Goal: Task Accomplishment & Management: Complete application form

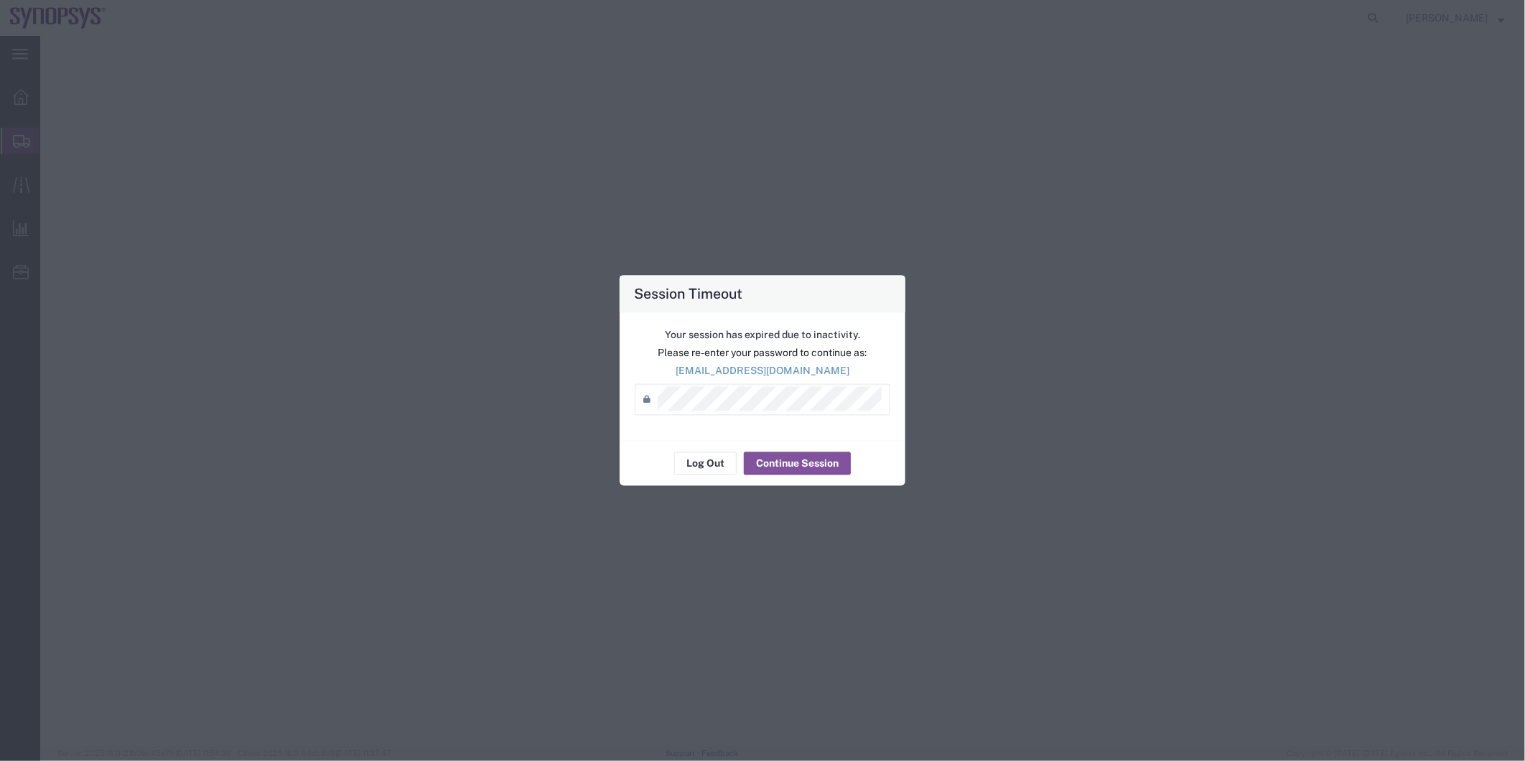
select select "63204"
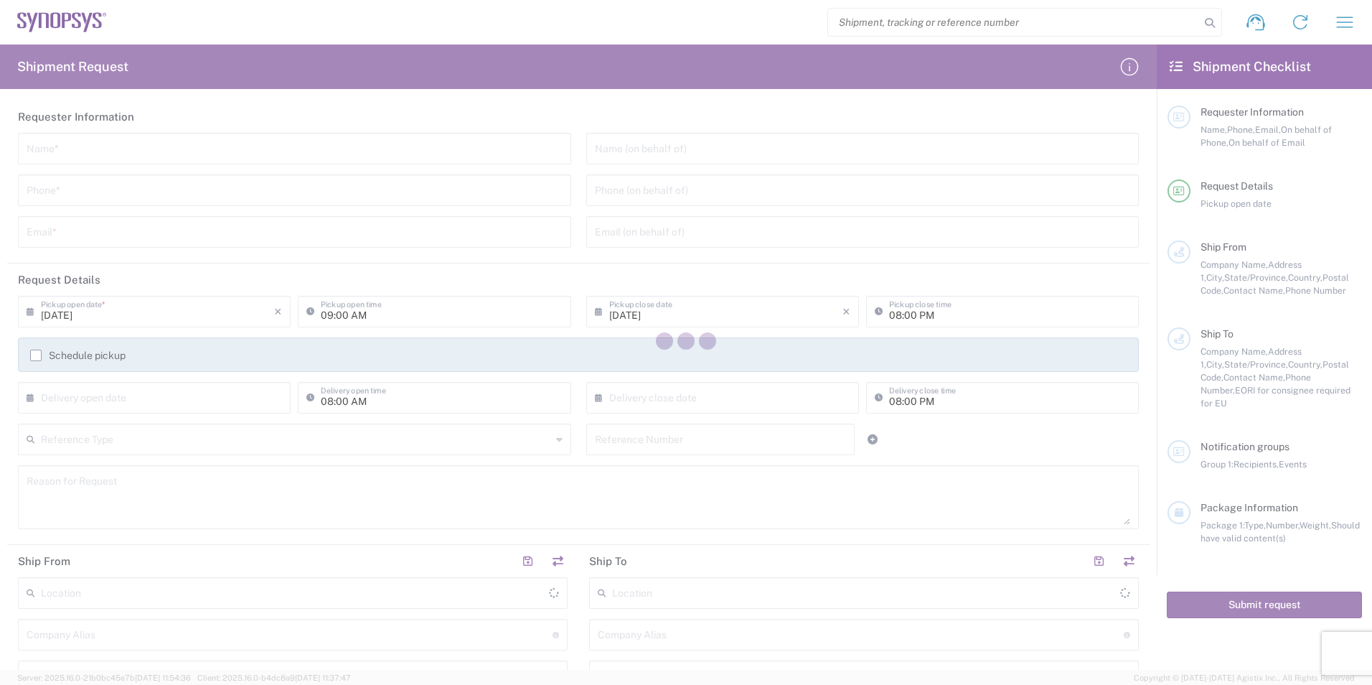
type input "[GEOGRAPHIC_DATA]"
type input "United States"
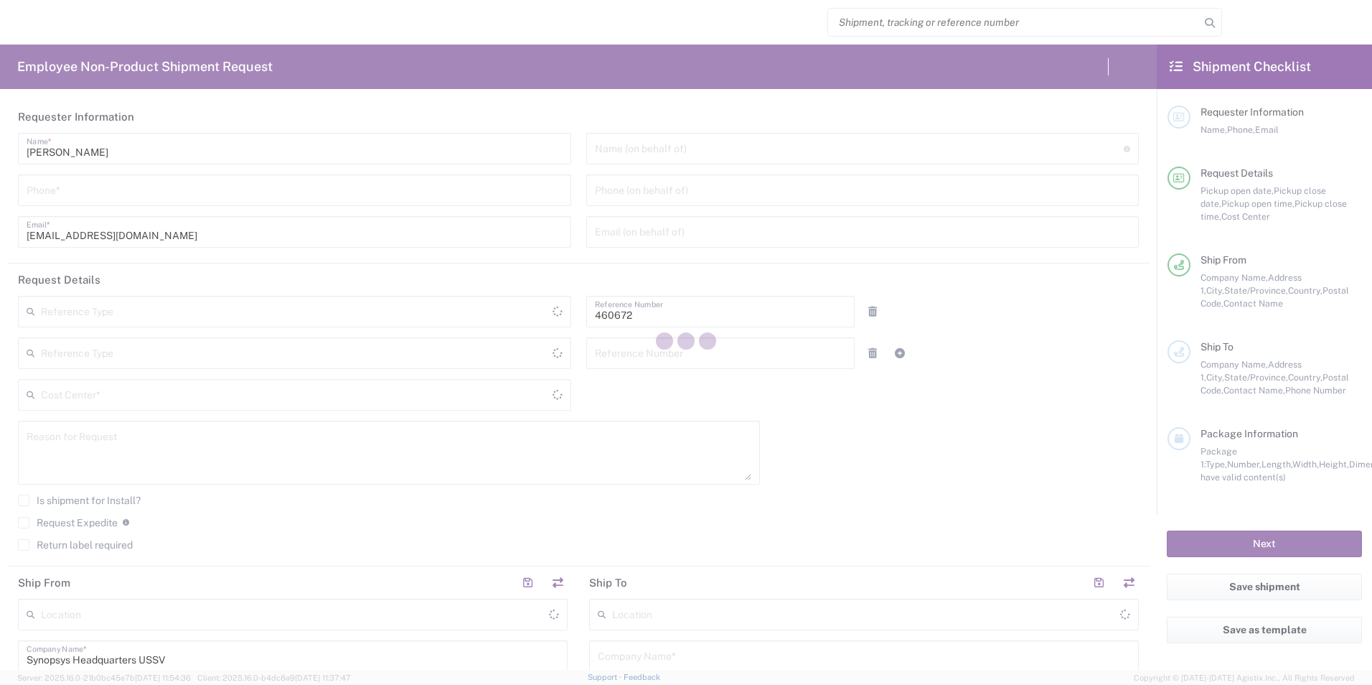
type input "Department"
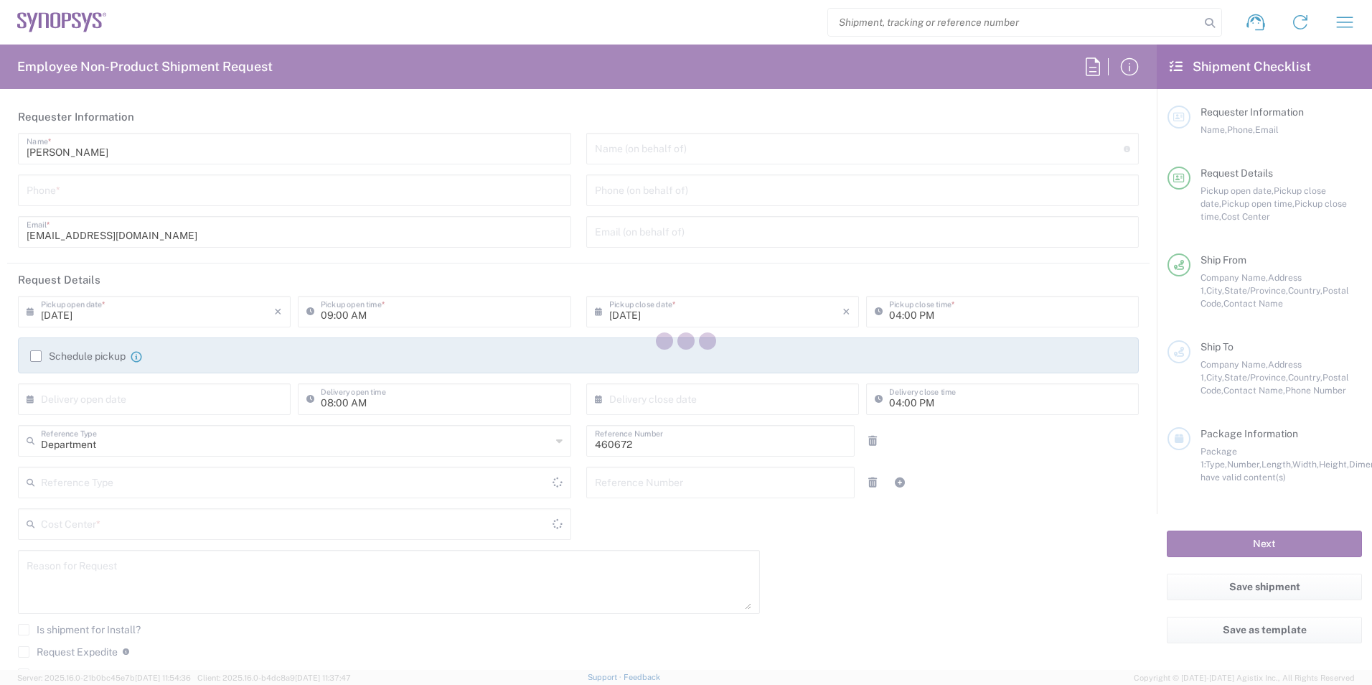
type input "[GEOGRAPHIC_DATA]"
type input "US01, FIN, Distri 460672"
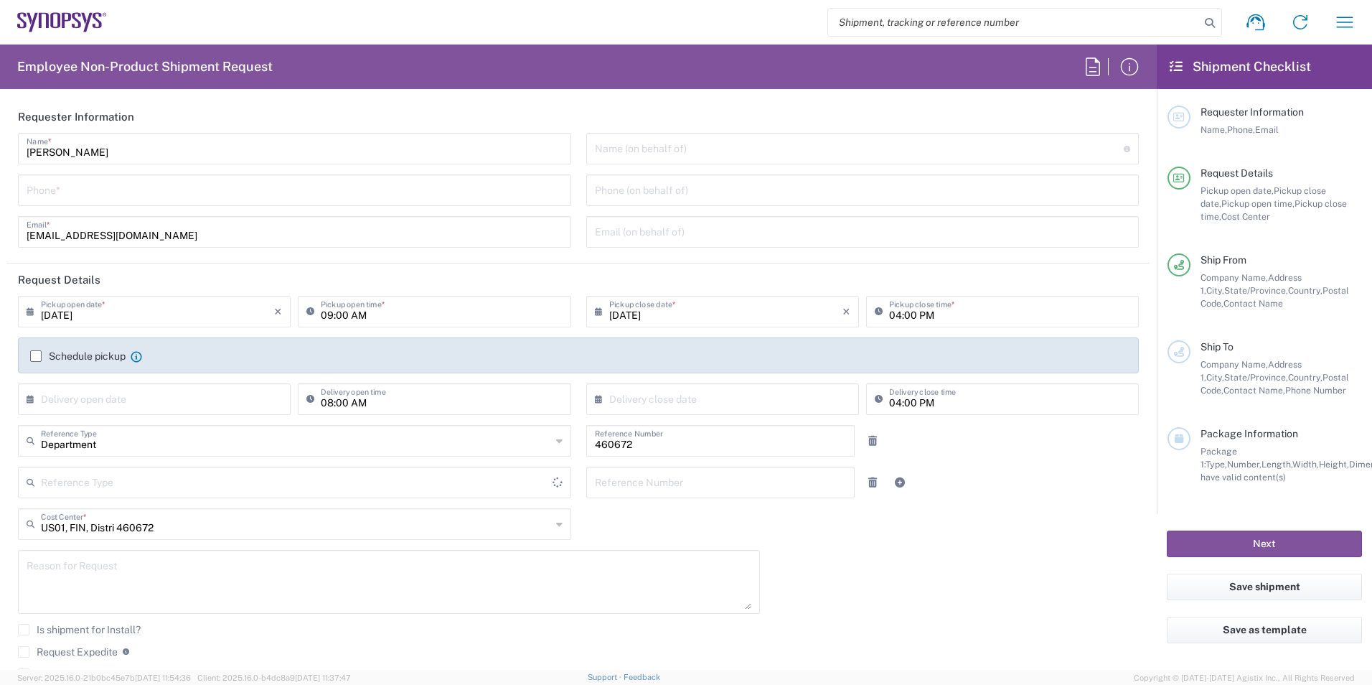
type input "[US_STATE]"
type input "Delivered at Place"
type input "[GEOGRAPHIC_DATA]"
type input "Headquarters USSV"
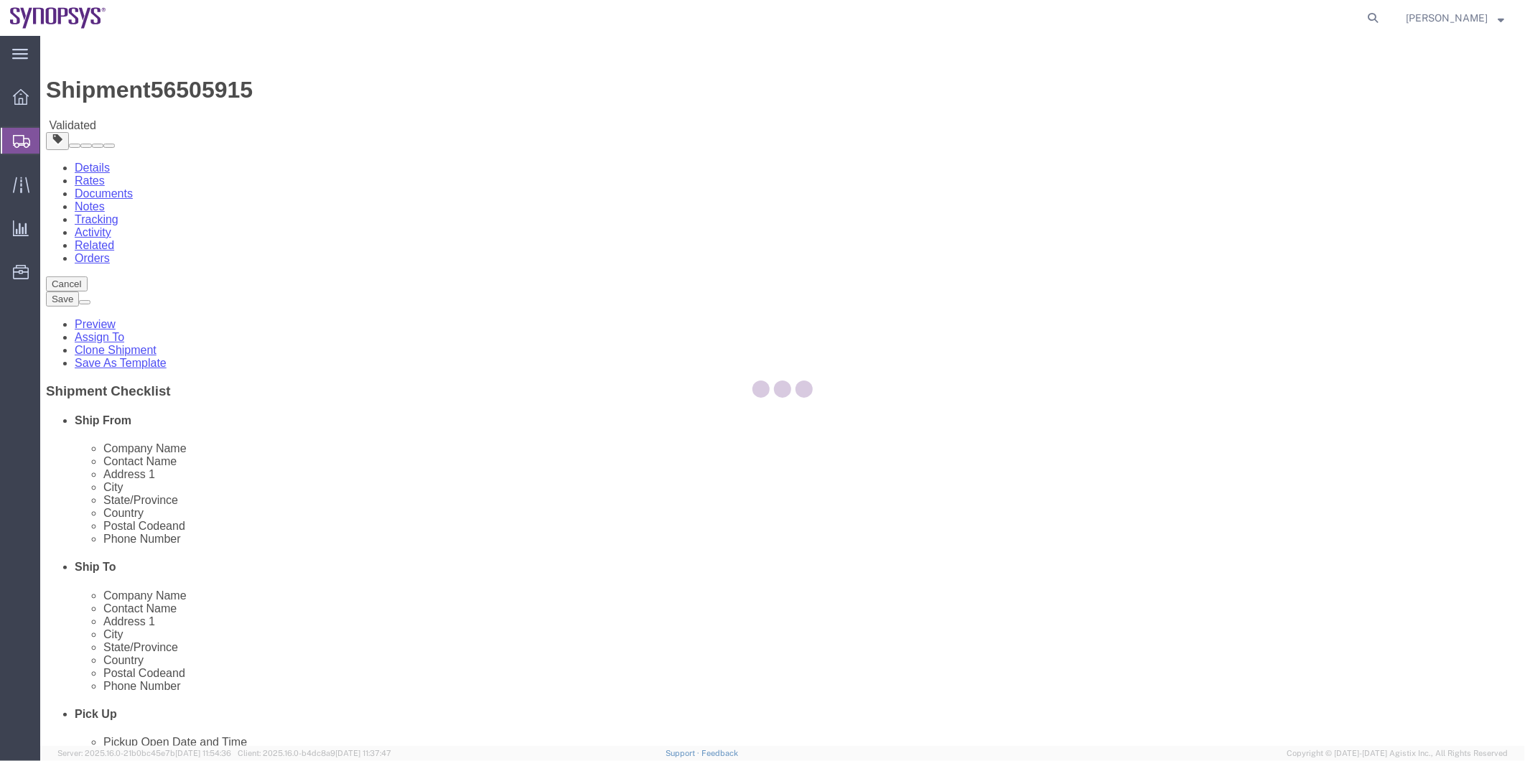
select select "63204"
select select
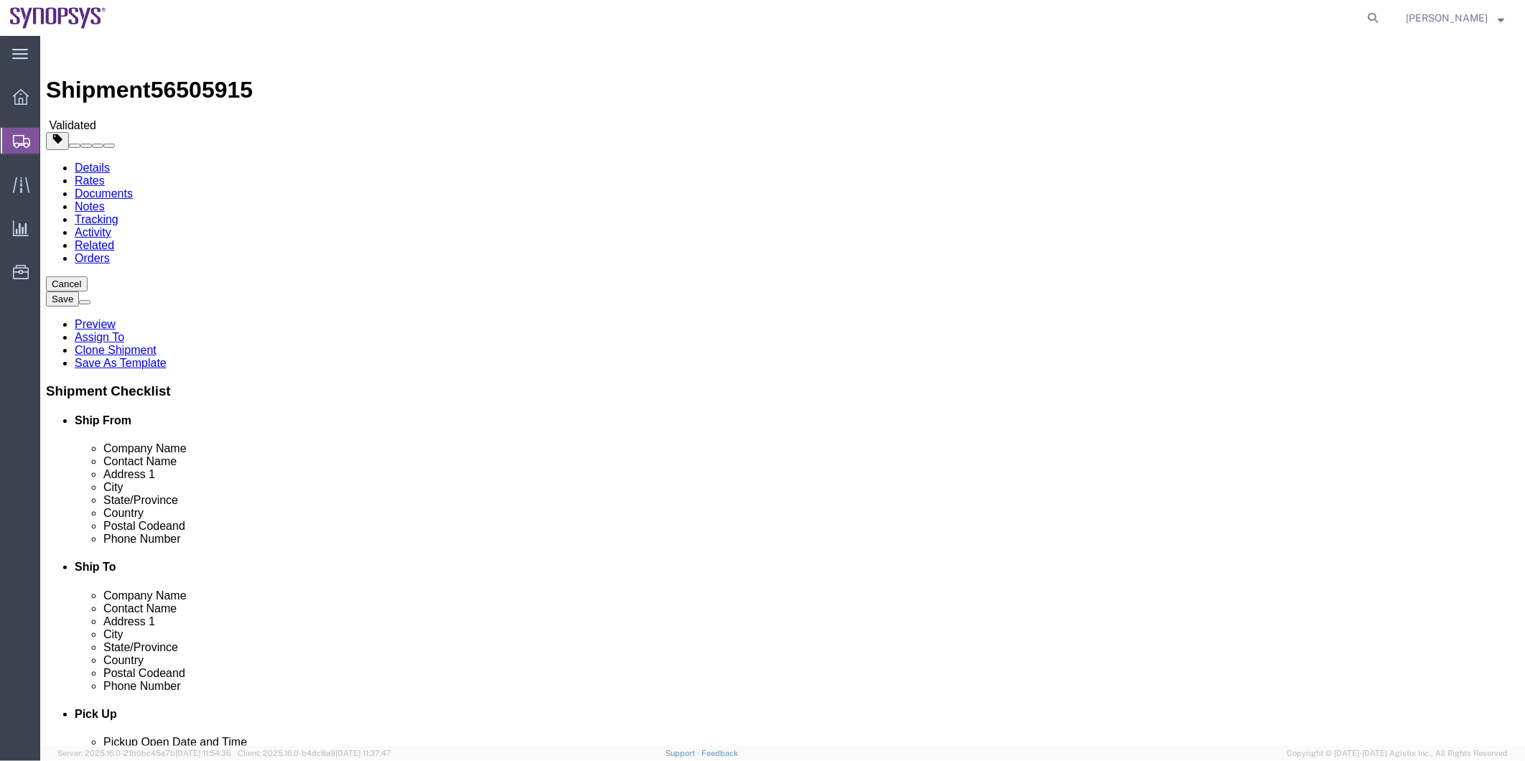
click icon
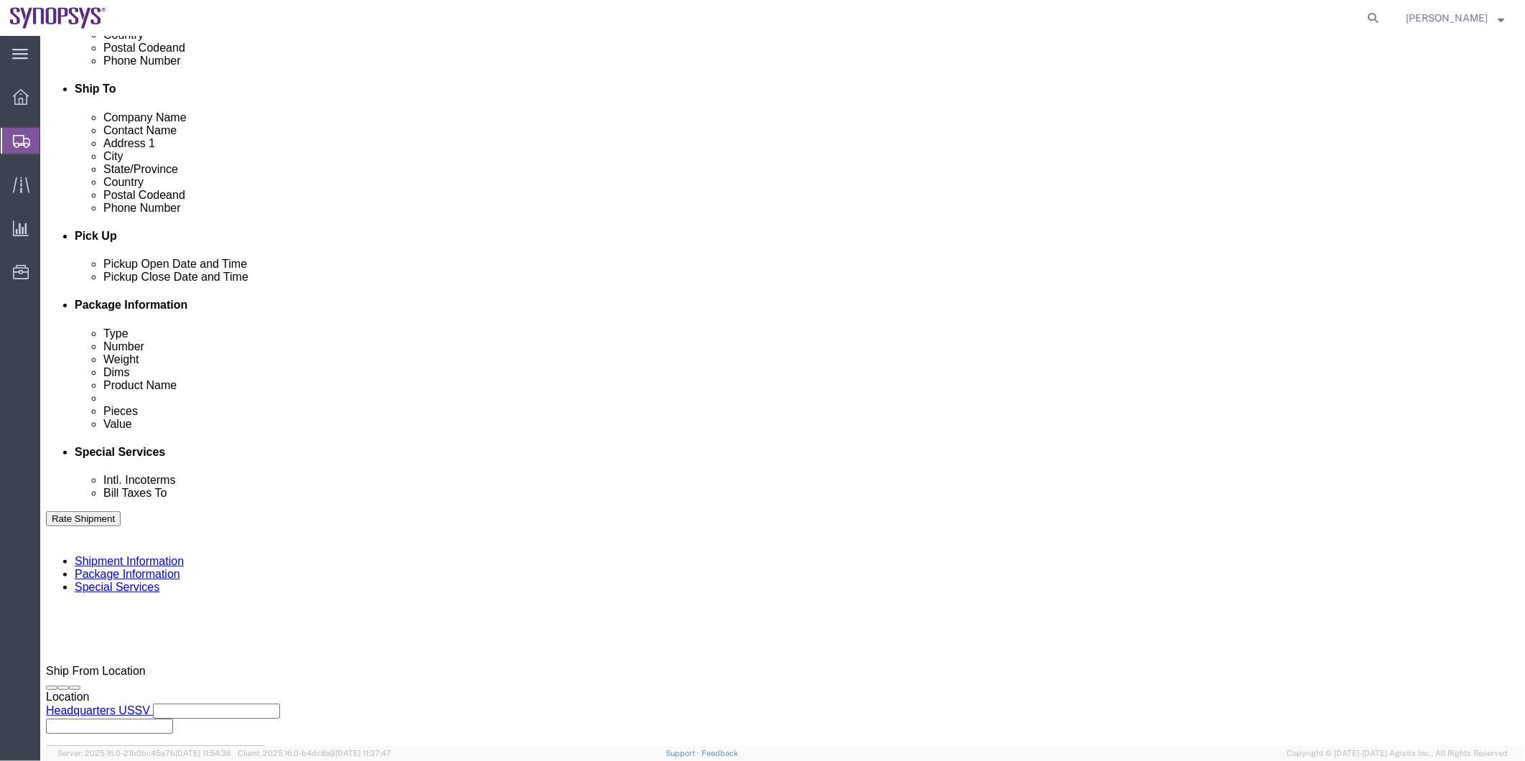
scroll to position [797, 0]
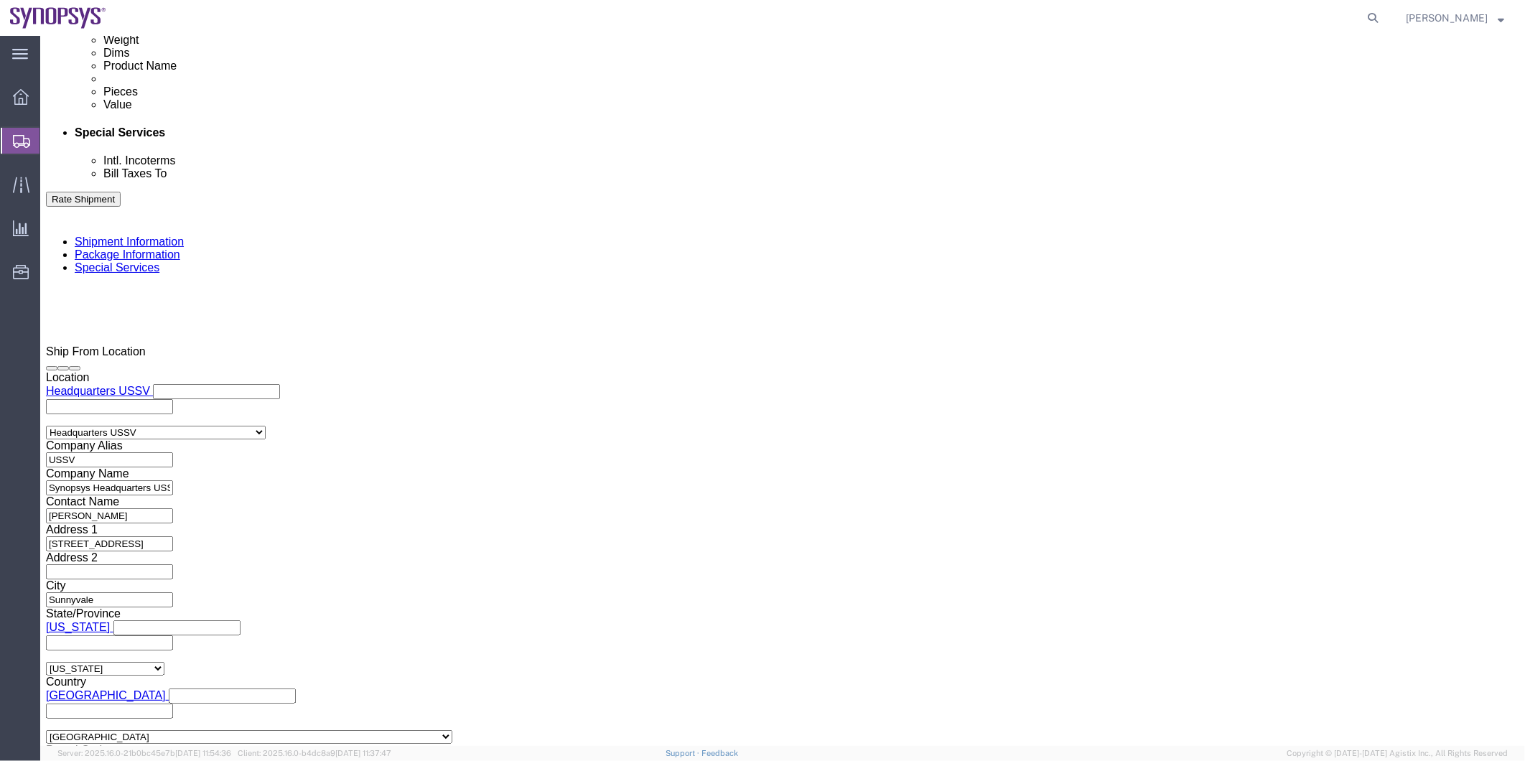
click button "Rate Shipment"
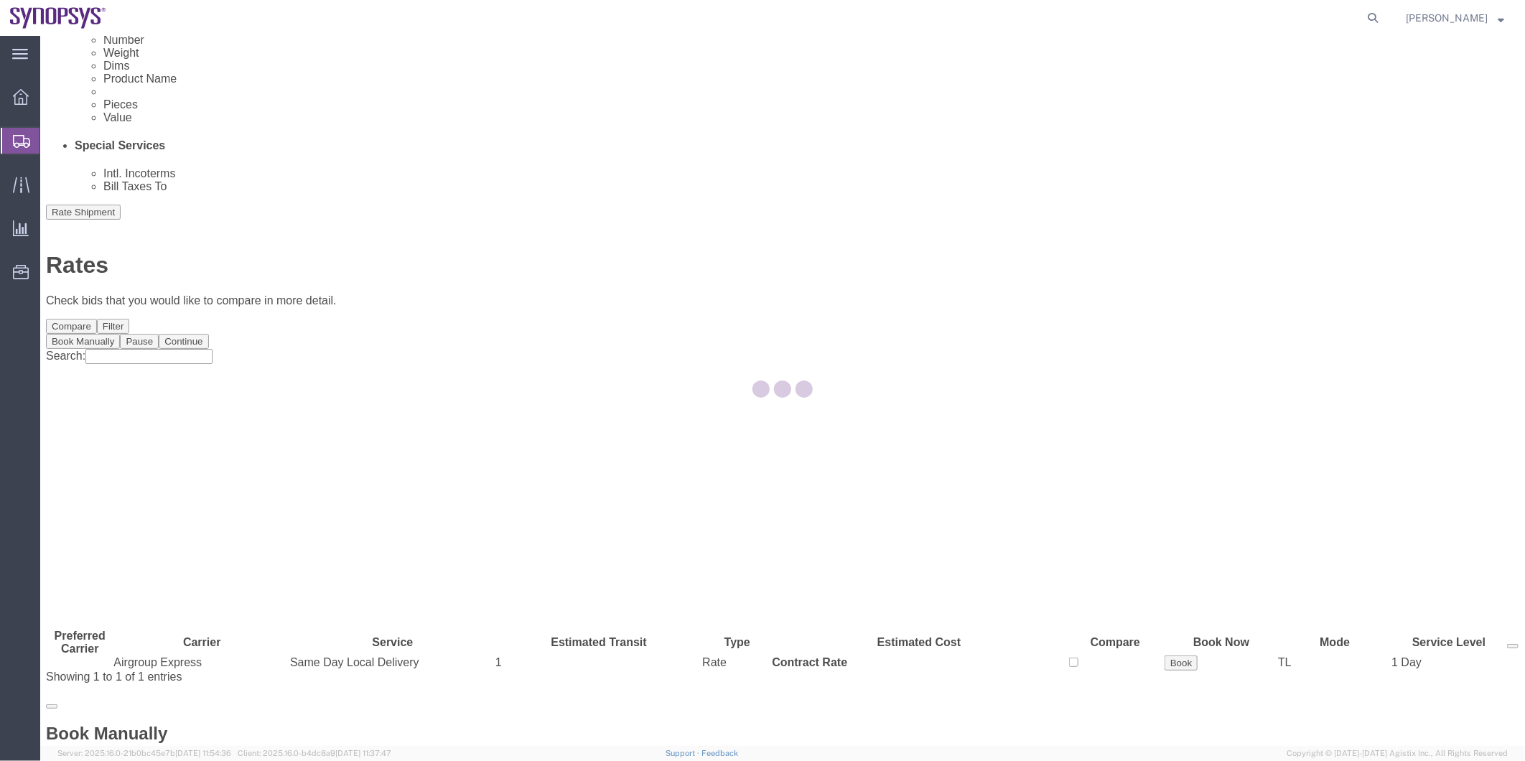
scroll to position [0, 0]
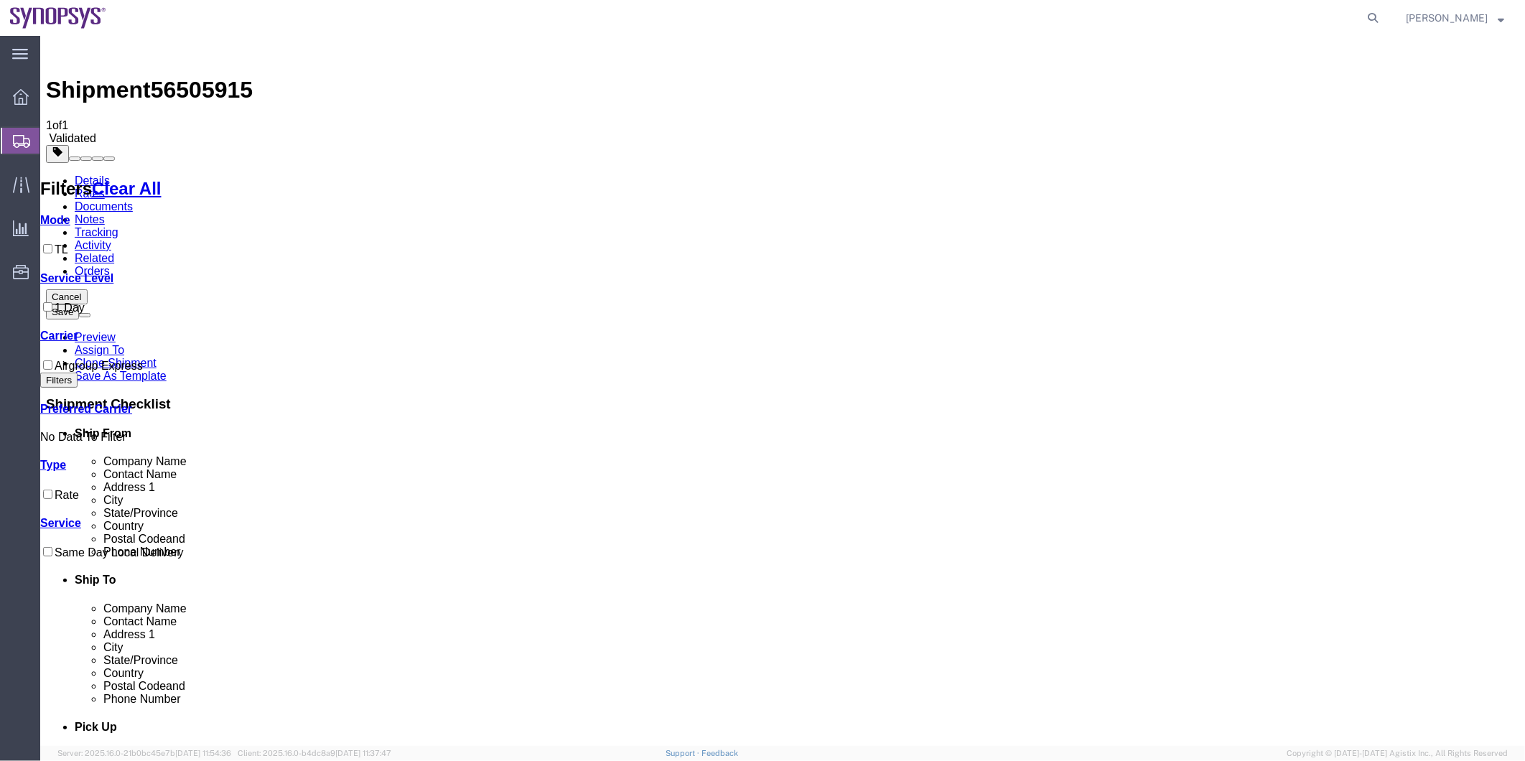
click at [82, 174] on link "Details" at bounding box center [91, 180] width 35 height 12
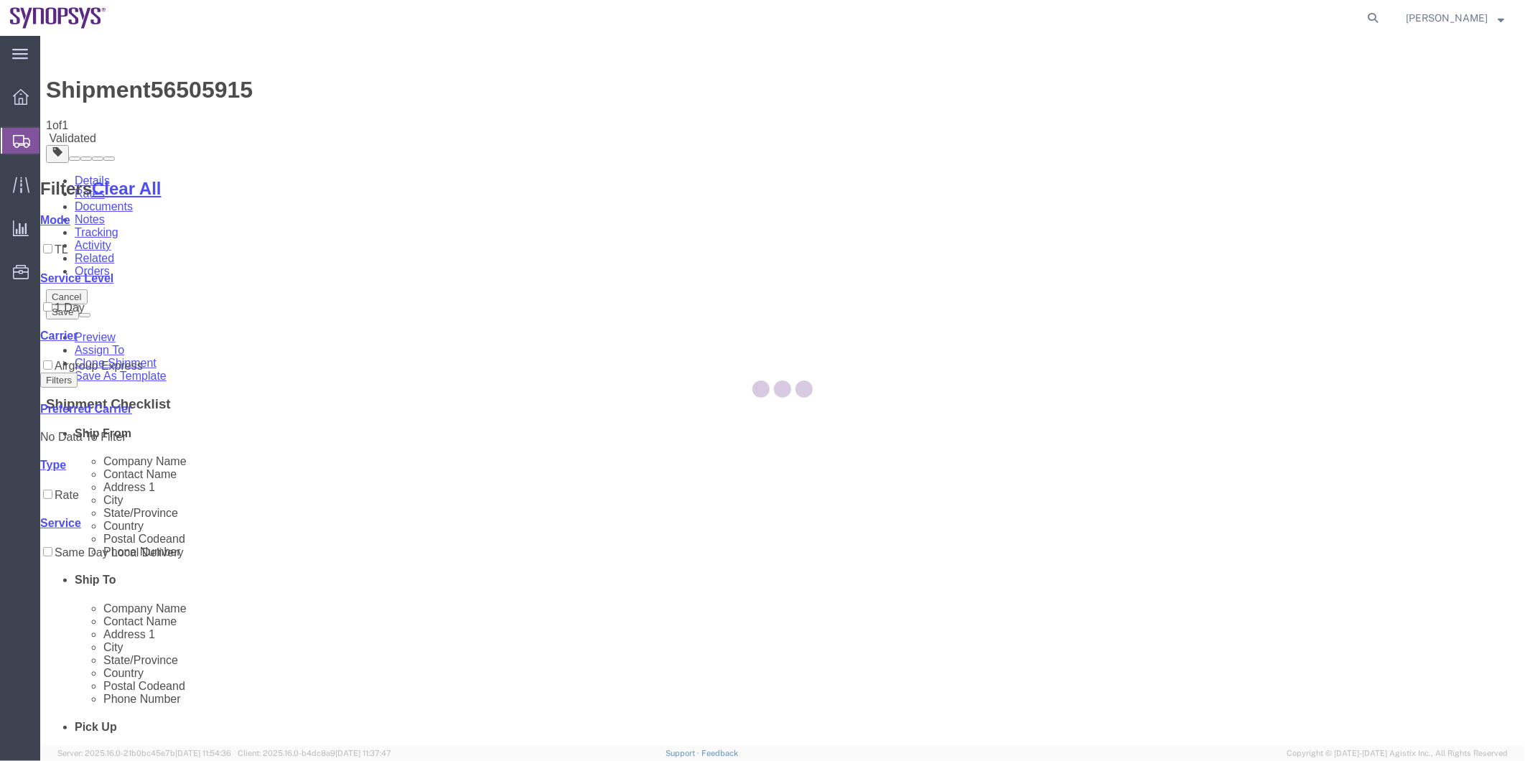
select select "63204"
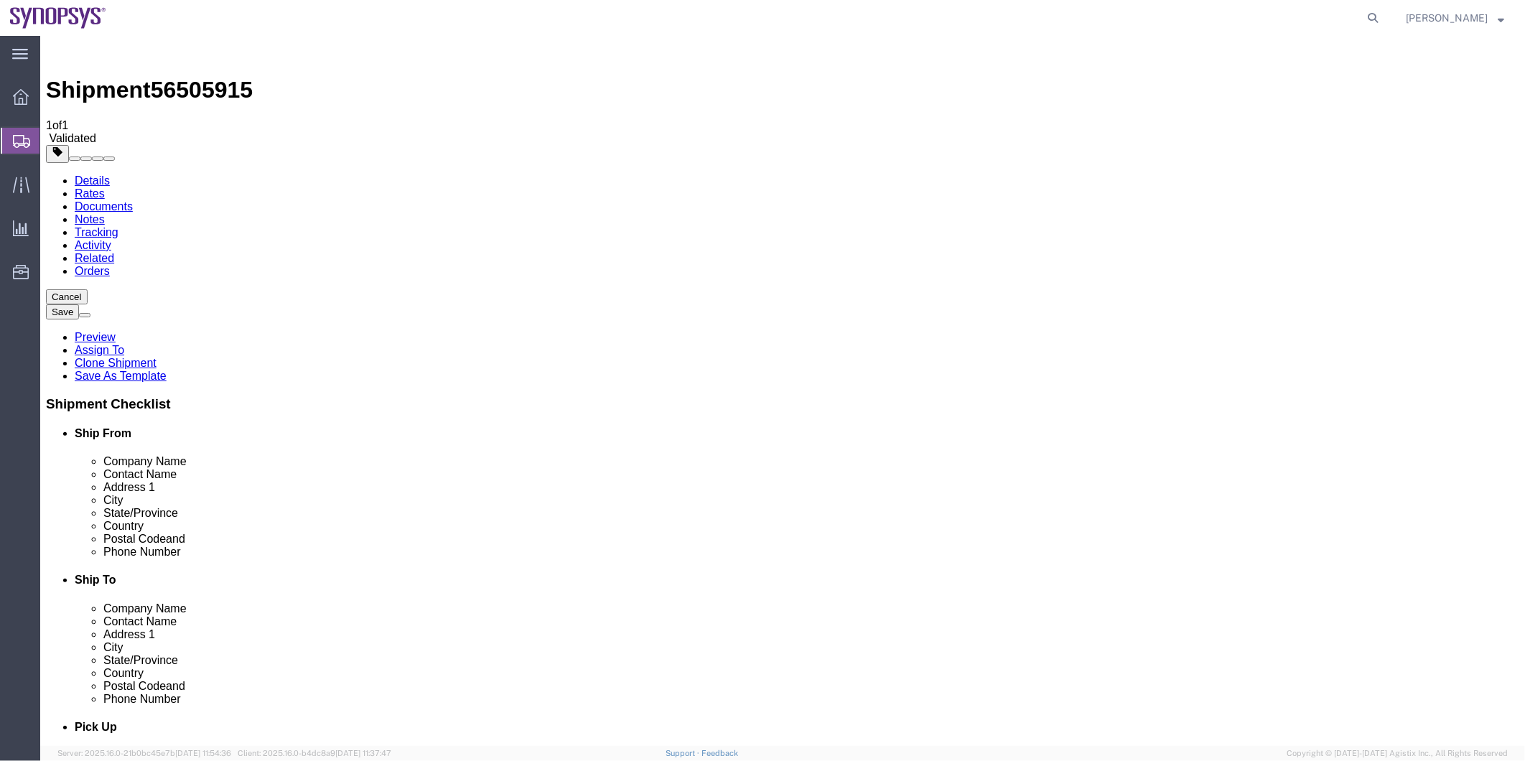
drag, startPoint x: 314, startPoint y: 292, endPoint x: 88, endPoint y: 301, distance: 226.3
click div "Contact Name Kaelen O'Connor"
drag, startPoint x: 963, startPoint y: 270, endPoint x: 749, endPoint y: 263, distance: 213.3
click div "Company Name Synopsys Headquarters"
click input "Synopsys Headquarters"
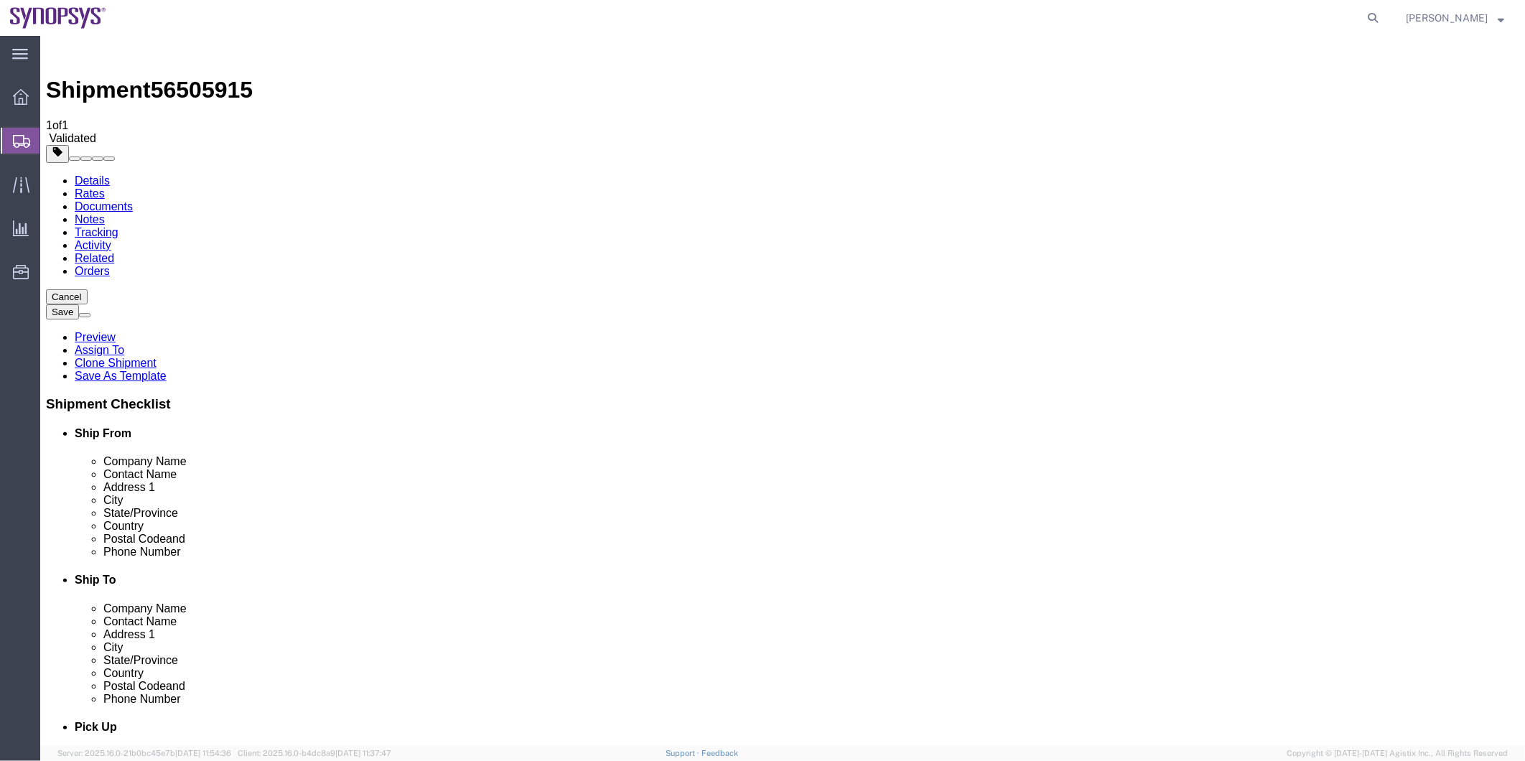
drag, startPoint x: 862, startPoint y: 270, endPoint x: 762, endPoint y: 276, distance: 100.0
click div "Company Name Synopsys Headquarters"
drag, startPoint x: 912, startPoint y: 302, endPoint x: 693, endPoint y: 306, distance: 218.9
click div "Contact Name Kaelen O'Connor"
drag, startPoint x: 881, startPoint y: 322, endPoint x: 752, endPoint y: 327, distance: 129.3
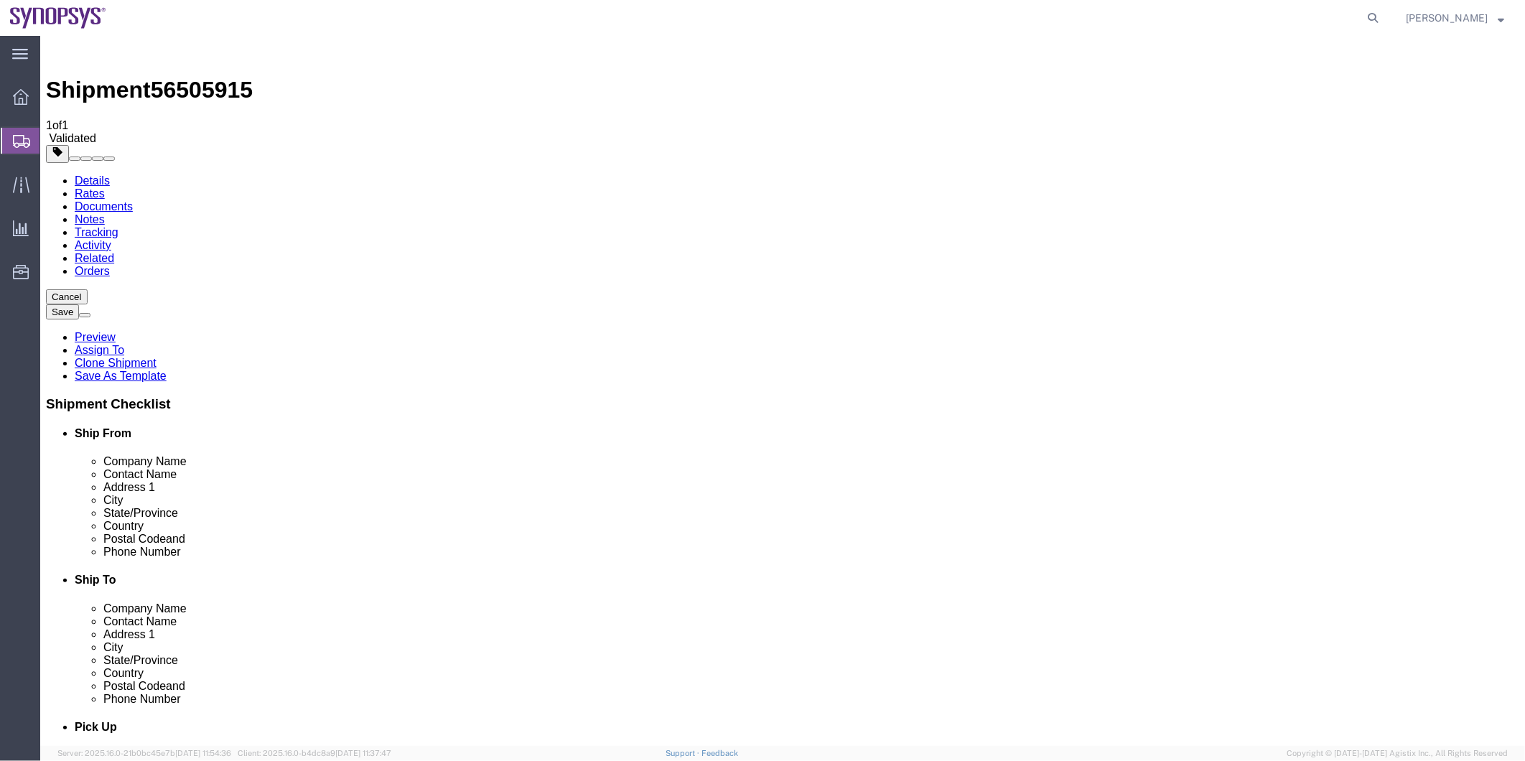
click div "Address 1 770 N Mary"
drag, startPoint x: 873, startPoint y: 372, endPoint x: 764, endPoint y: 375, distance: 109.2
click div "City Sunnyvale"
drag, startPoint x: 889, startPoint y: 464, endPoint x: 700, endPoint y: 465, distance: 188.8
click div "Postal Code 94085"
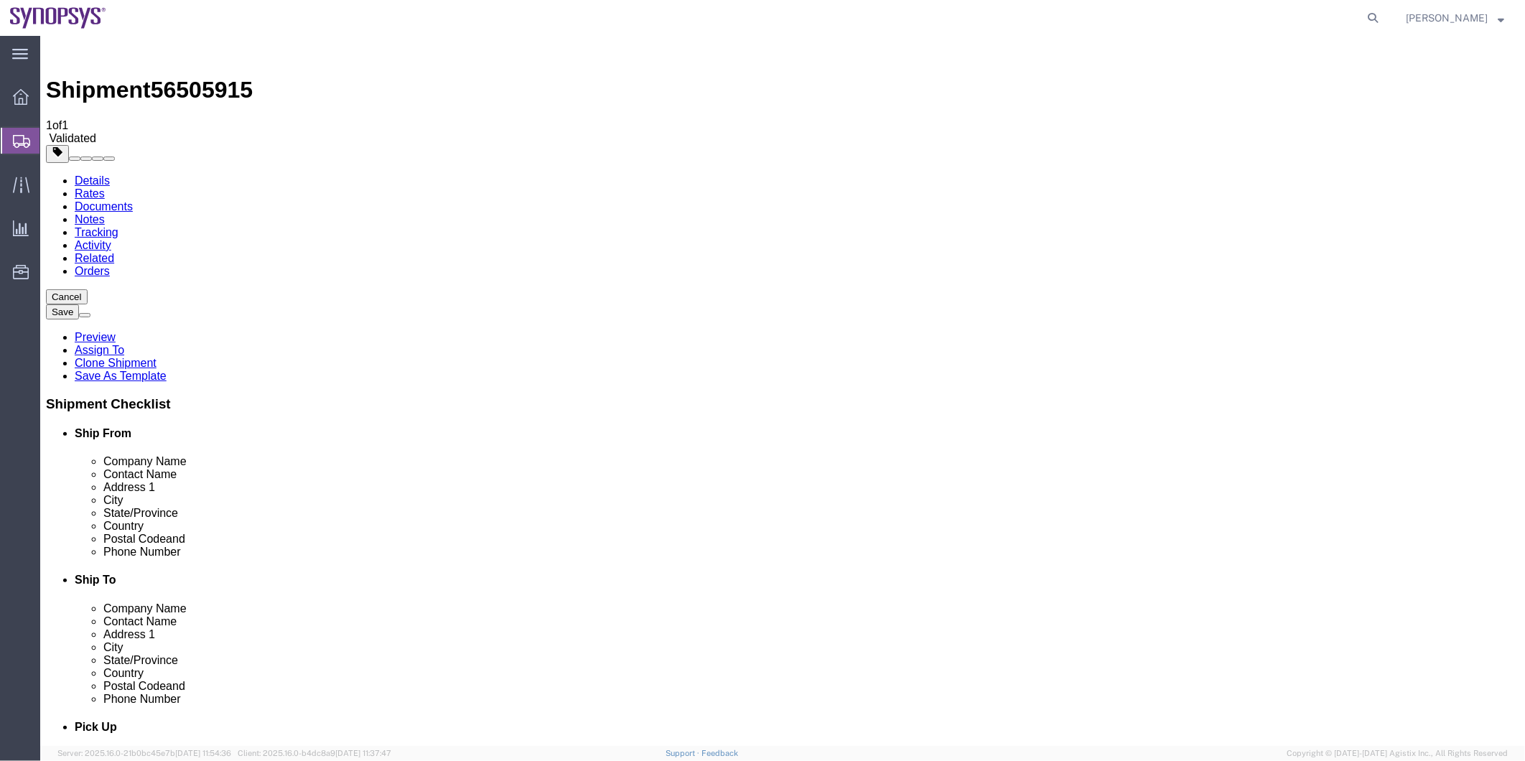
drag, startPoint x: 901, startPoint y: 479, endPoint x: 823, endPoint y: 495, distance: 79.1
click input "6505845000"
click icon
click button "Cancel"
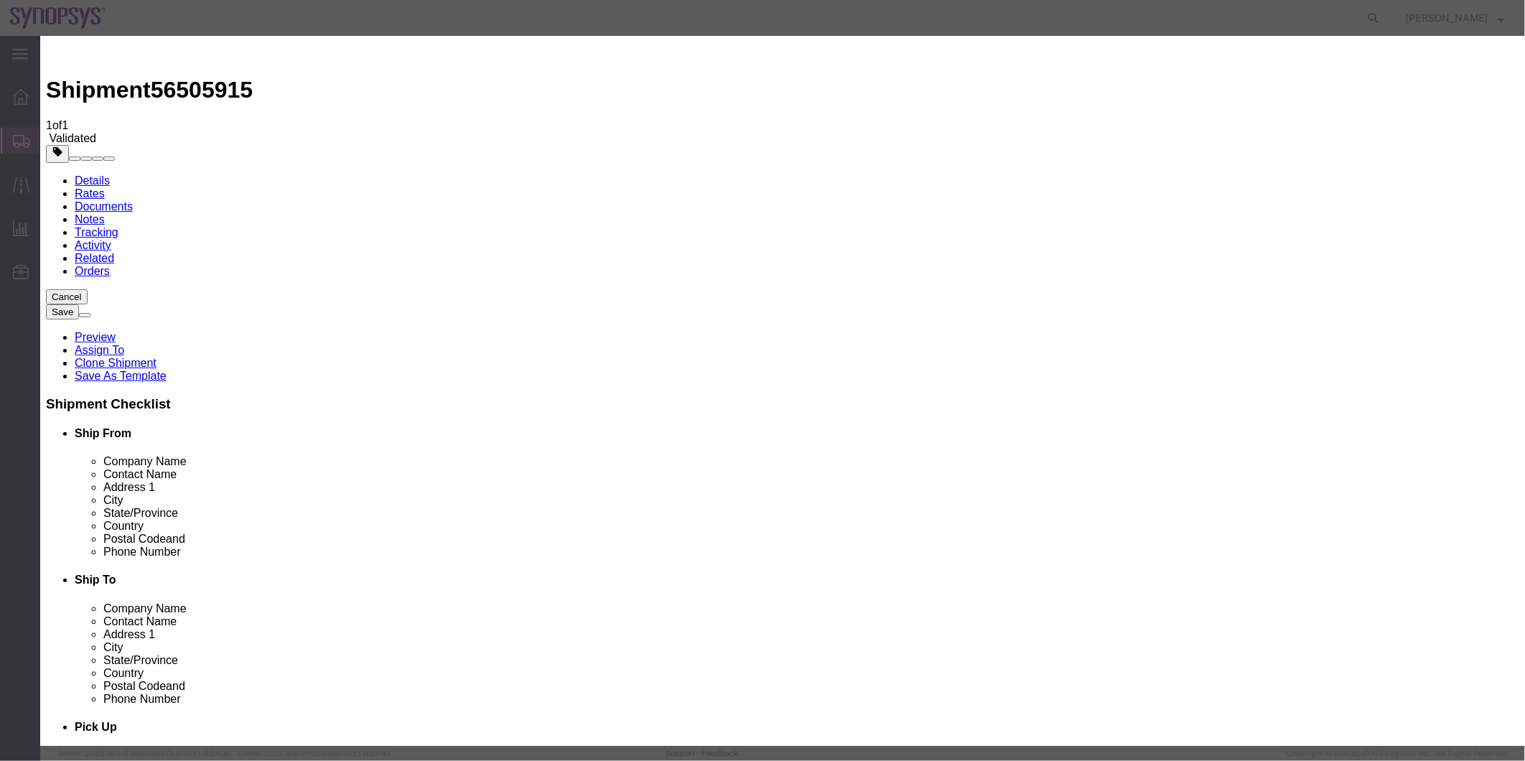
click button "Yes"
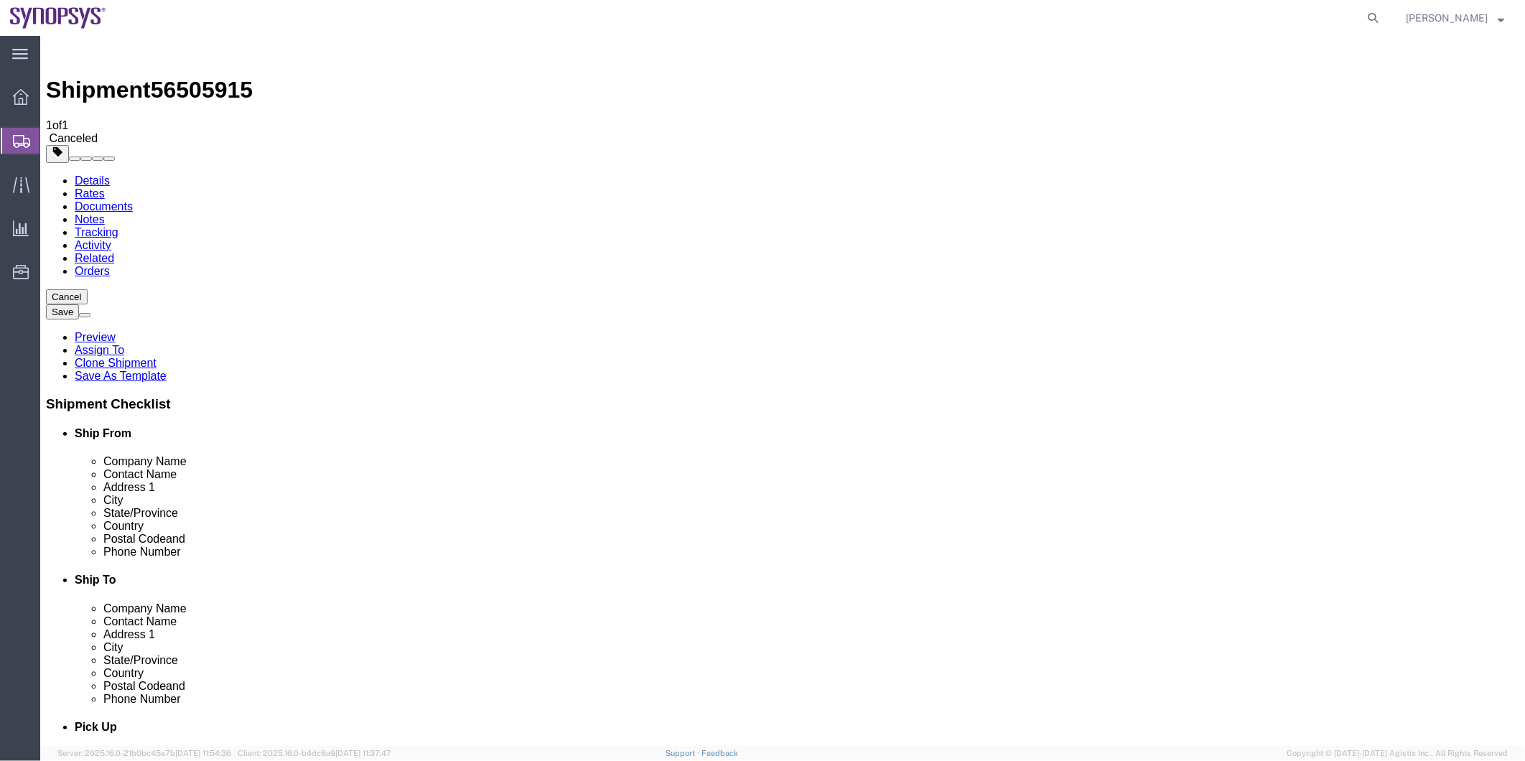
click at [0, 0] on span "Shipment Manager" at bounding box center [0, 0] width 0 height 0
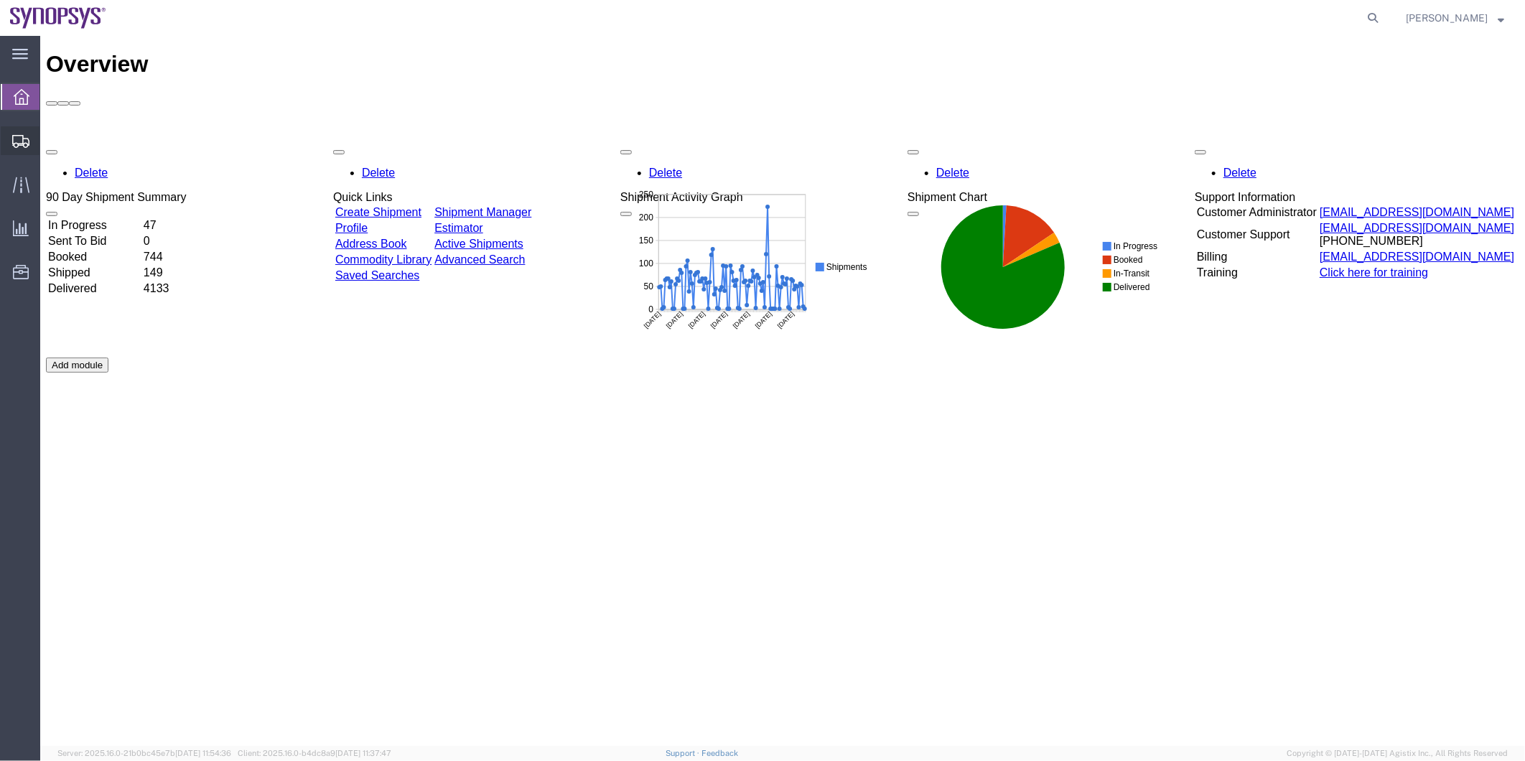
click at [0, 0] on span "Shipment Manager" at bounding box center [0, 0] width 0 height 0
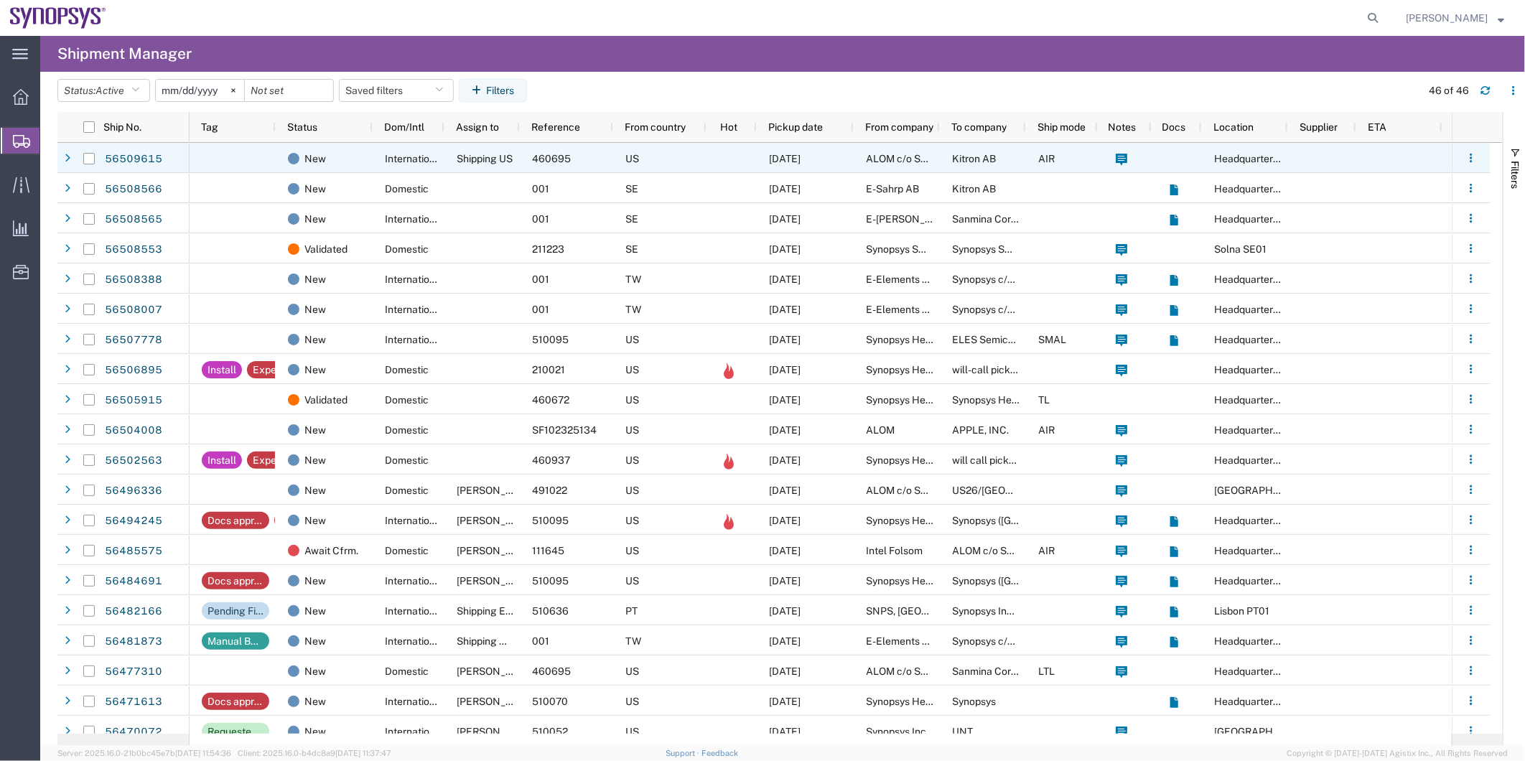
click at [381, 161] on div "International" at bounding box center [409, 158] width 72 height 30
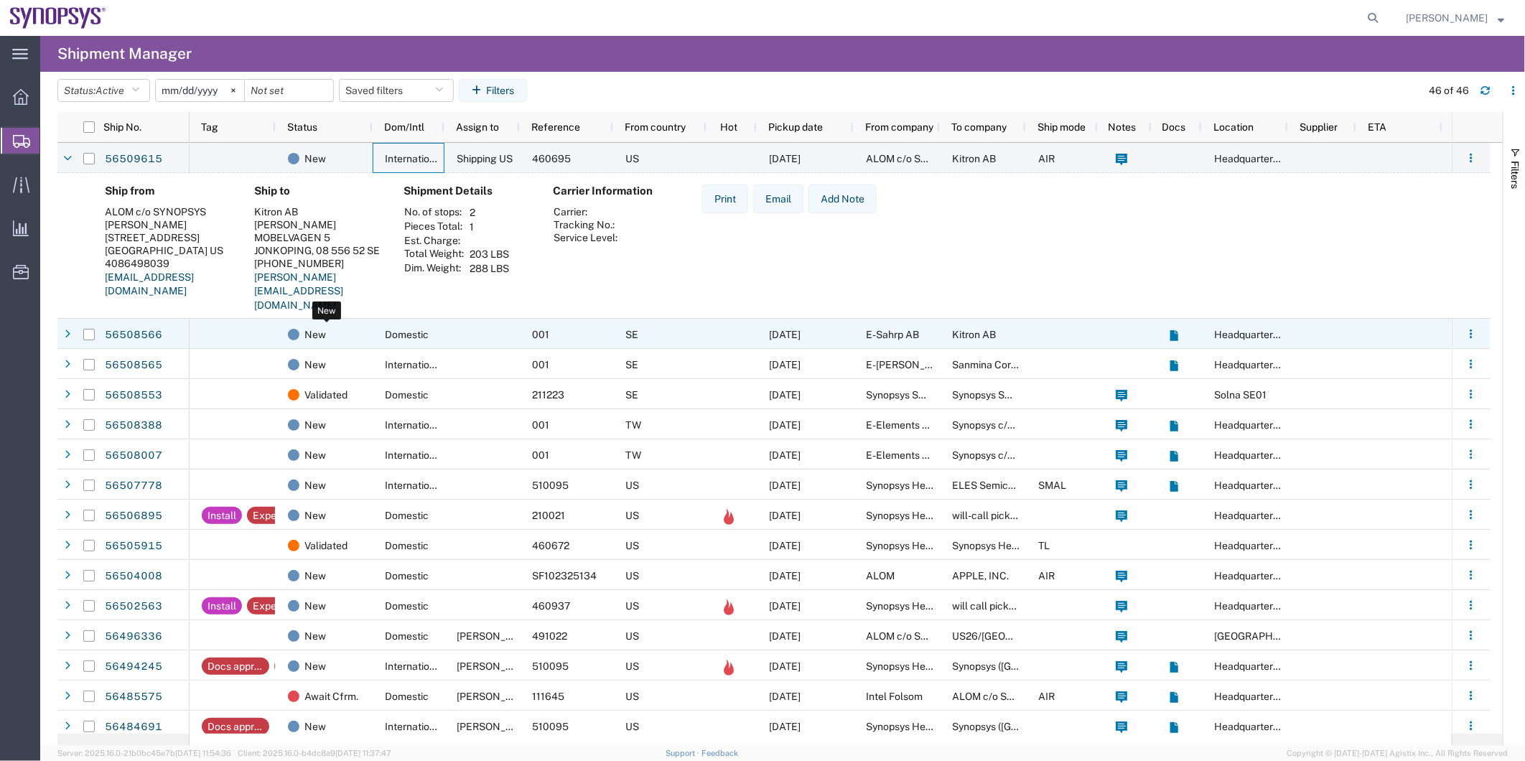
click at [345, 325] on div "New" at bounding box center [327, 334] width 78 height 30
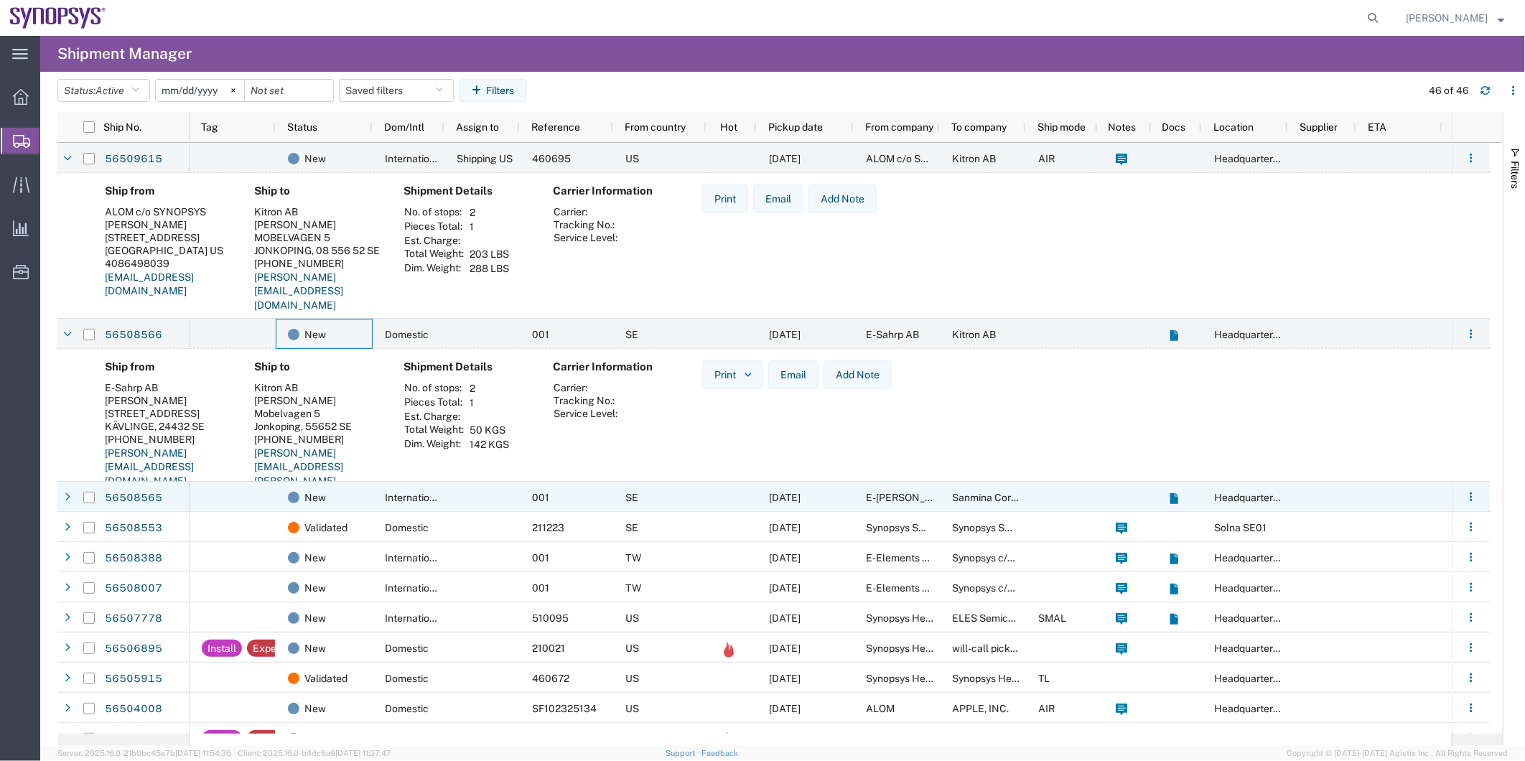
click at [243, 497] on div at bounding box center [232, 497] width 86 height 30
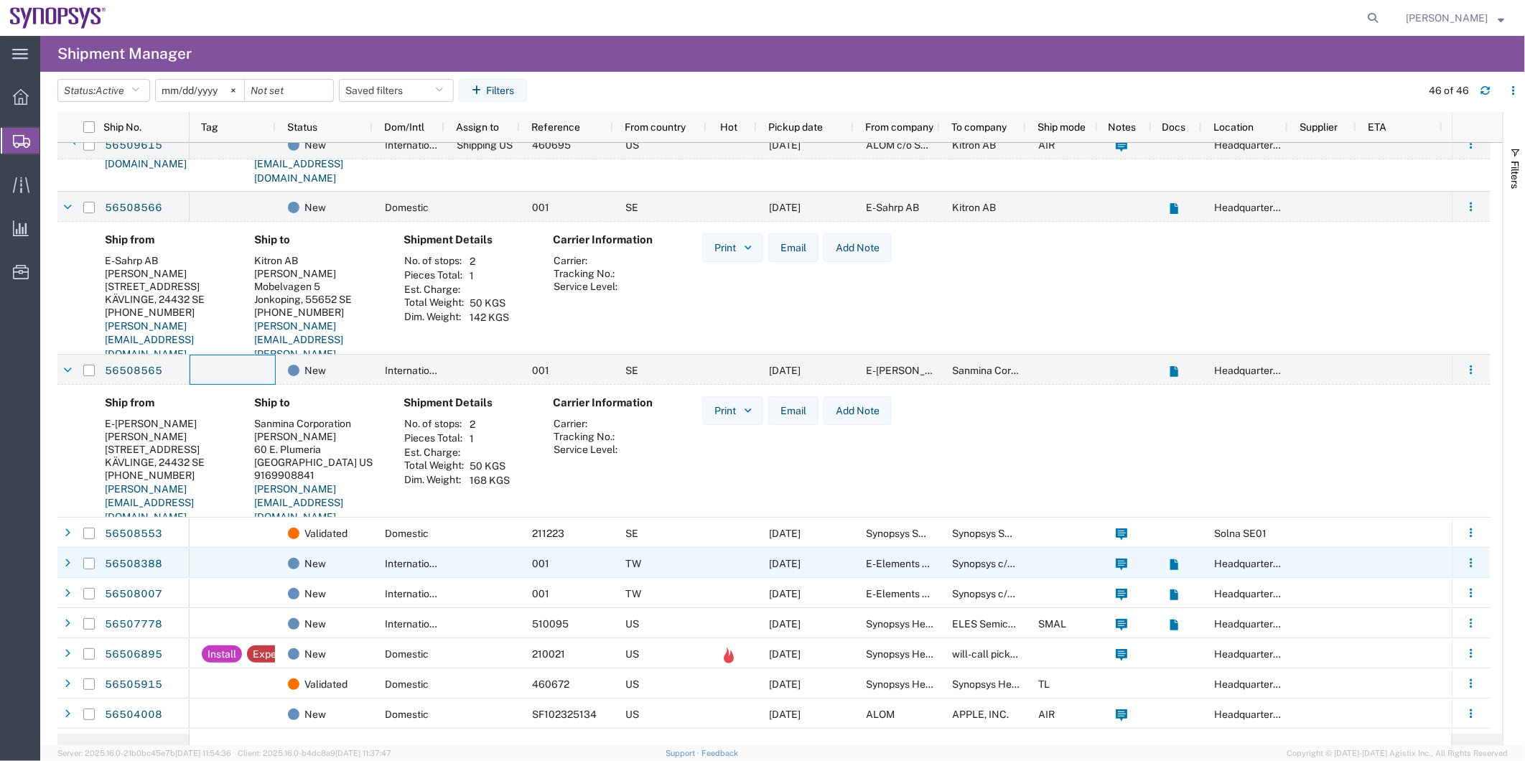
scroll to position [159, 0]
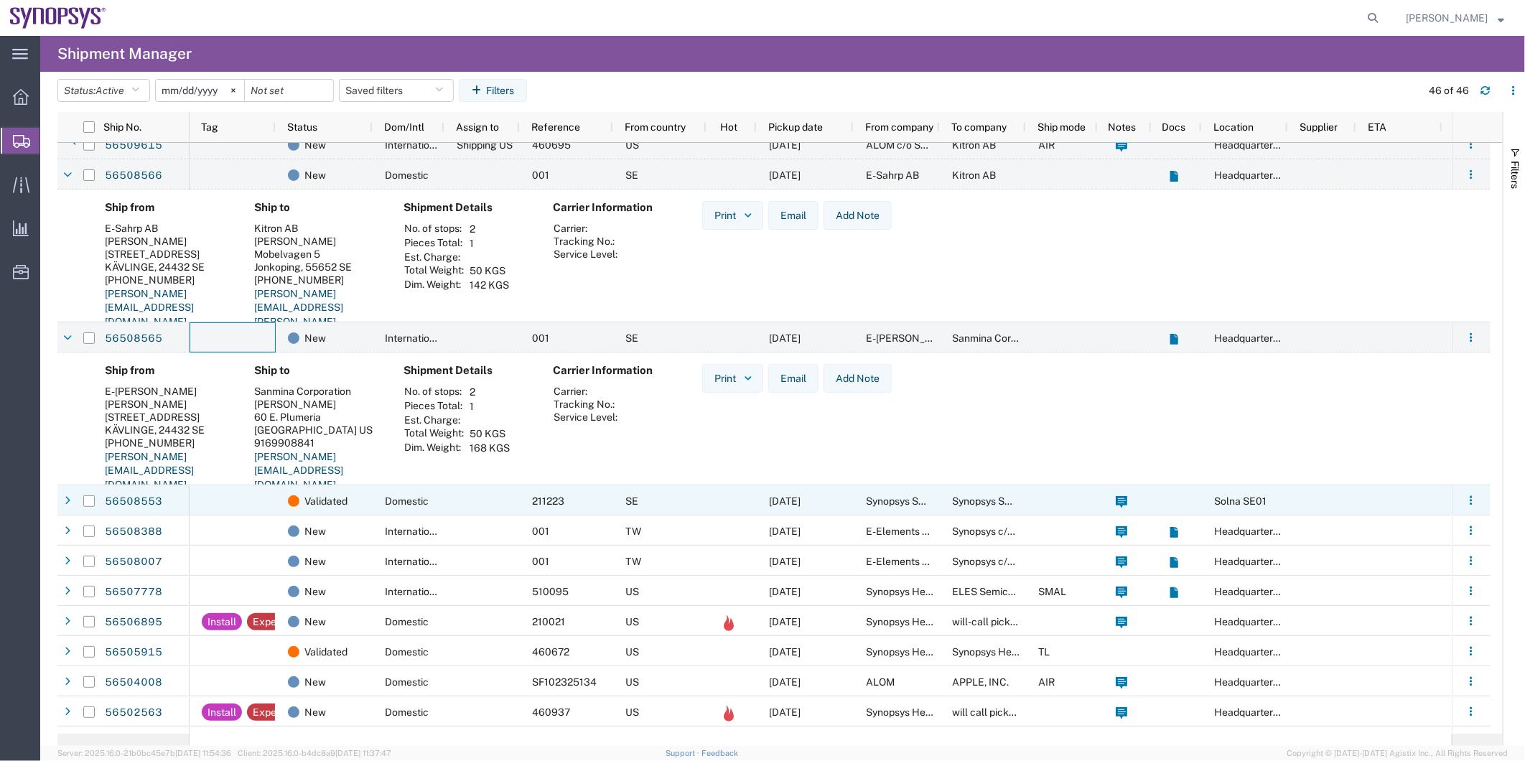
click at [253, 507] on div at bounding box center [232, 500] width 86 height 30
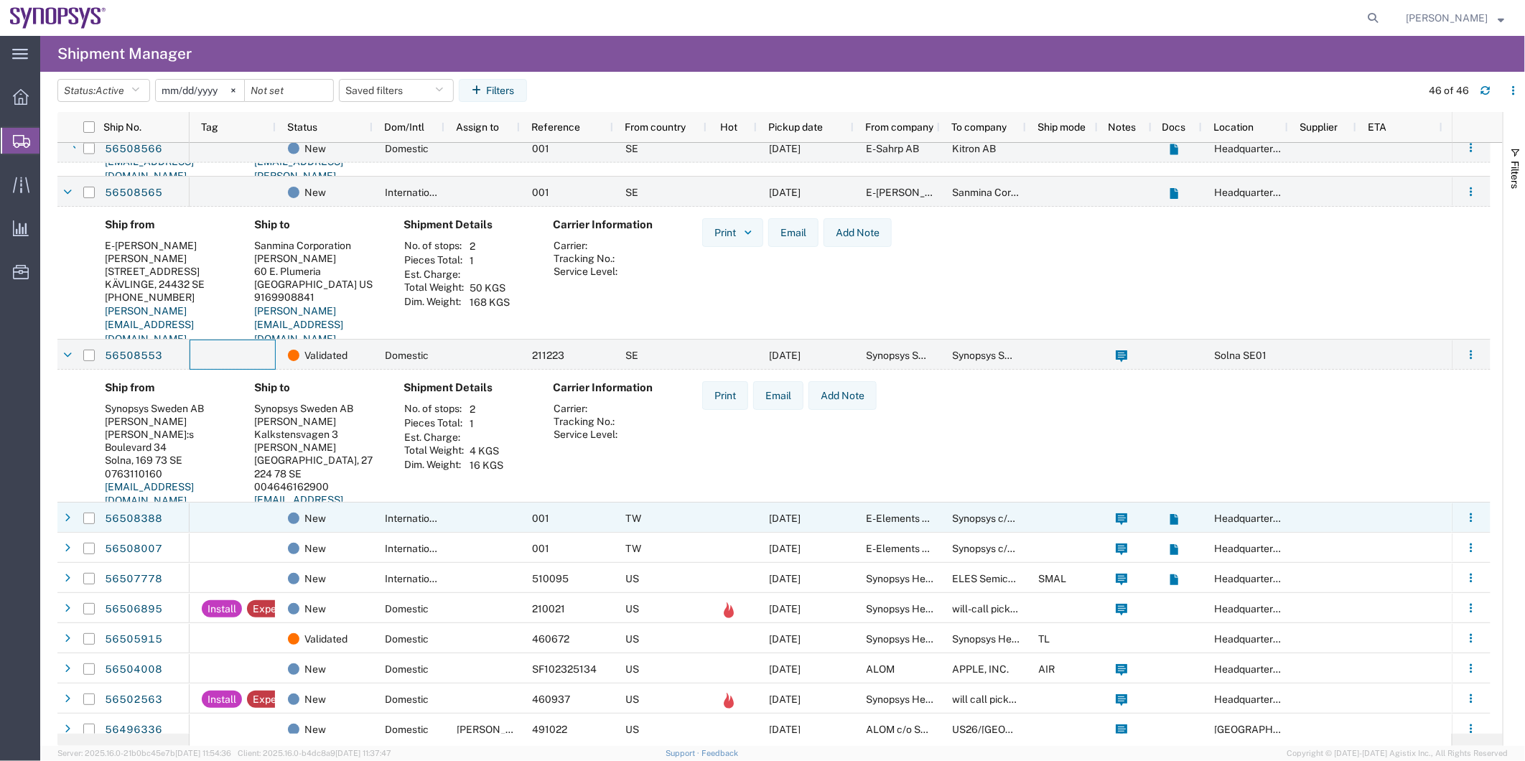
scroll to position [319, 0]
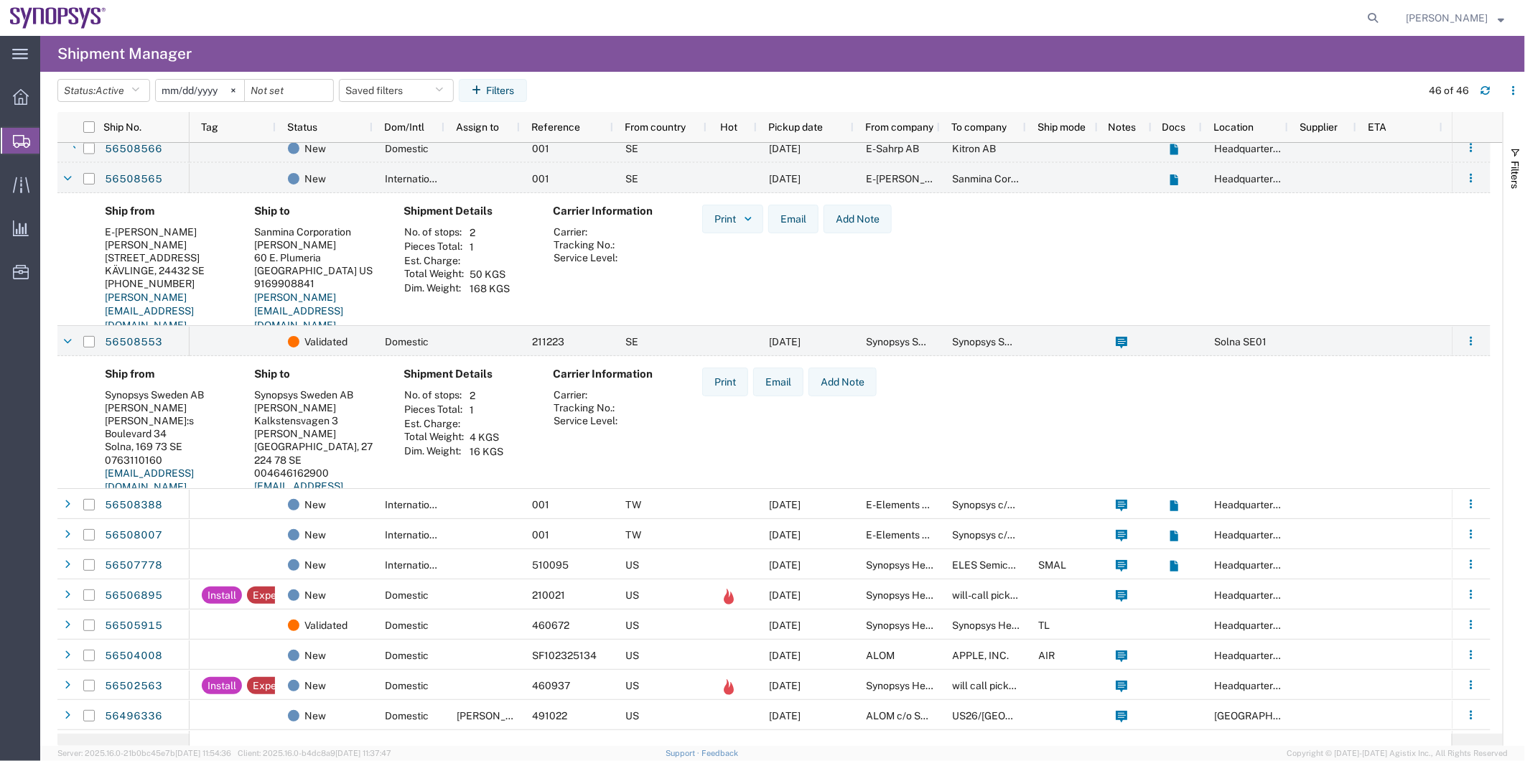
click at [237, 488] on agx-shipment-preview "Ship from Synopsys Sweden AB [PERSON_NAME] [PERSON_NAME] III:s Boulevard 34 Sol…" at bounding box center [773, 442] width 1433 height 173
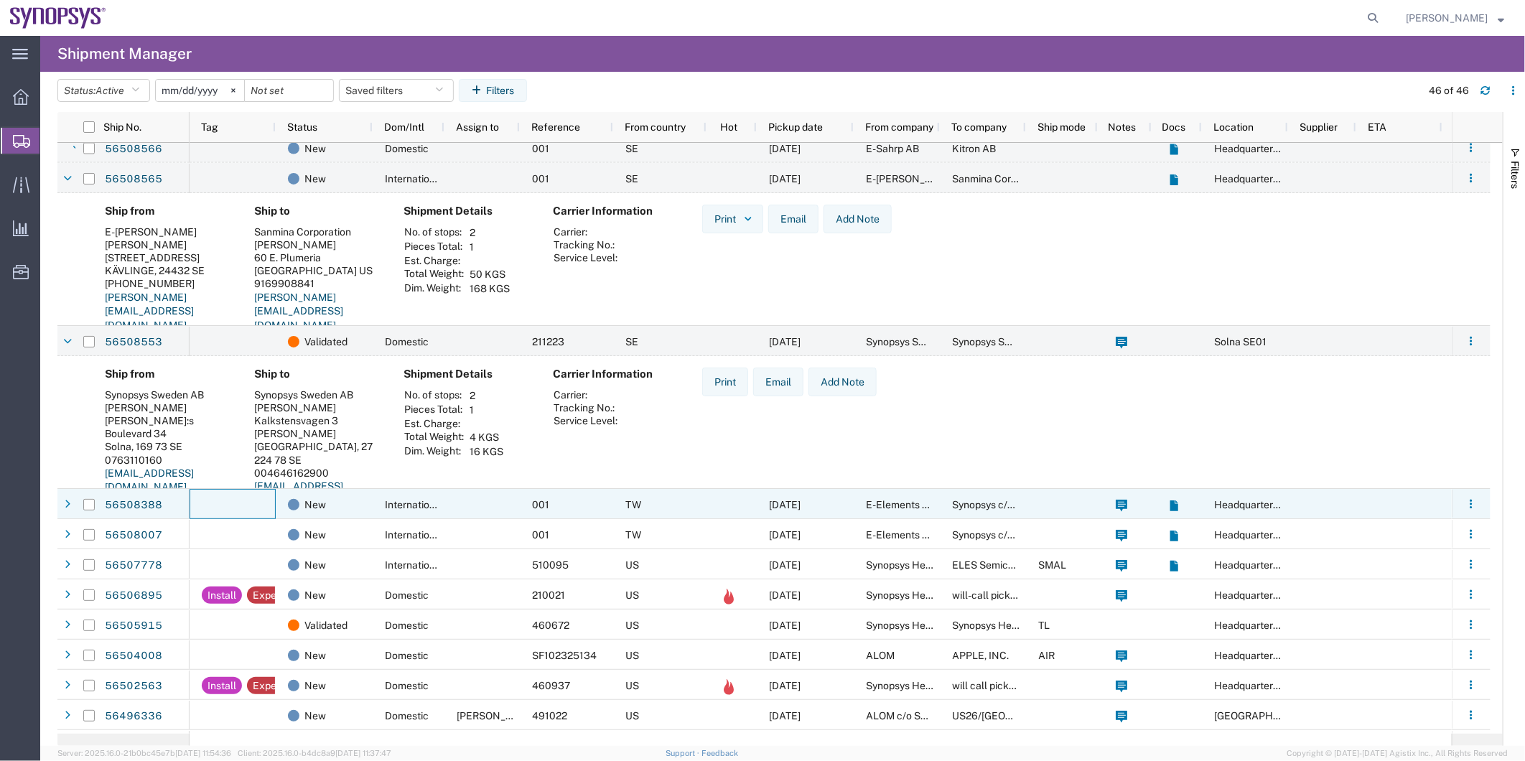
click at [235, 499] on div at bounding box center [232, 504] width 86 height 30
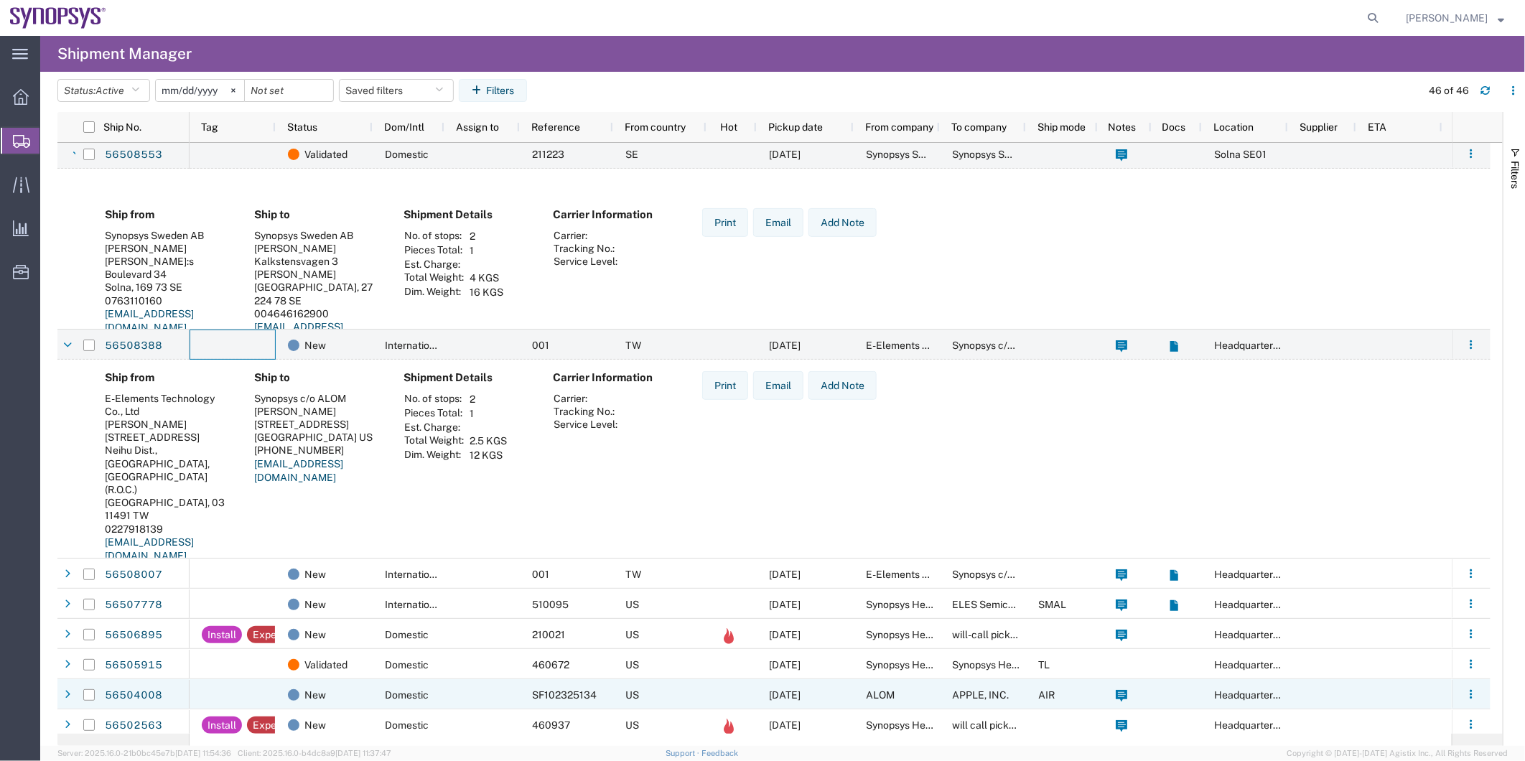
scroll to position [718, 0]
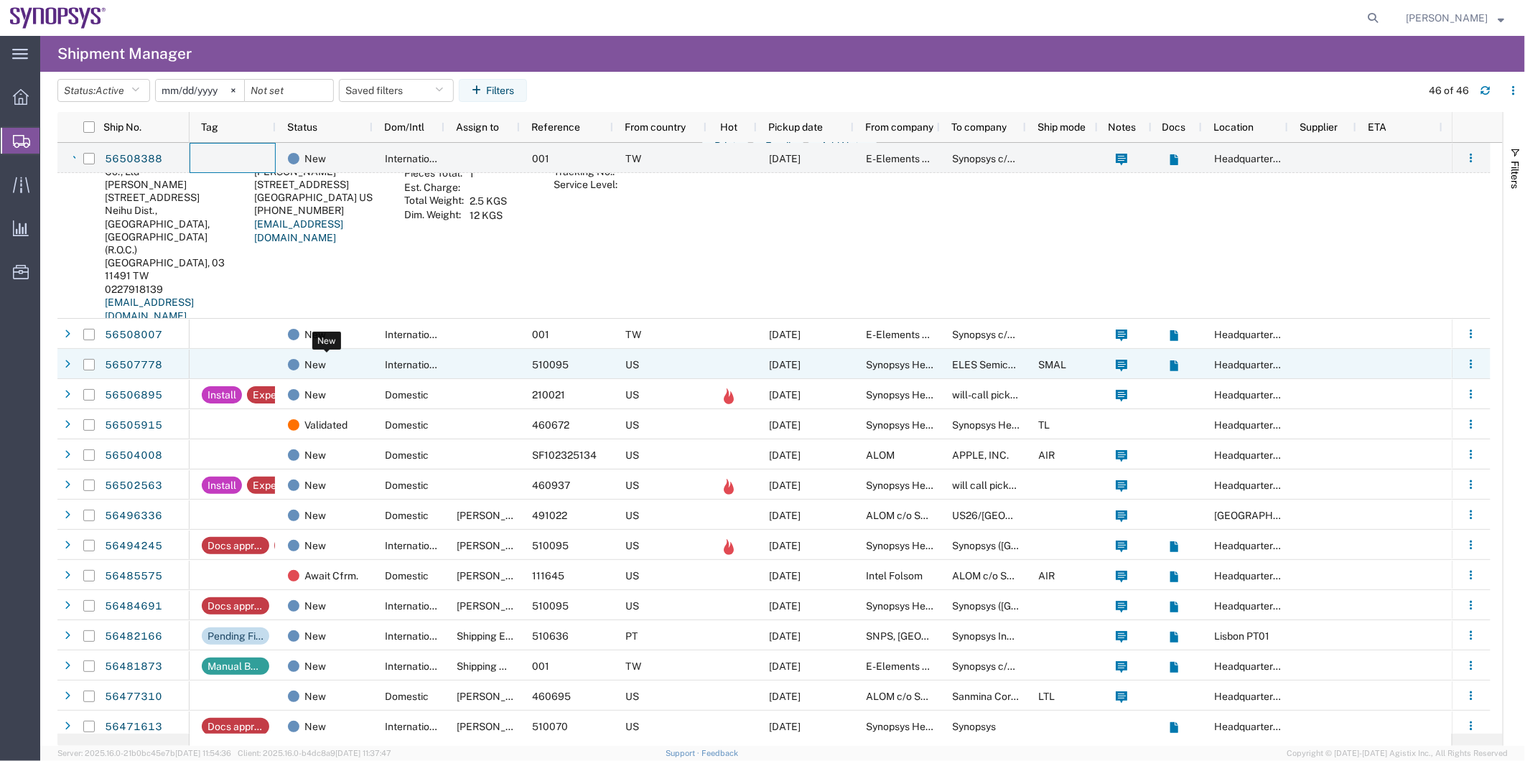
click at [332, 368] on div "New" at bounding box center [327, 365] width 78 height 30
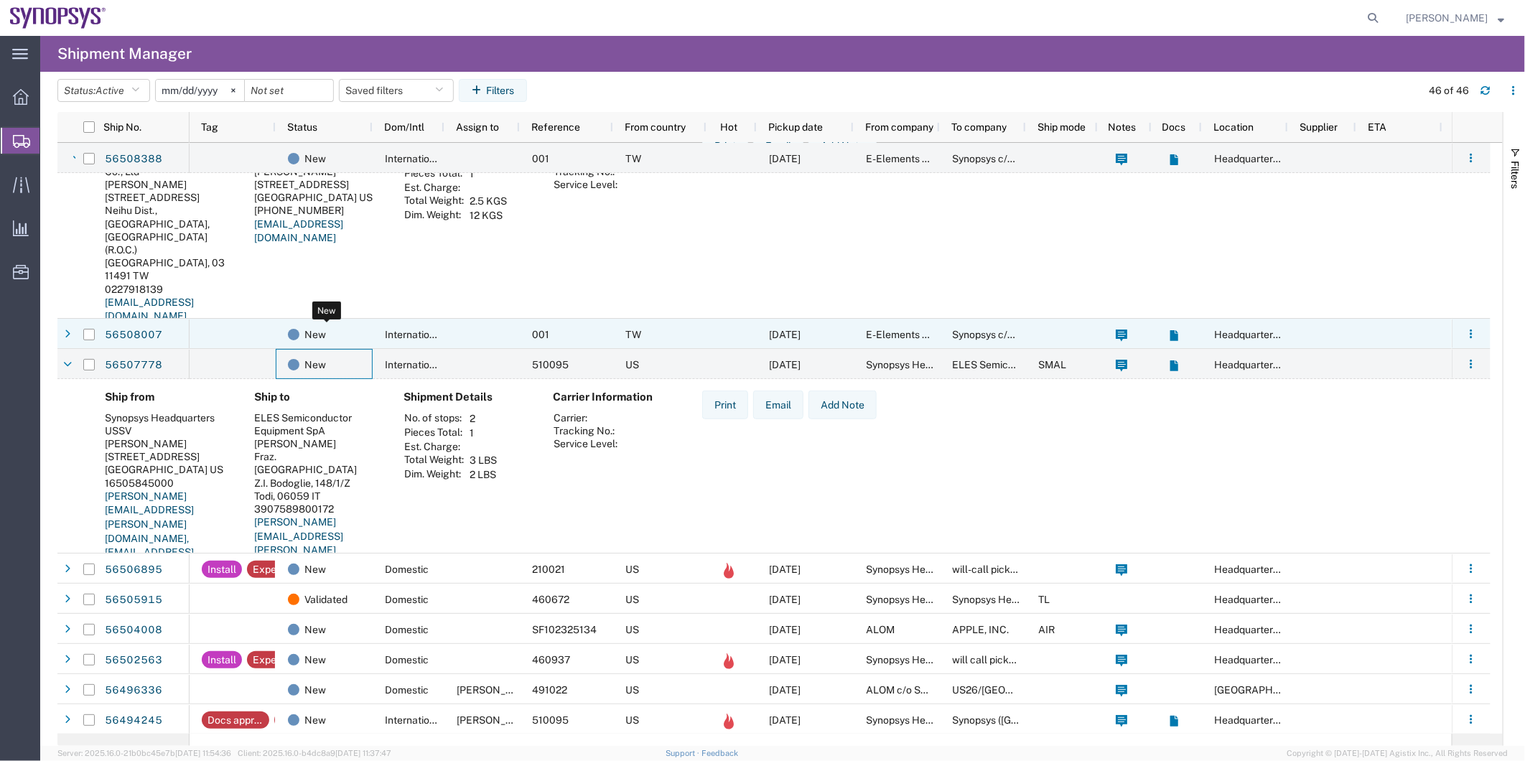
click at [350, 342] on div "New" at bounding box center [327, 334] width 78 height 30
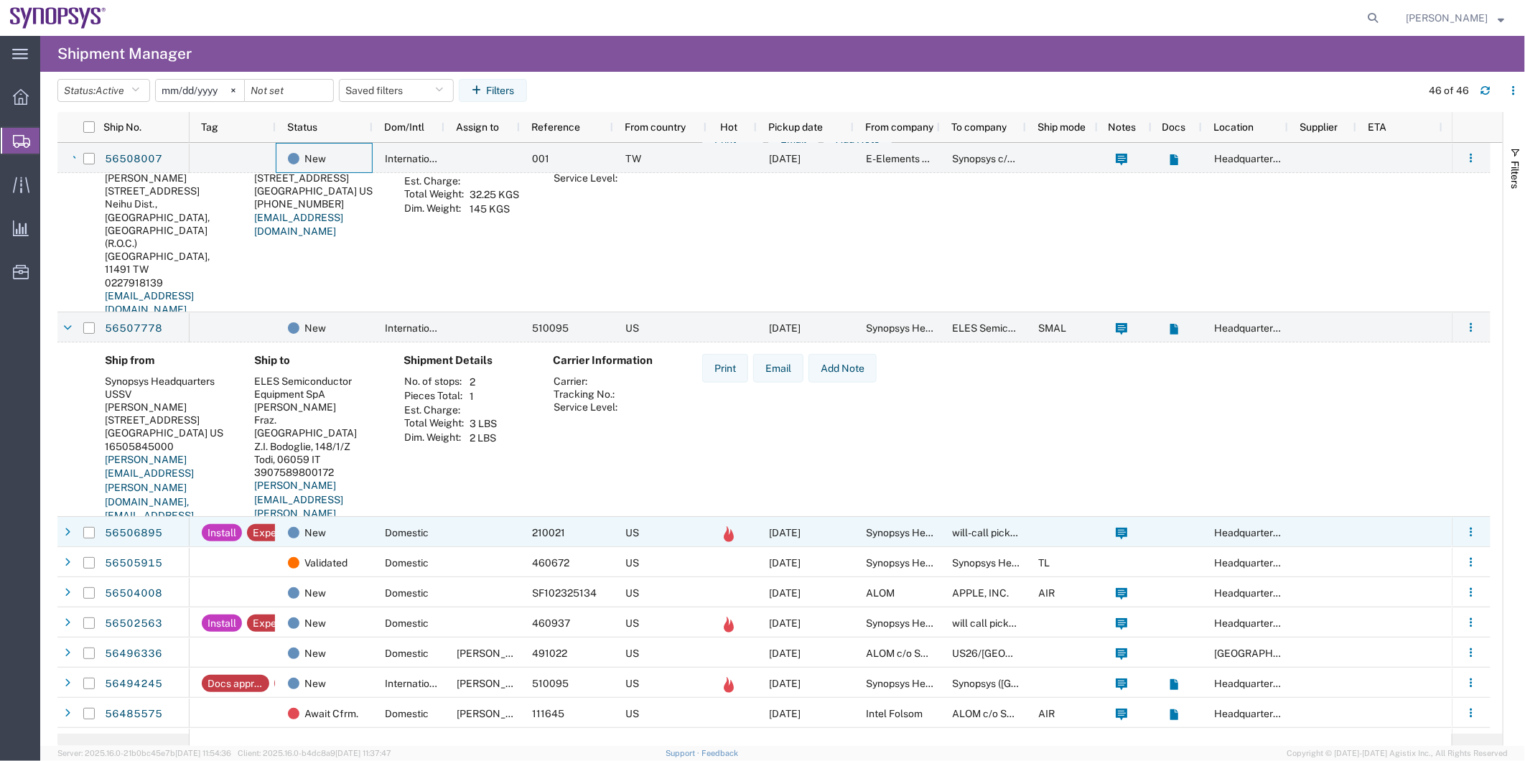
scroll to position [957, 0]
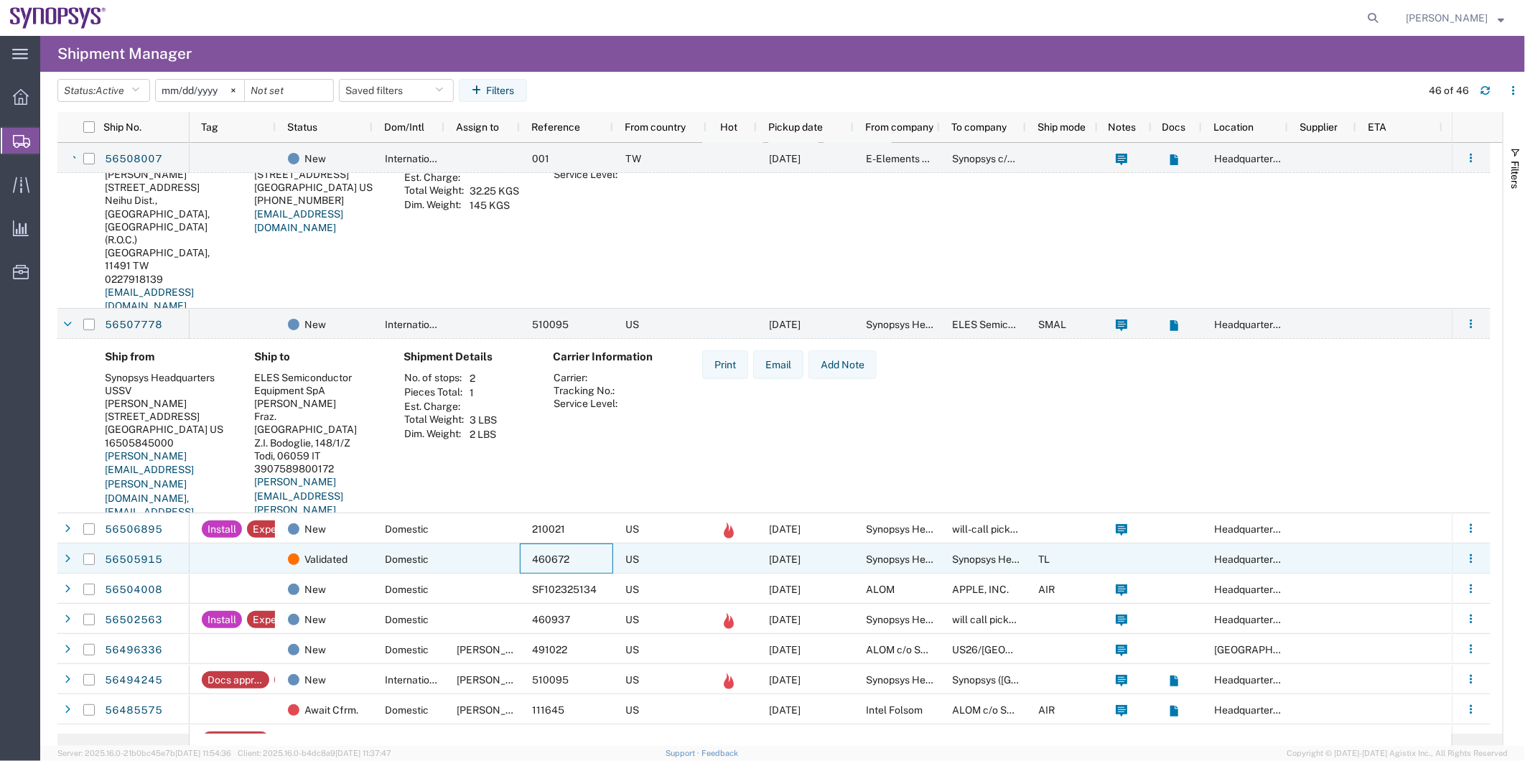
click at [583, 556] on div "460672" at bounding box center [566, 558] width 93 height 30
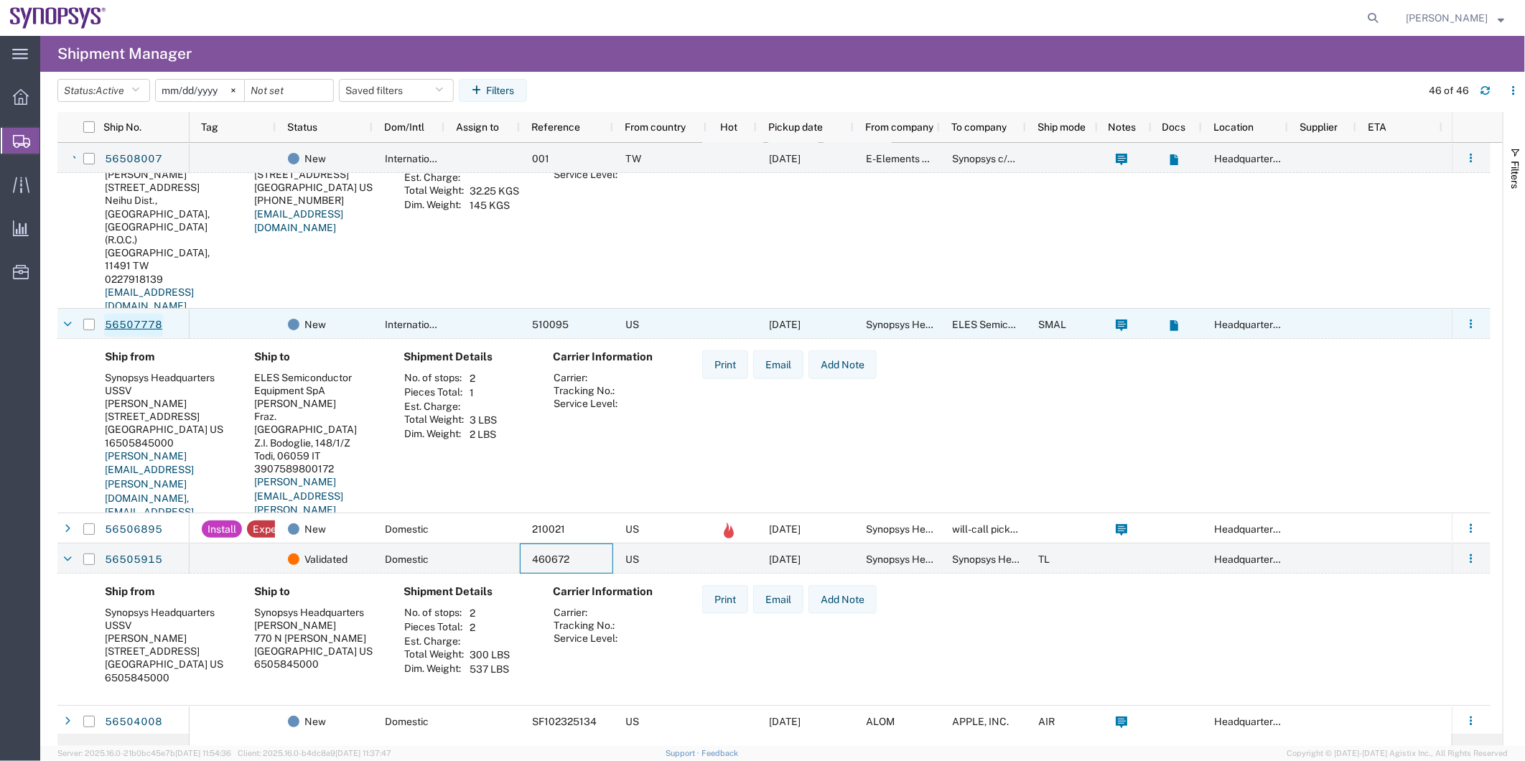
click at [126, 314] on link "56507778" at bounding box center [133, 325] width 59 height 23
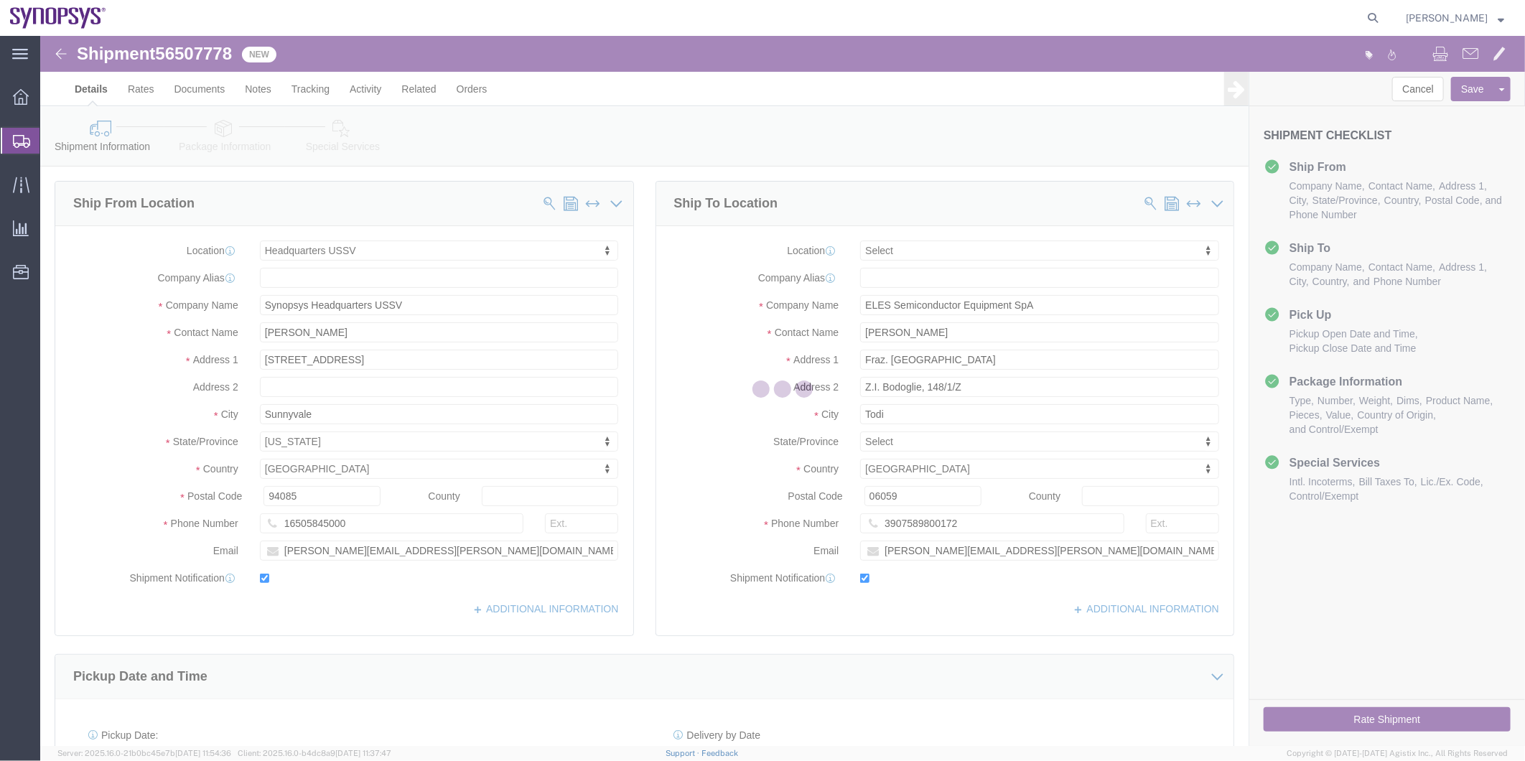
select select "63204"
select select
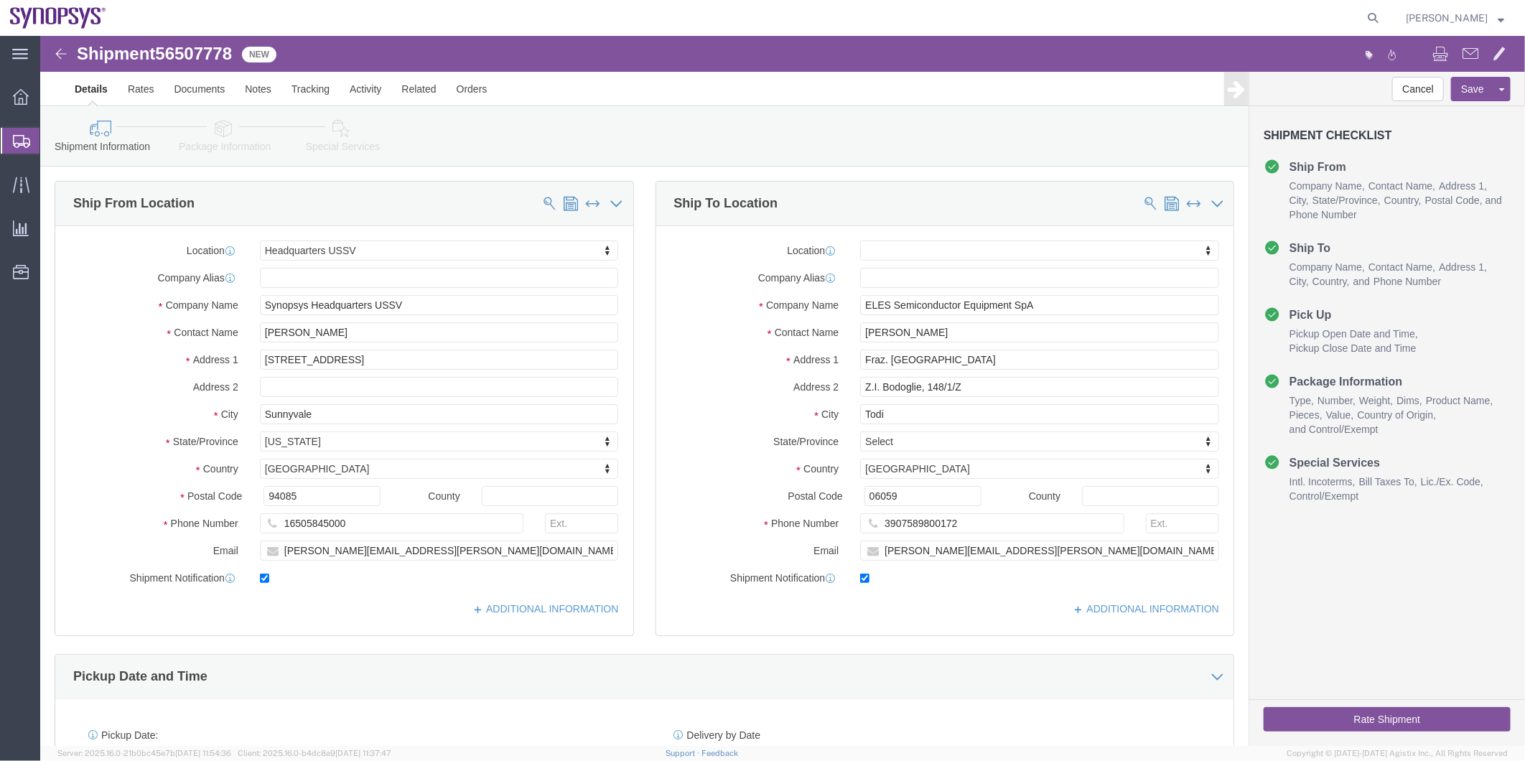
click at [0, 0] on span "Create Shipment" at bounding box center [0, 0] width 0 height 0
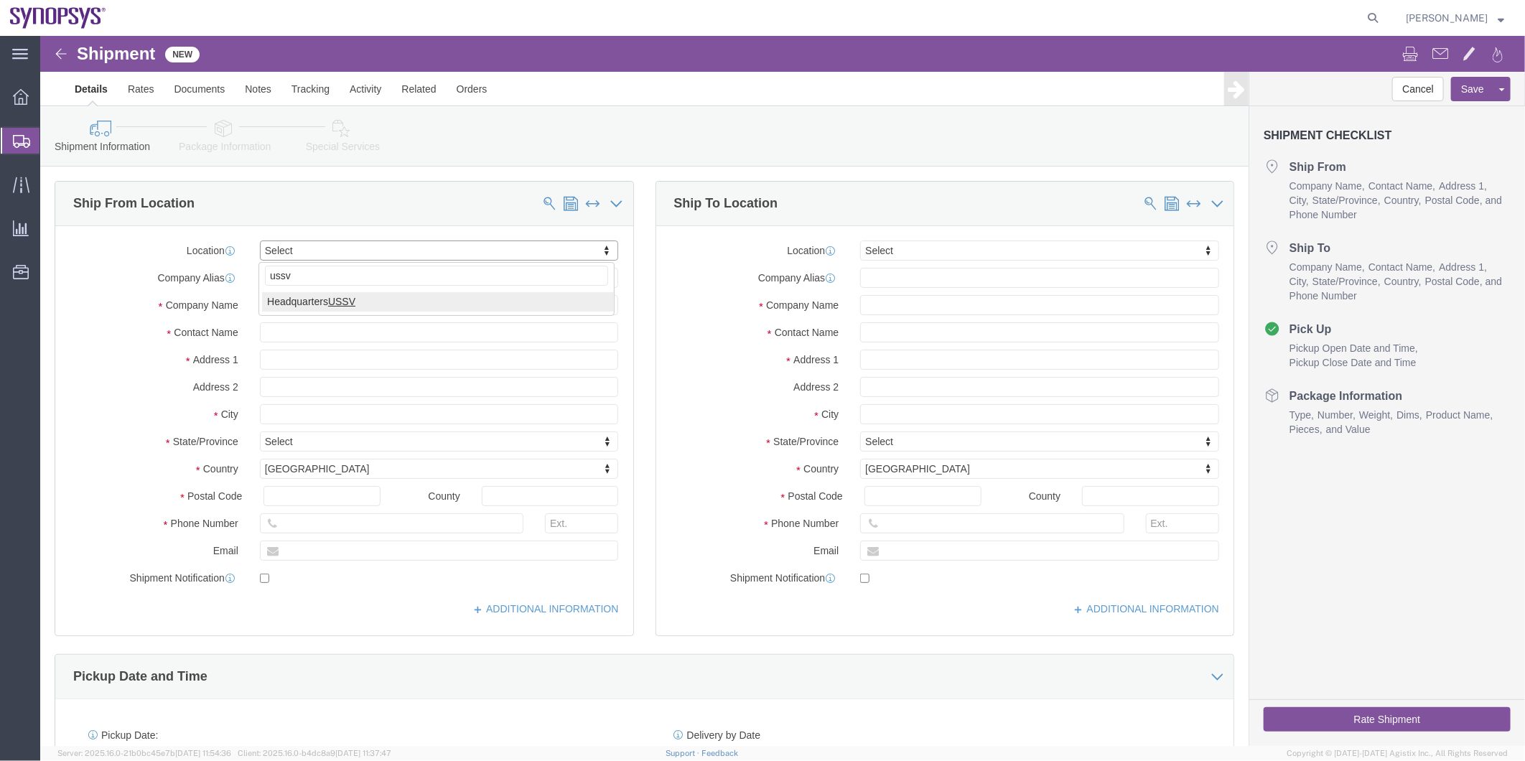
type input "ussv"
select select "63204"
select select "CA"
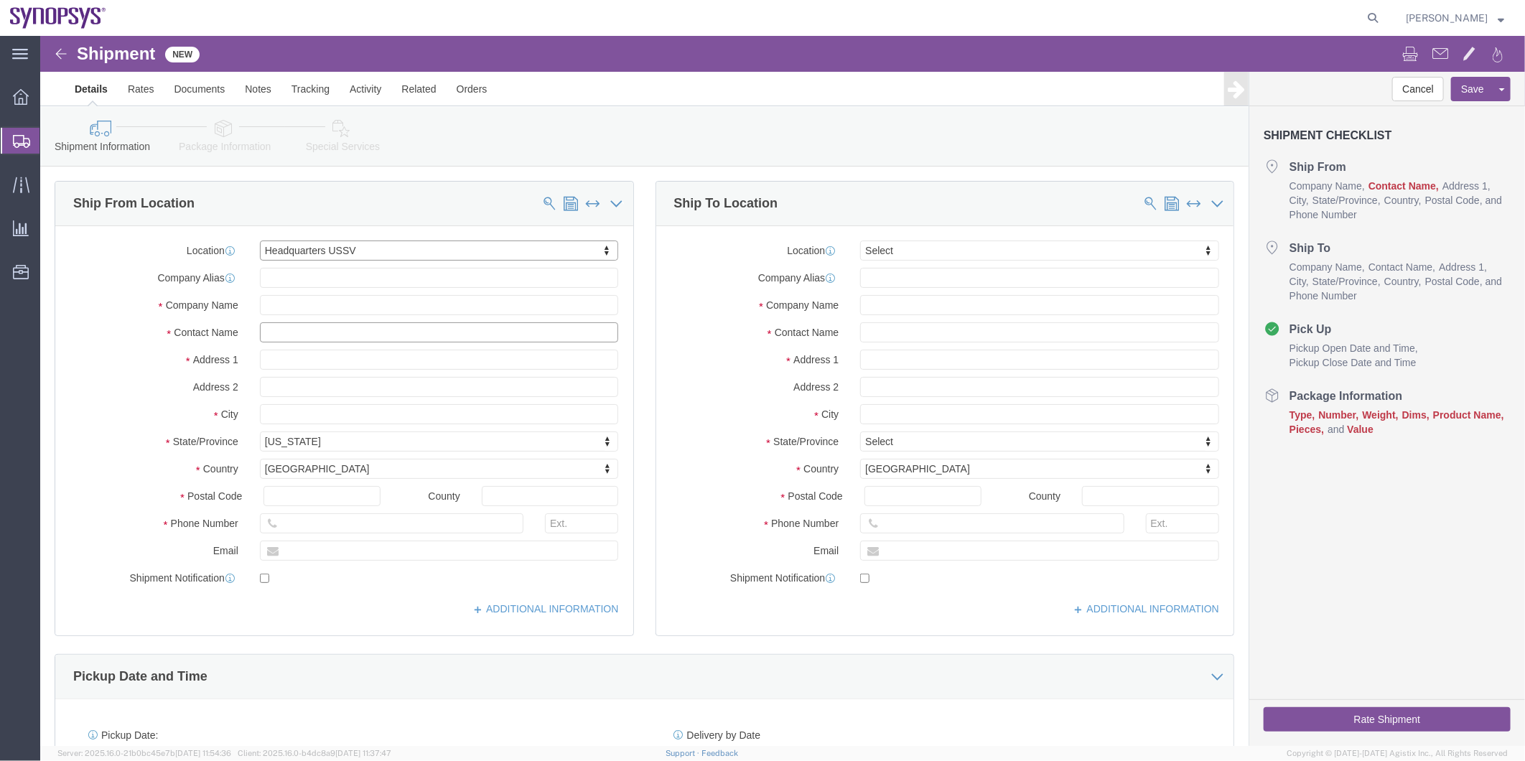
click input "text"
paste input "[PERSON_NAME]"
type input "[PERSON_NAME]"
click div "Location Select Select My Profile Location [GEOGRAPHIC_DATA] DE04 Agrate Brianz…"
click input "text"
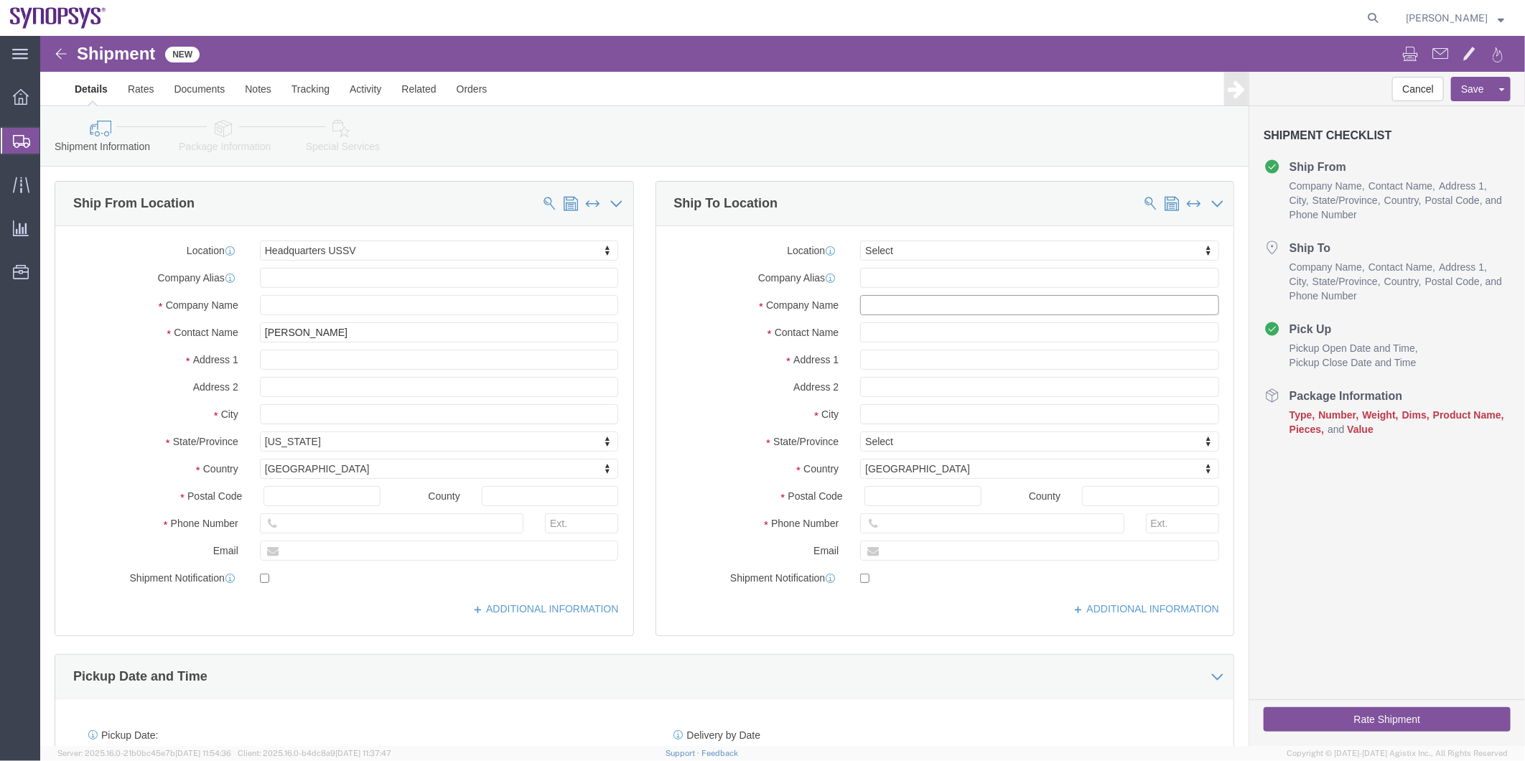
paste input "Synopsys"
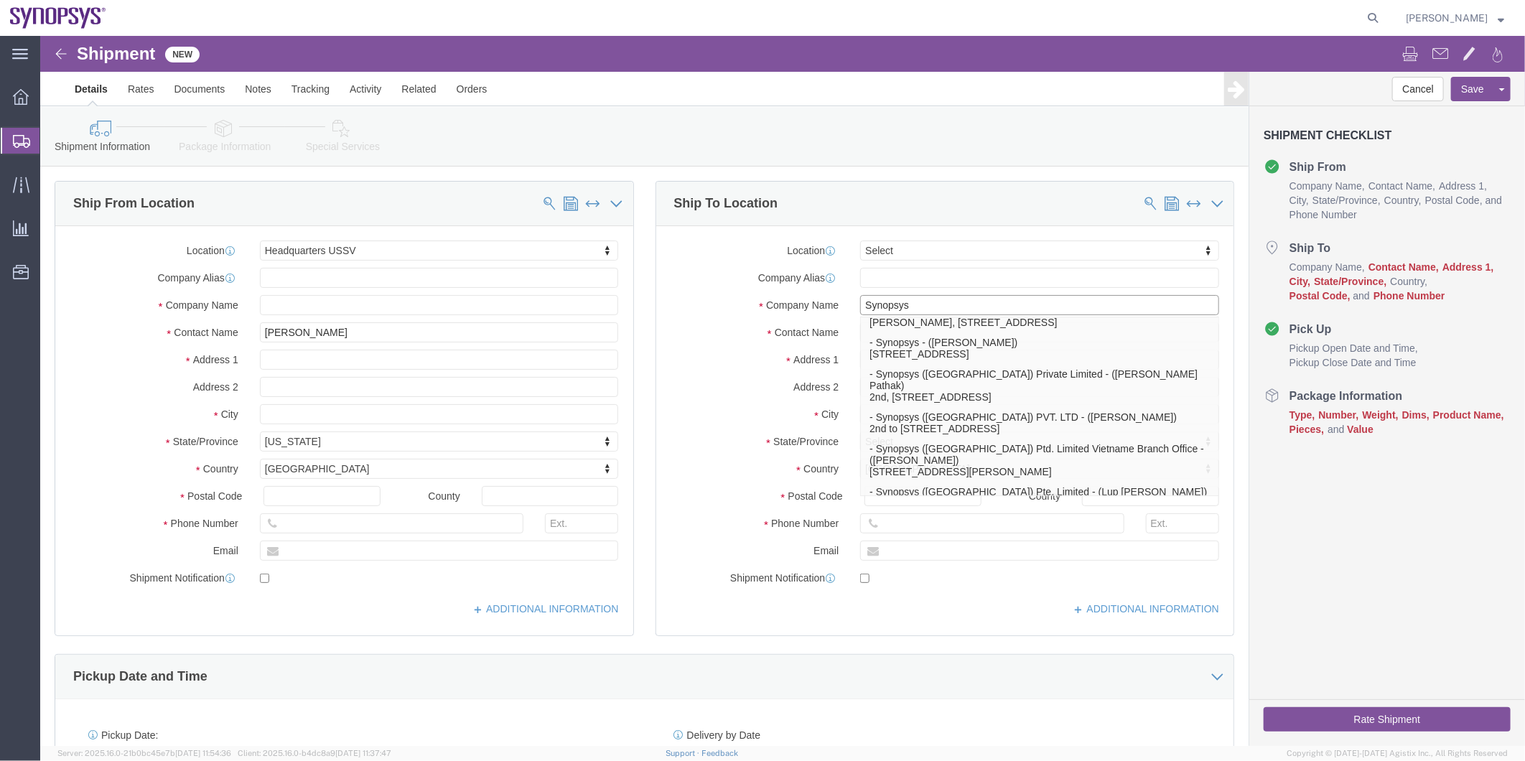
scroll to position [239, 0]
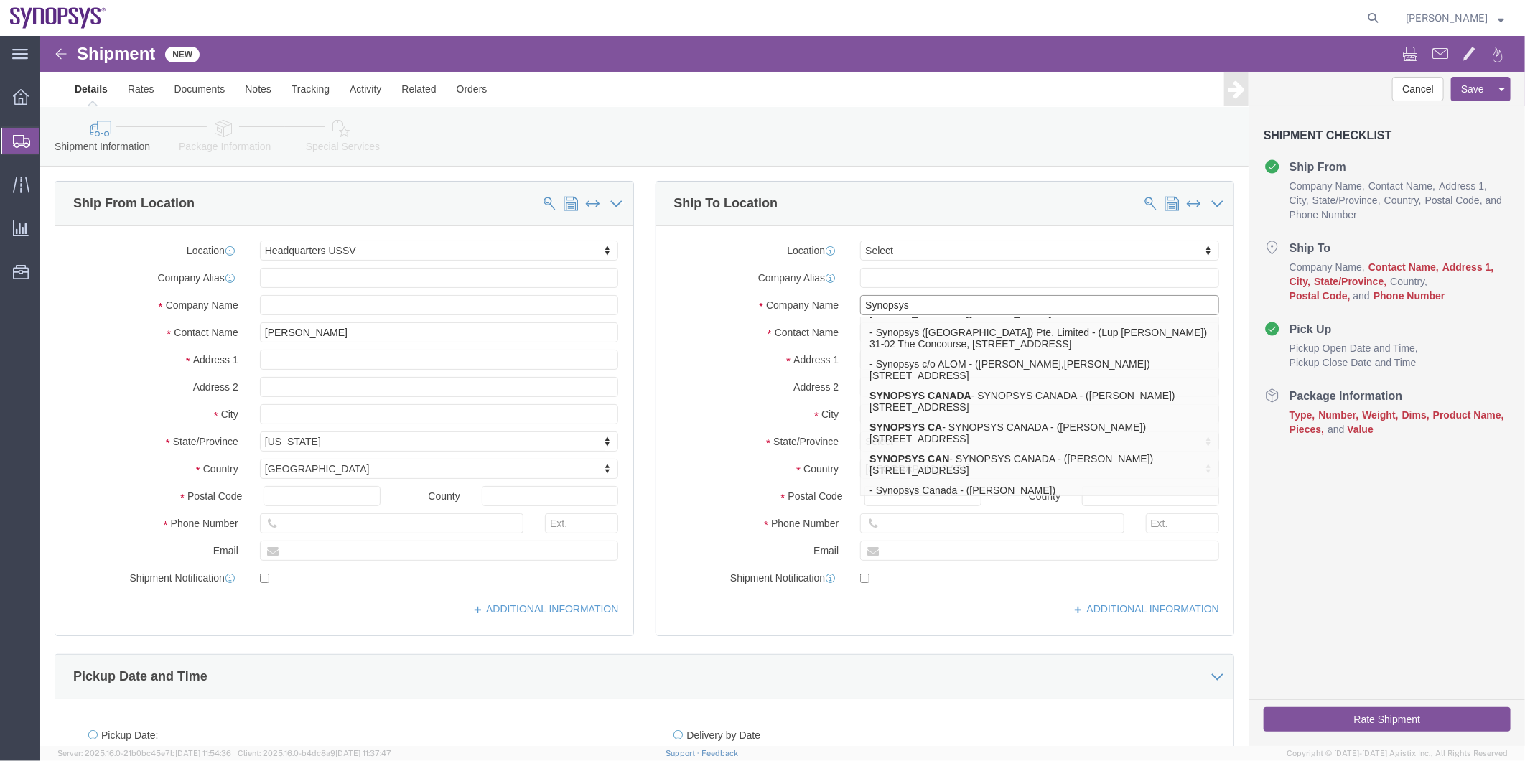
type input "Synopsys"
click div "Location Select Select My Profile Location [GEOGRAPHIC_DATA] DE04 Agrate Brianz…"
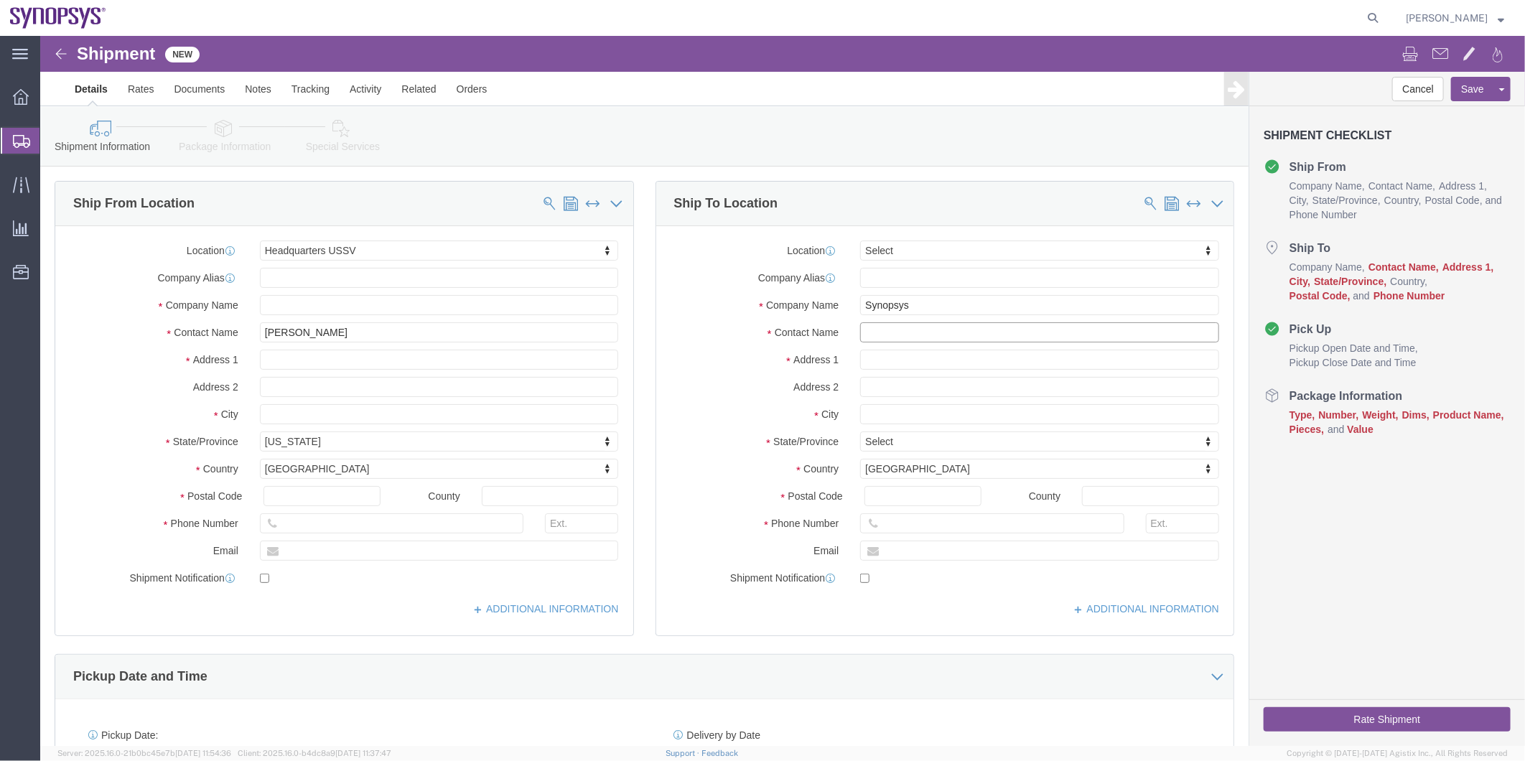
click input "text"
paste input "[PERSON_NAME]"
type input "[PERSON_NAME]"
click input "text"
paste input "770 N [PERSON_NAME]"
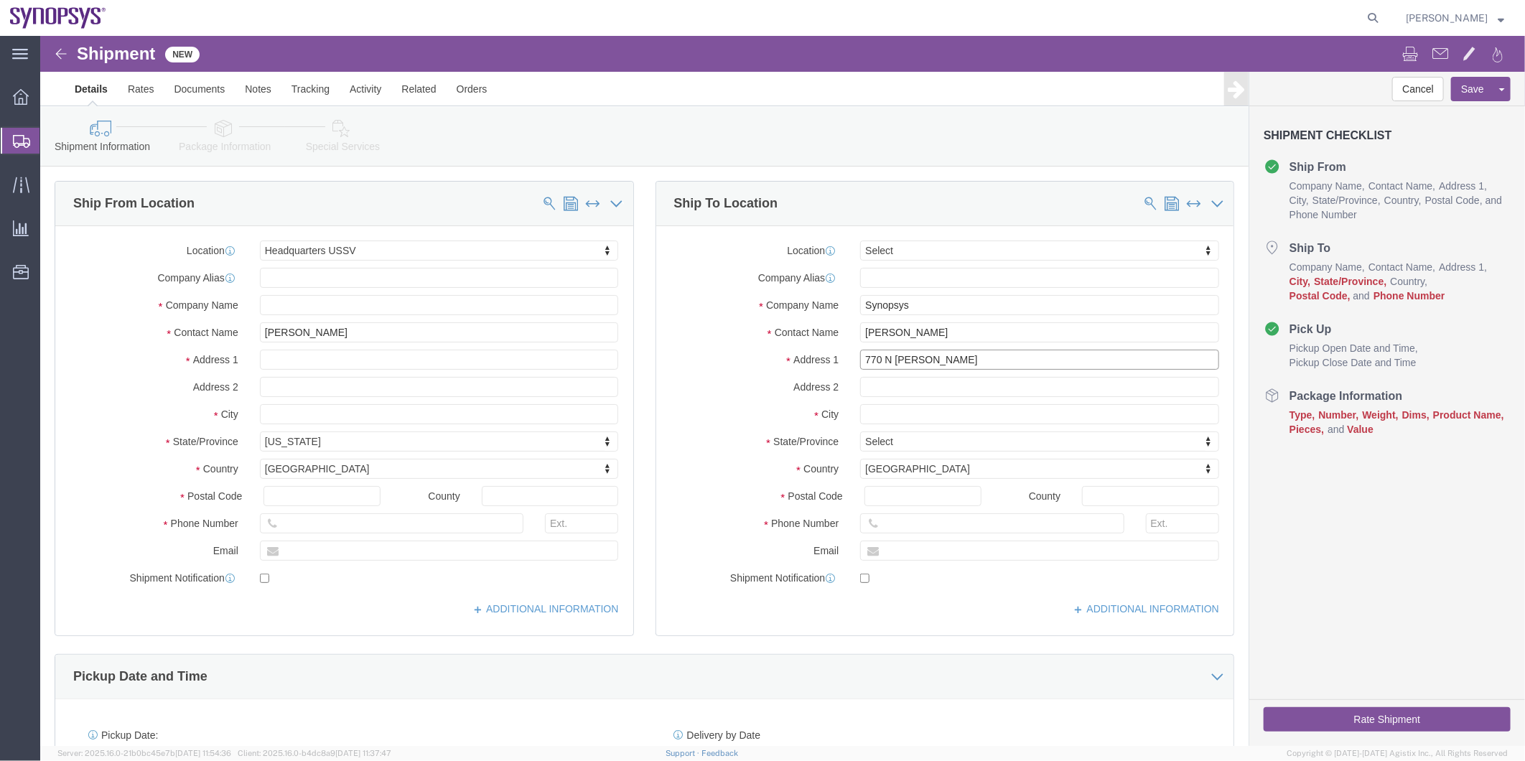
type input "770 N [PERSON_NAME]"
click input "text"
paste input "Sunnyvale"
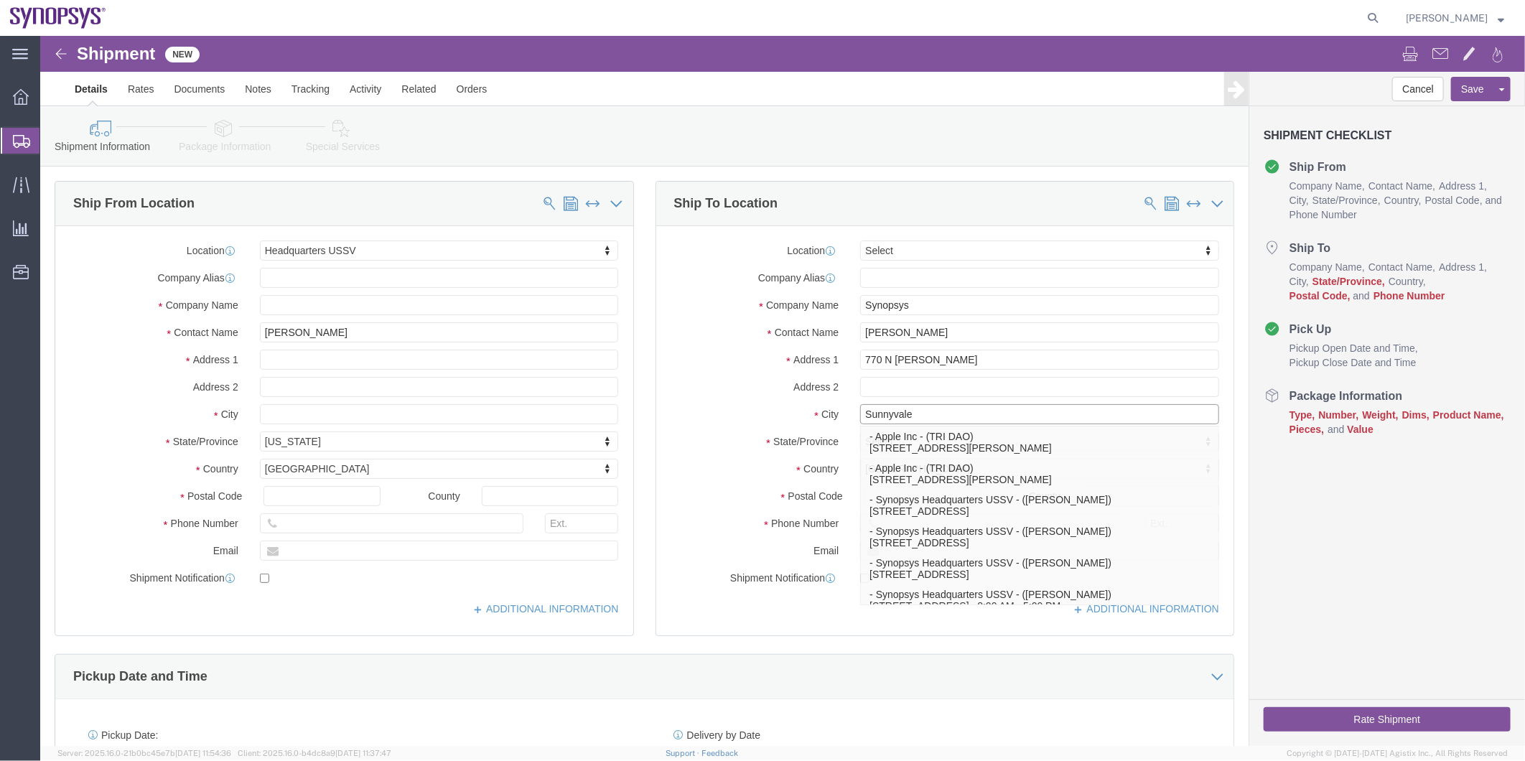
type input "Sunnyvale"
click label "City"
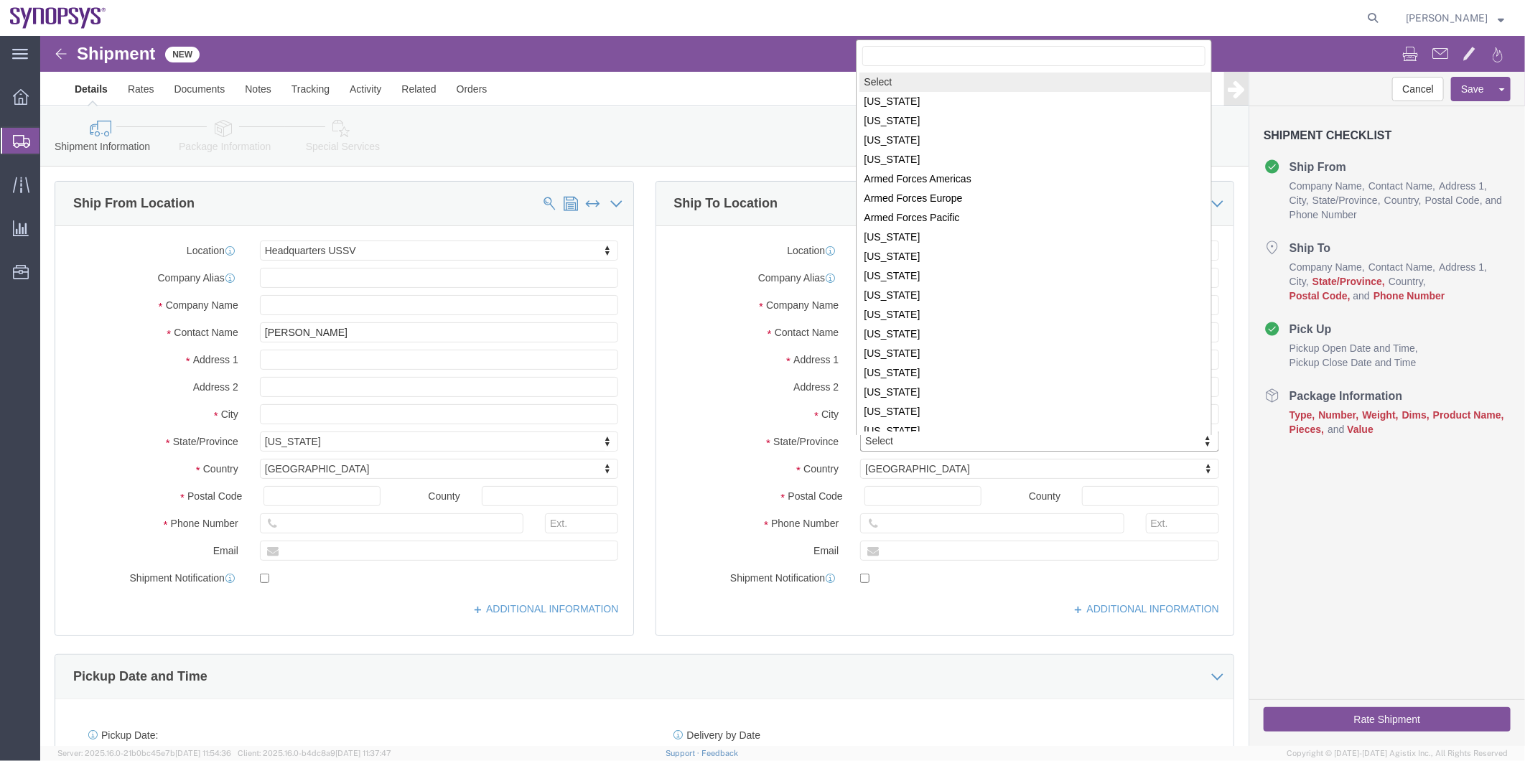
scroll to position [1, 0]
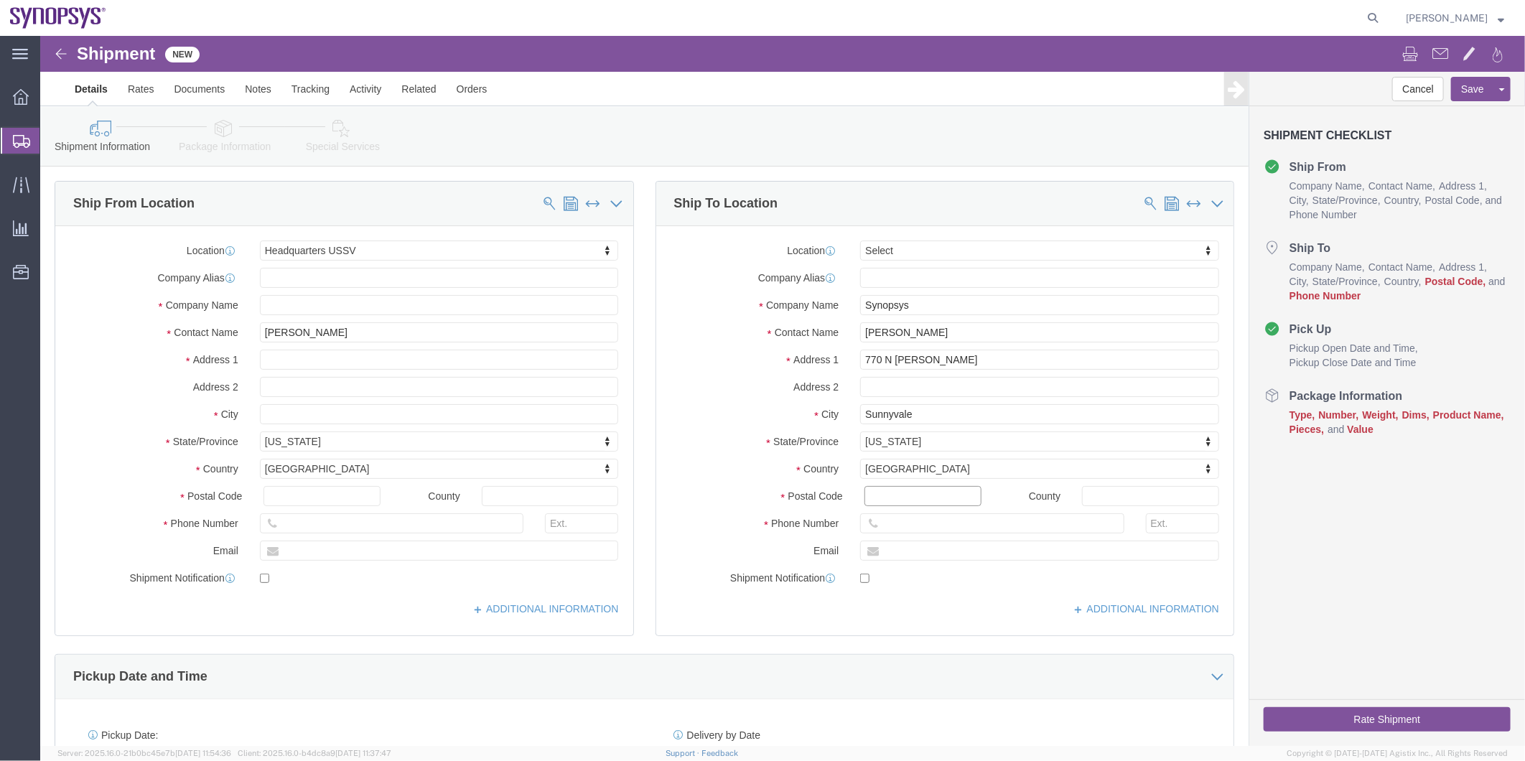
click input "Postal Code"
paste input "94085"
type input "94085"
click input "text"
paste input "6505845000"
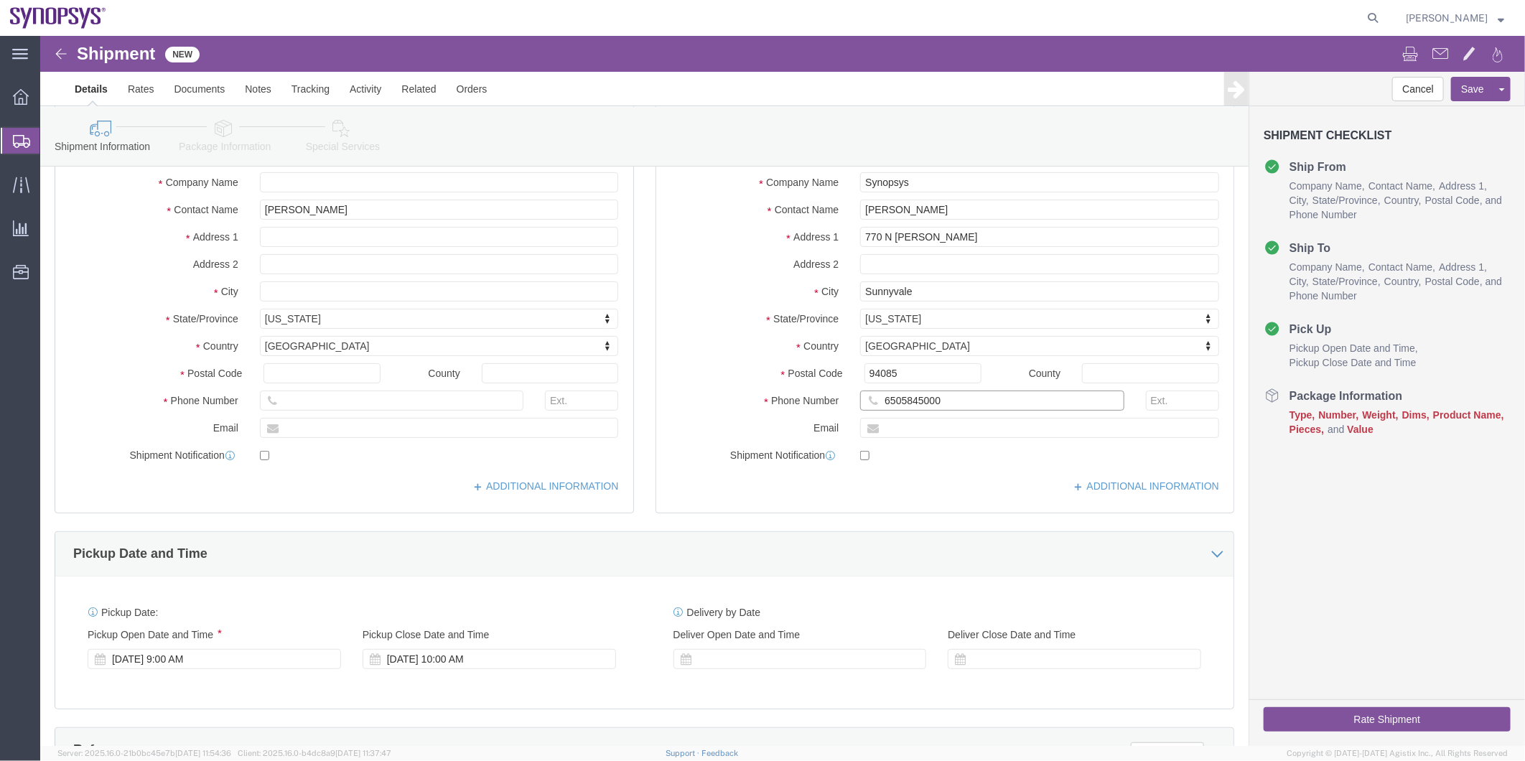
scroll to position [239, 0]
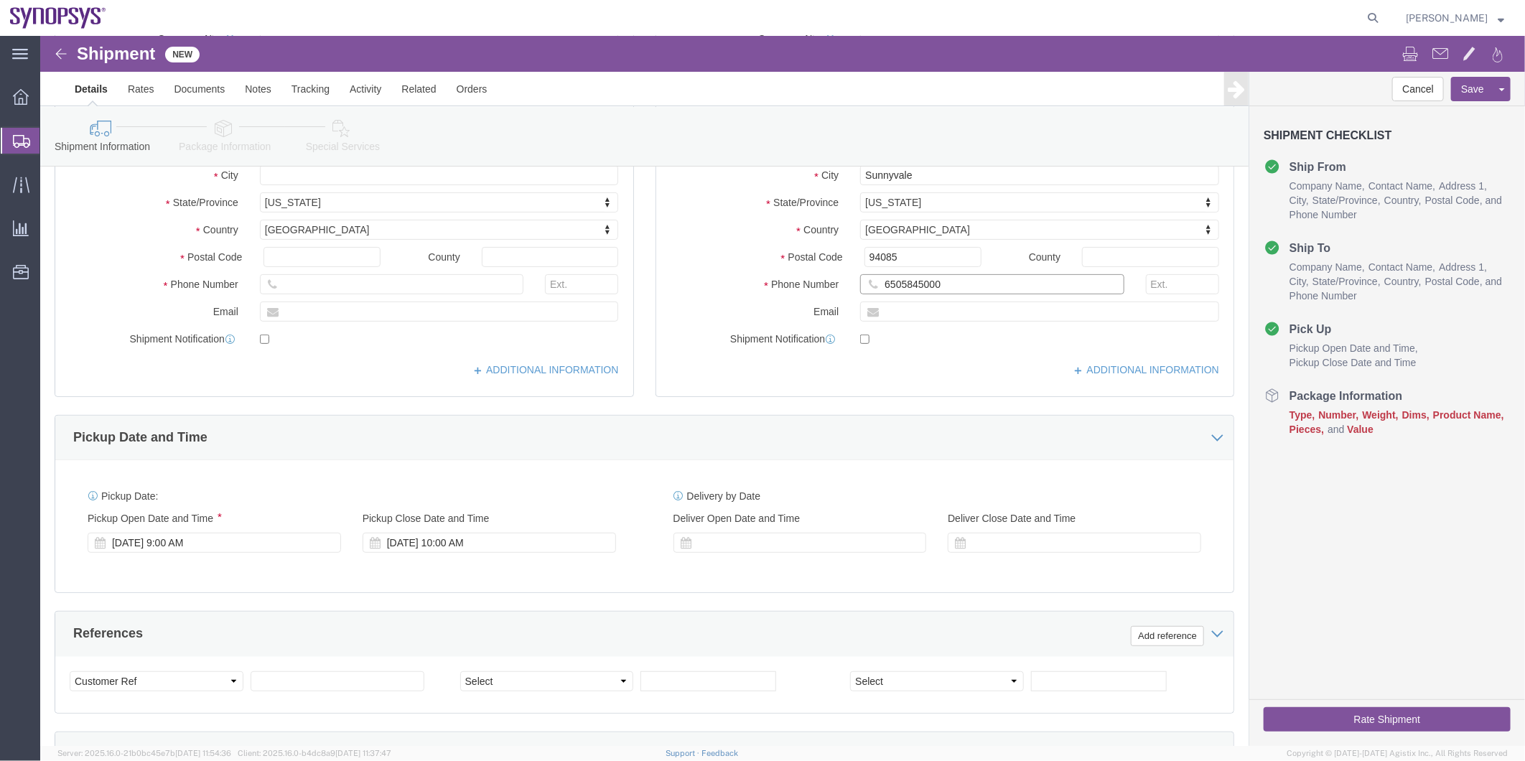
type input "6505845000"
click icon
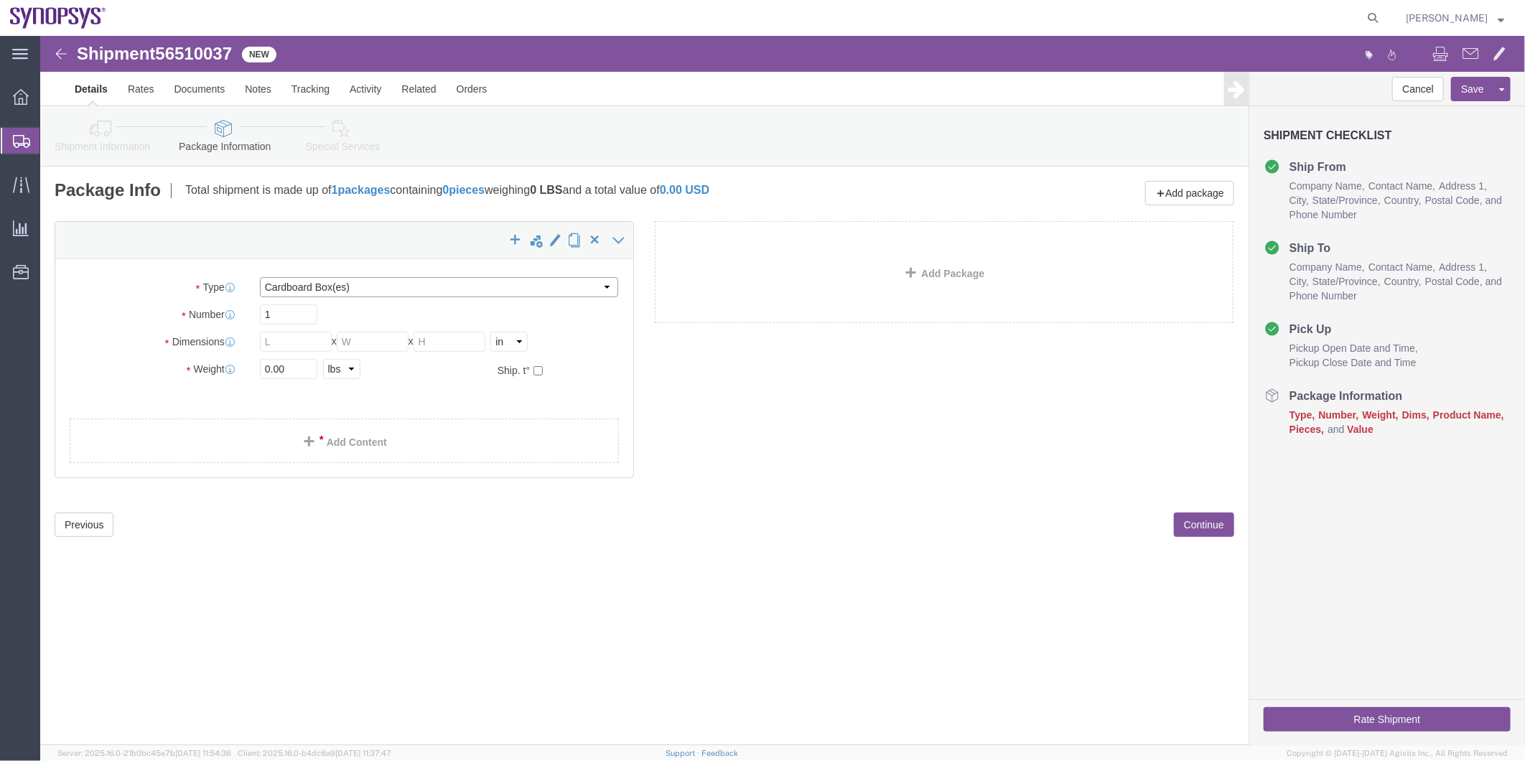
click select "Select Bale(s) Basket(s) Bolt(s) Bottle(s) Buckets Bulk Bundle(s) Can(s) Cardbo…"
select select "PONS"
click select "Select Bale(s) Basket(s) Bolt(s) Bottle(s) Buckets Bulk Bundle(s) Can(s) Cardbo…"
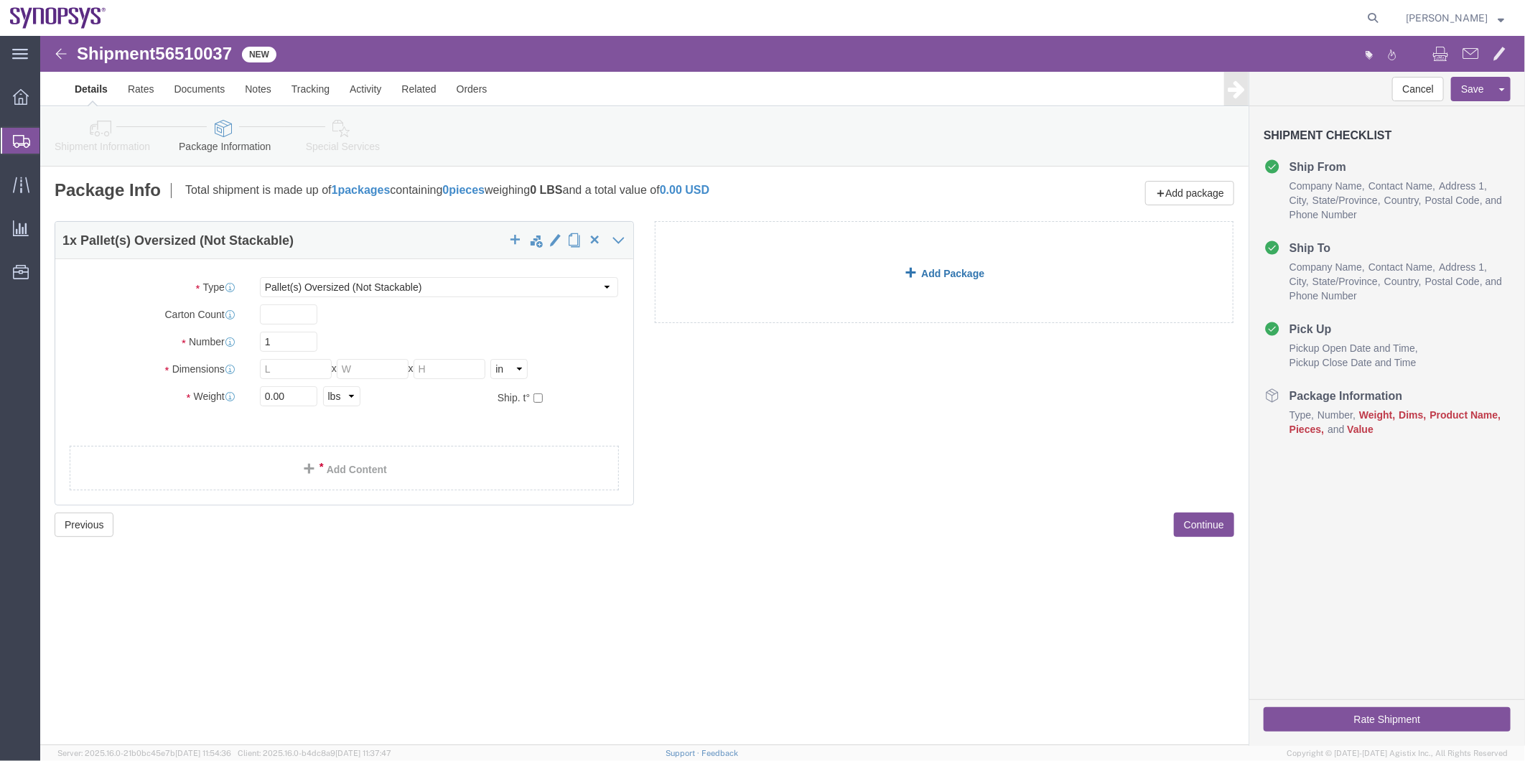
click link "Add Package"
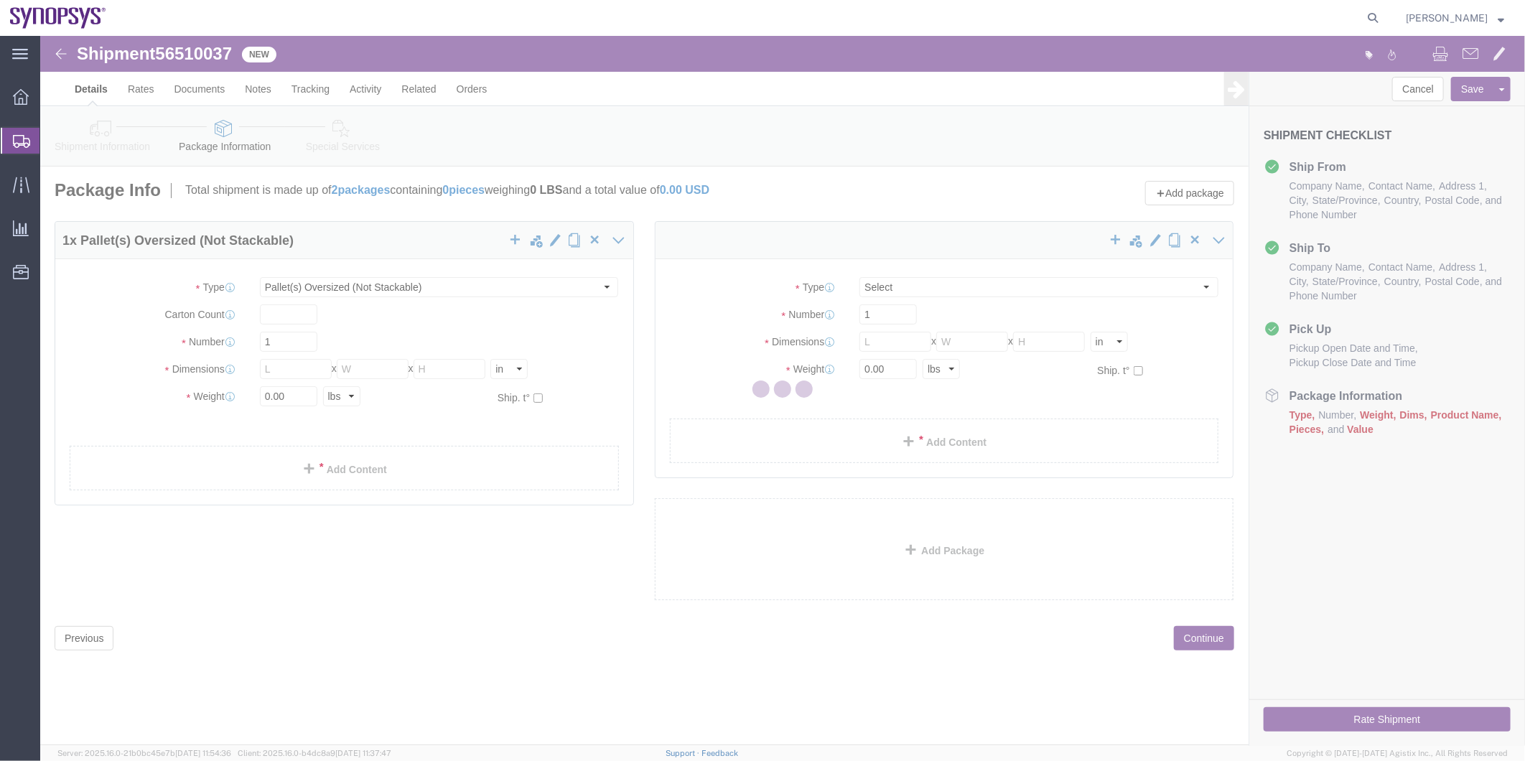
select select "PONS"
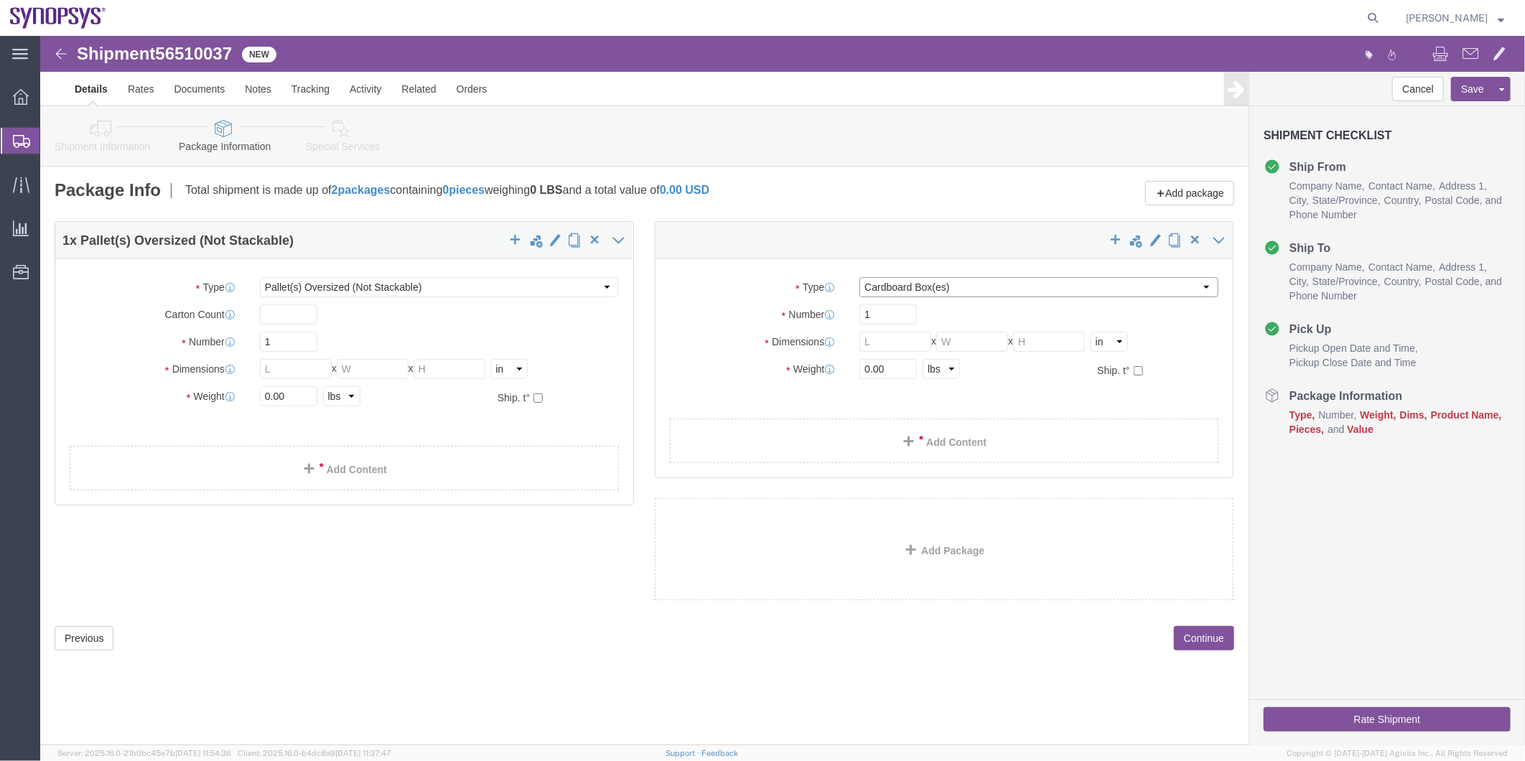
click select "Select Bale(s) Basket(s) Bolt(s) Bottle(s) Buckets Bulk Bundle(s) Can(s) Cardbo…"
select select "PONS"
click select "Select Bale(s) Basket(s) Bolt(s) Bottle(s) Buckets Bulk Bundle(s) Can(s) Cardbo…"
drag, startPoint x: 256, startPoint y: 275, endPoint x: 284, endPoint y: 278, distance: 28.2
click input "text"
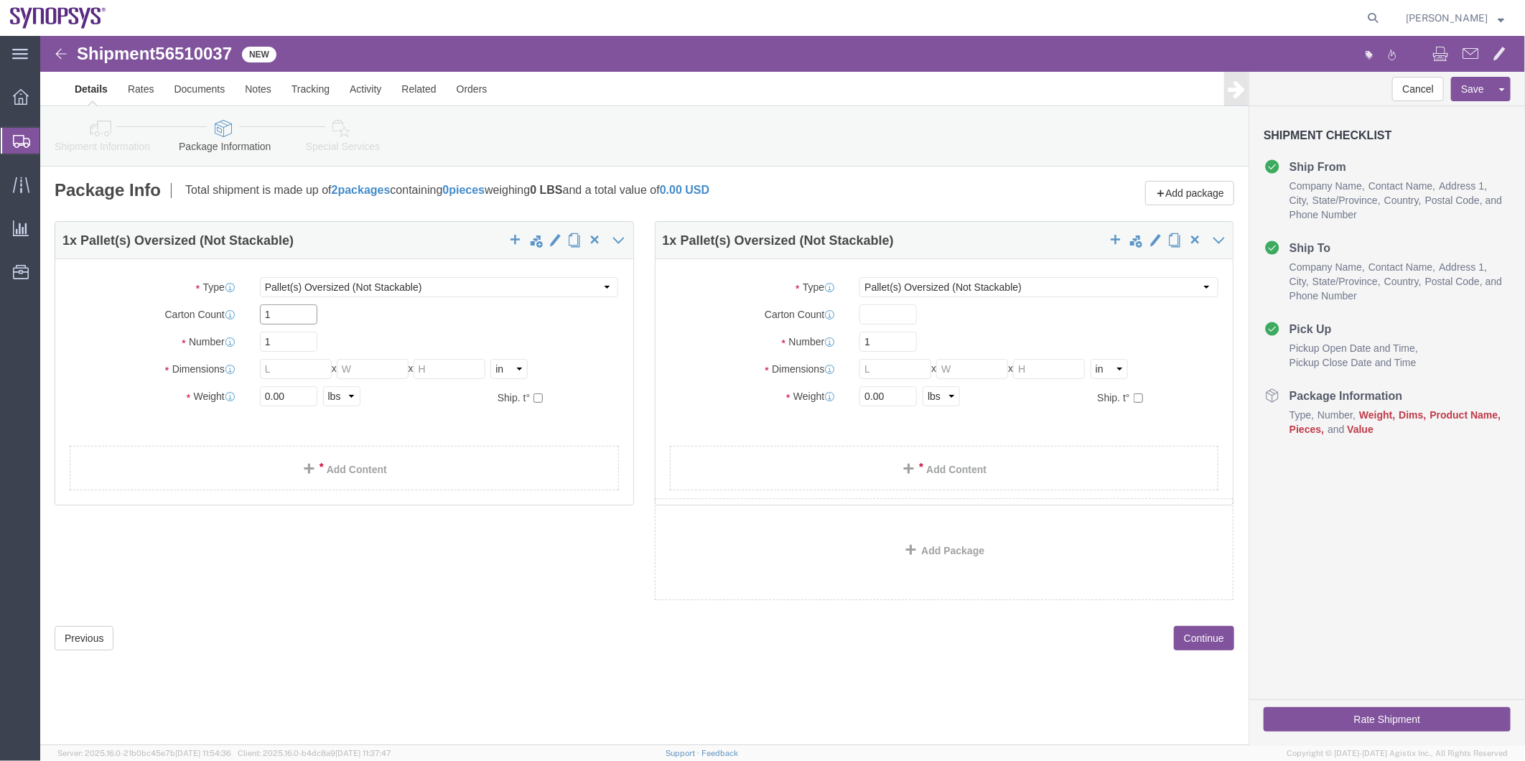
type input "1"
click input "text"
type input "1"
click input "text"
type input "50"
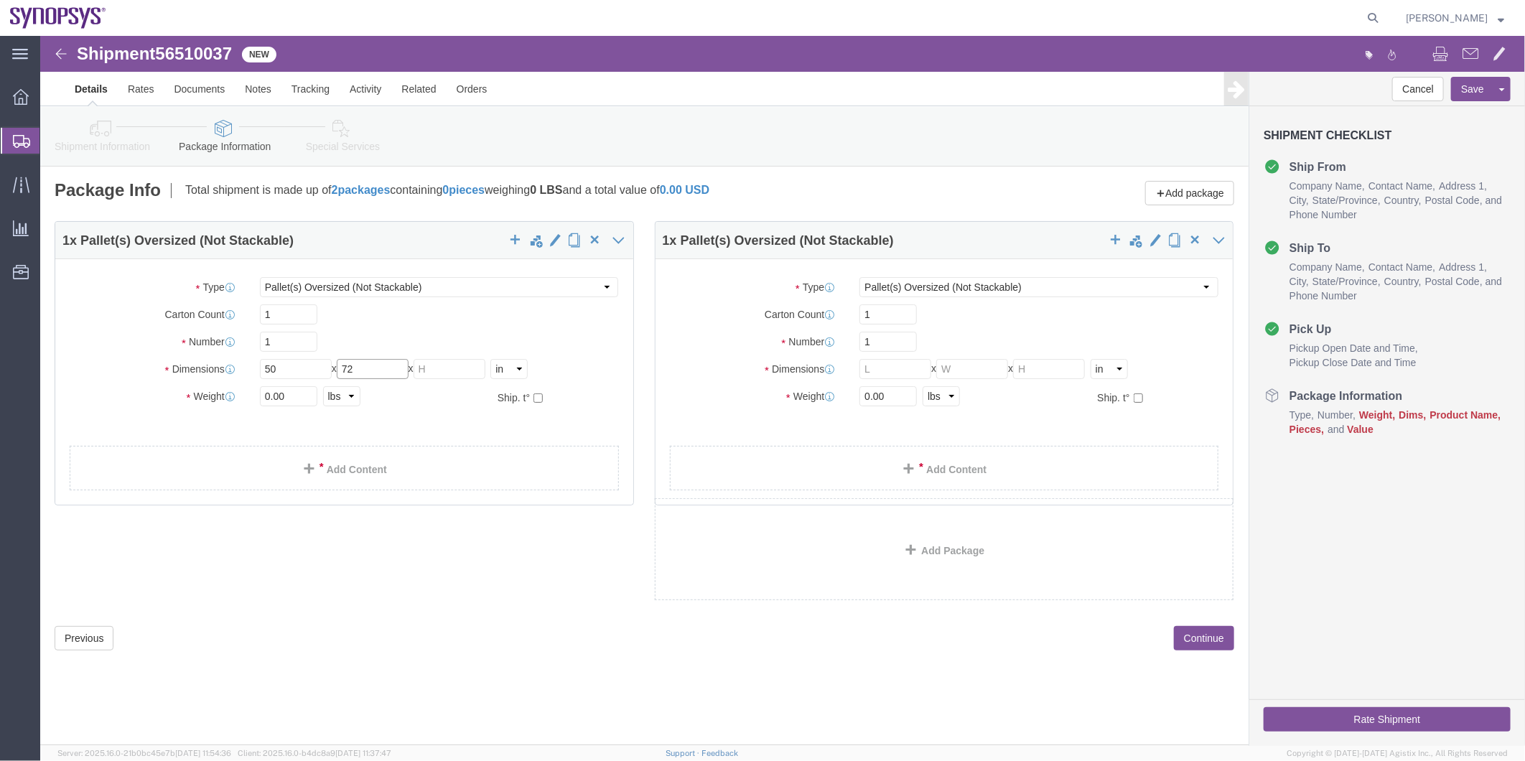
type input "72"
type input "8"
click input "text"
type input "64"
type input "94"
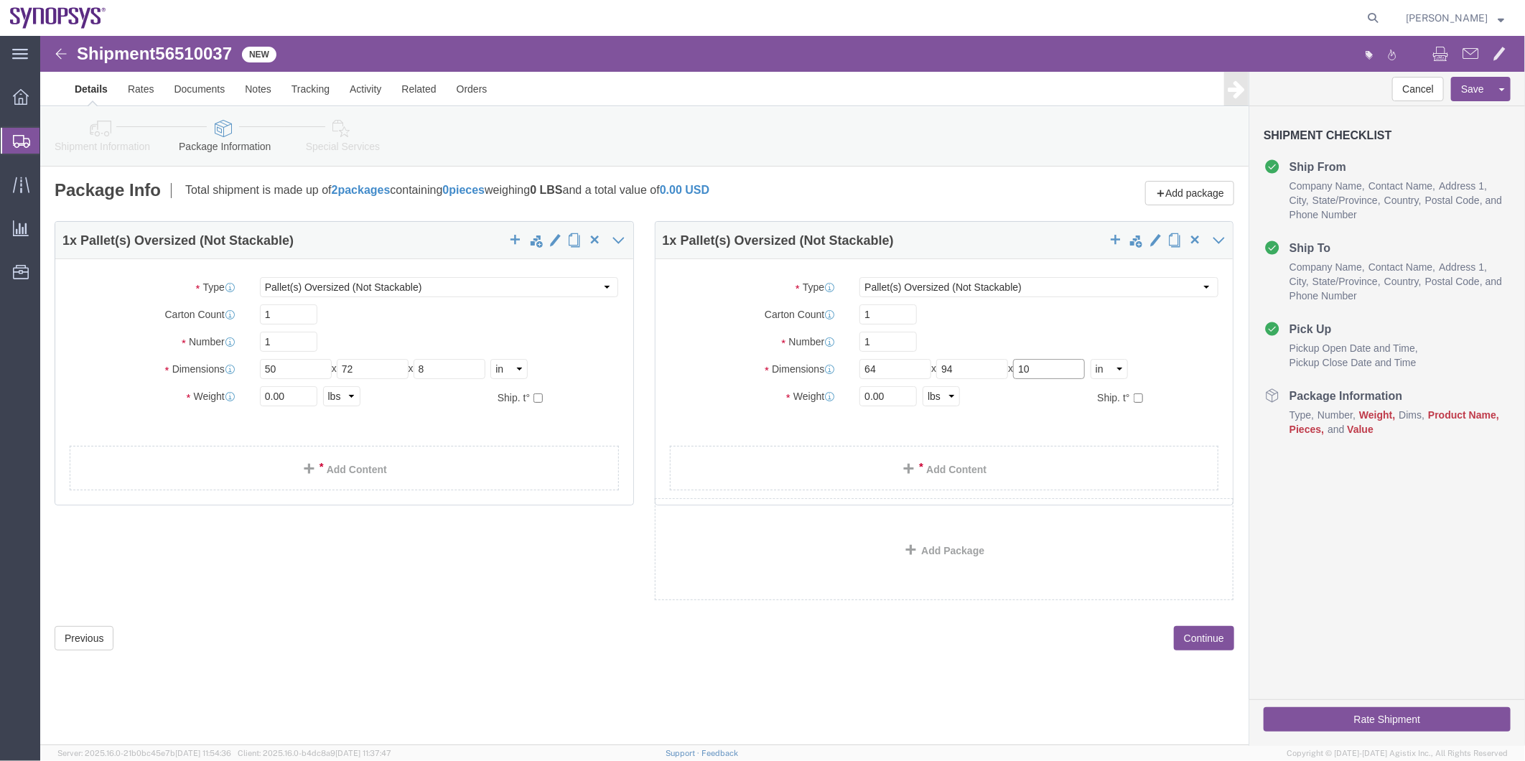
type input "10"
drag, startPoint x: 869, startPoint y: 359, endPoint x: 788, endPoint y: 360, distance: 81.1
click div "Weight 0.00 Select kgs lbs Ship. t°"
type input "200"
drag, startPoint x: 245, startPoint y: 352, endPoint x: 211, endPoint y: 355, distance: 34.6
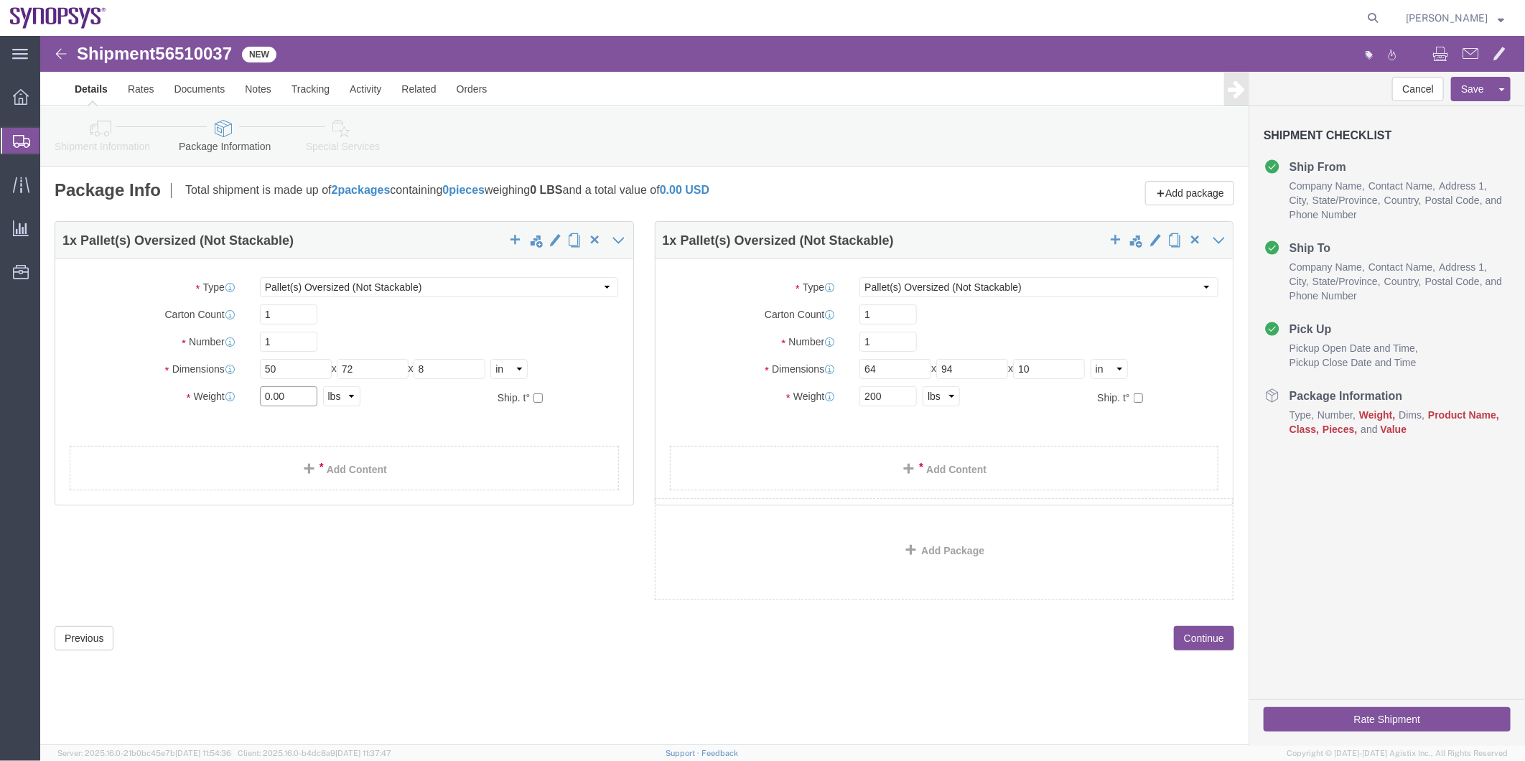
click div "0.00 Select kgs lbs"
type input "100"
click link "Add Content"
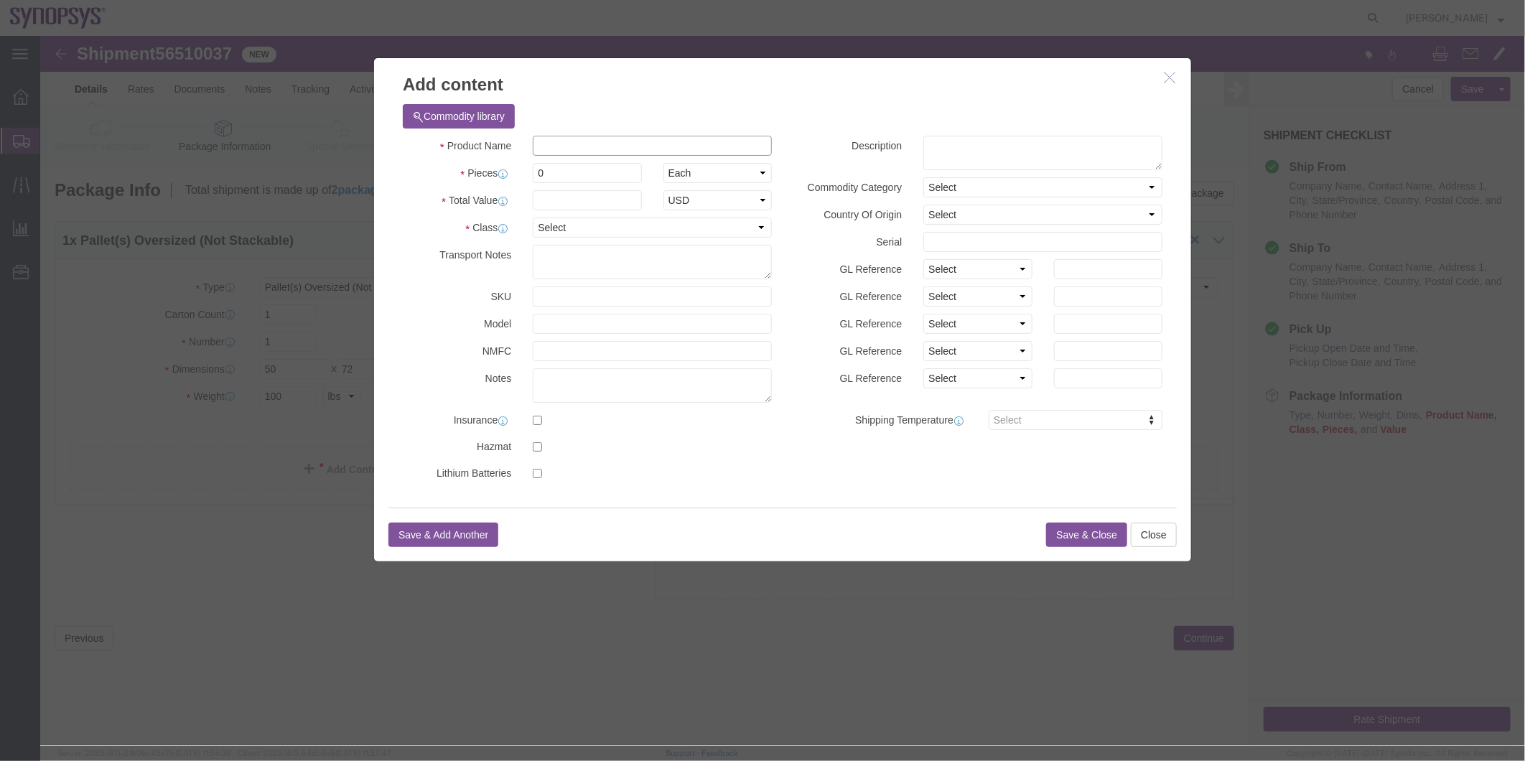
click input "text"
type input "75 Inch TV"
drag, startPoint x: 579, startPoint y: 118, endPoint x: 487, endPoint y: 117, distance: 92.6
click div "75 Inch TV"
click input "text"
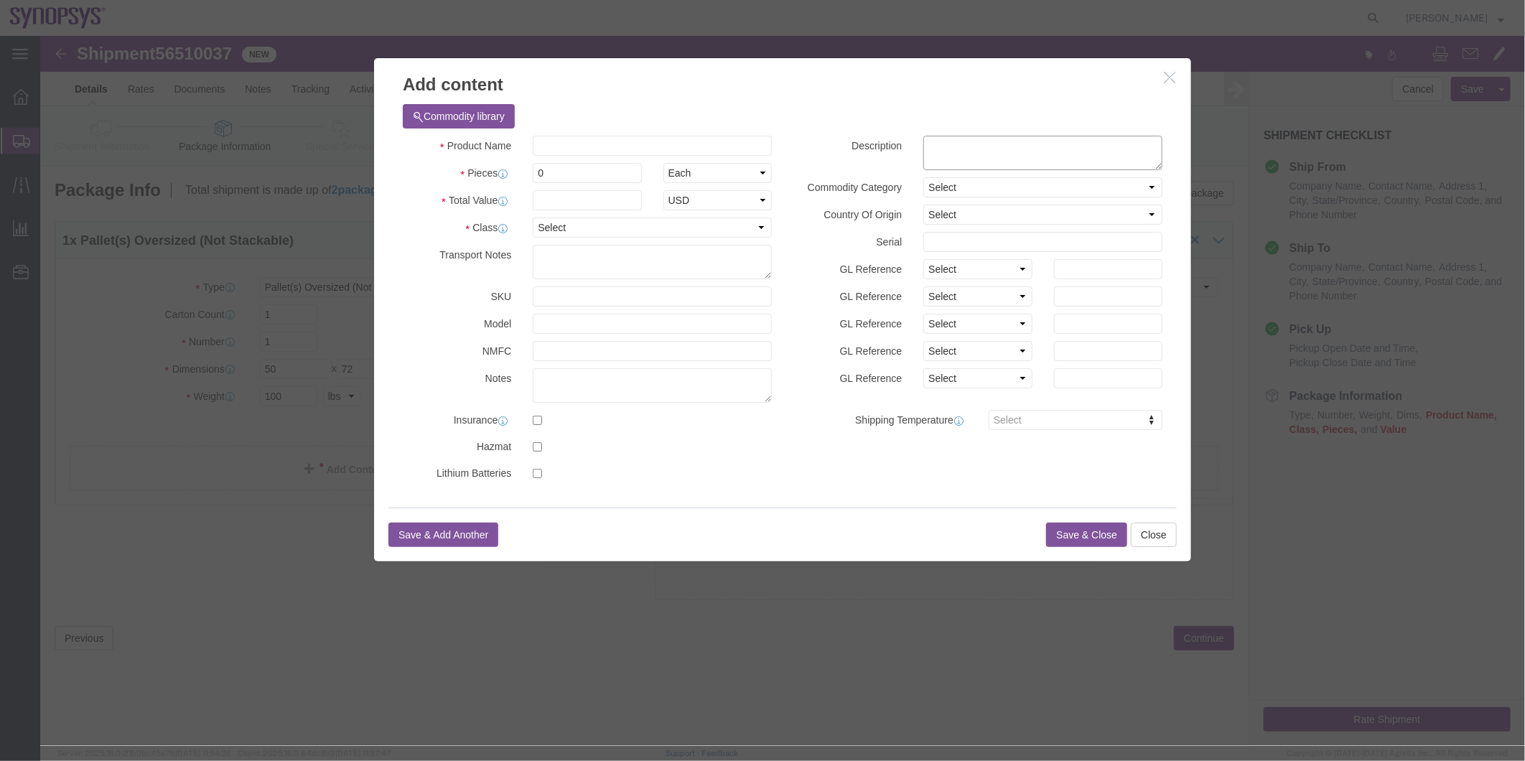
click textarea
paste textarea "75 Inch TV"
type textarea "75 Inch TV"
click input "text"
paste input "75 Inch TV"
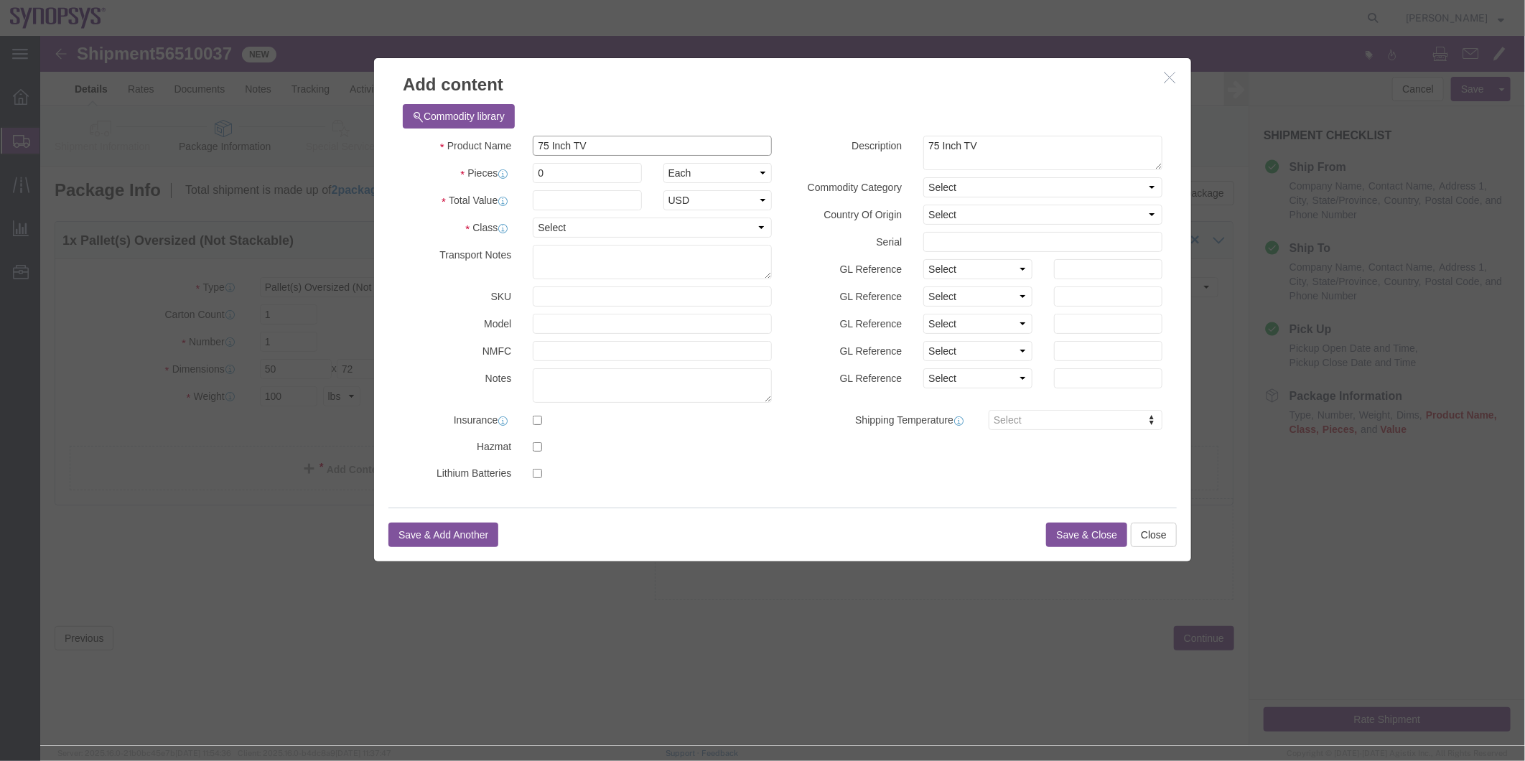
type input "75 Inch TV"
drag, startPoint x: 531, startPoint y: 139, endPoint x: 446, endPoint y: 149, distance: 85.9
click div "Product Name 75 Inch TV Pieces 0 Select Bag Barrels 100Board Feet Bottle Box Bl…"
type input "1"
click input "text"
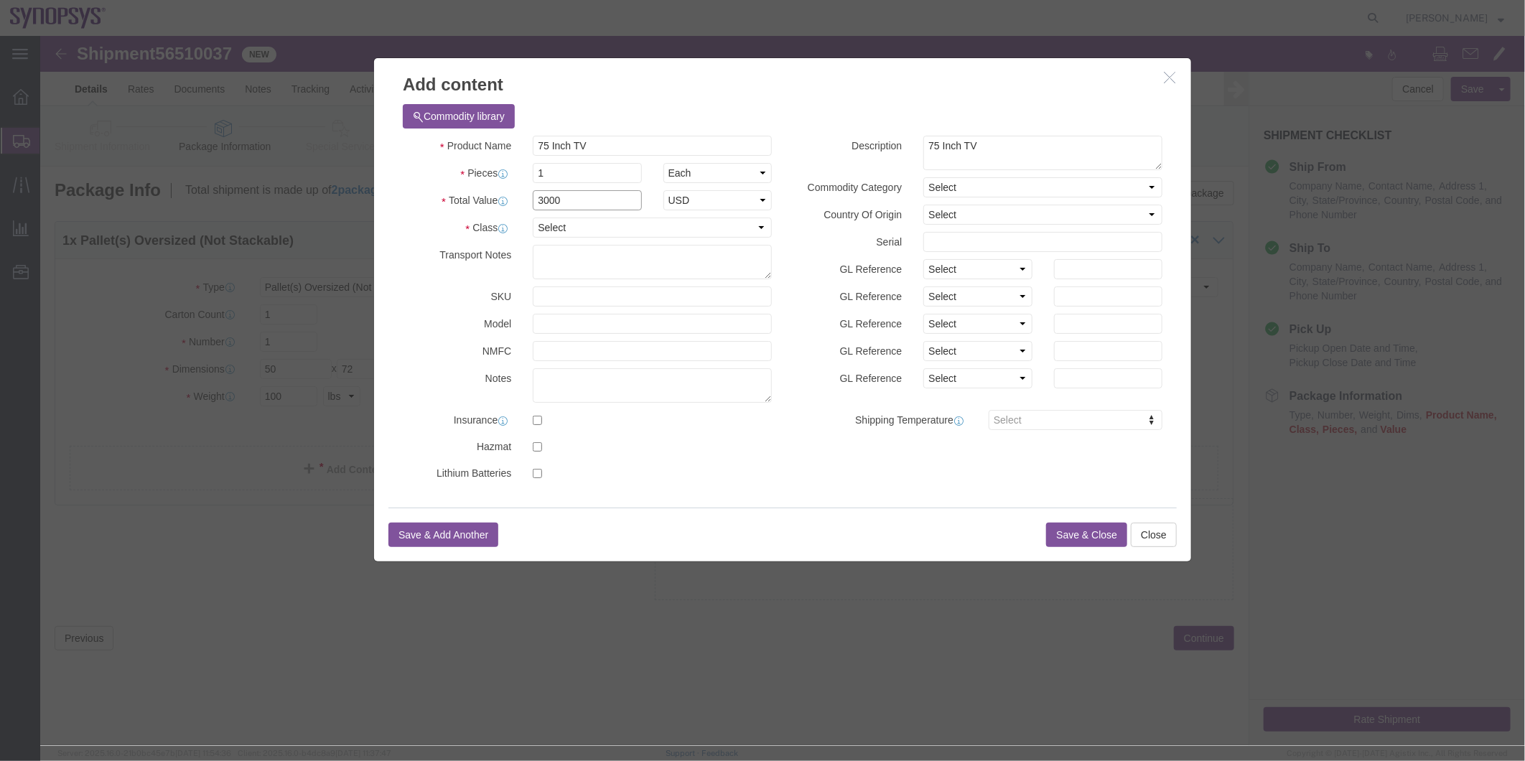
type input "3000"
click div "Product Name 75 Inch TV Pieces 1 Select Bag Barrels 100Board Feet Bottle Box Bl…"
click button "Save & Close"
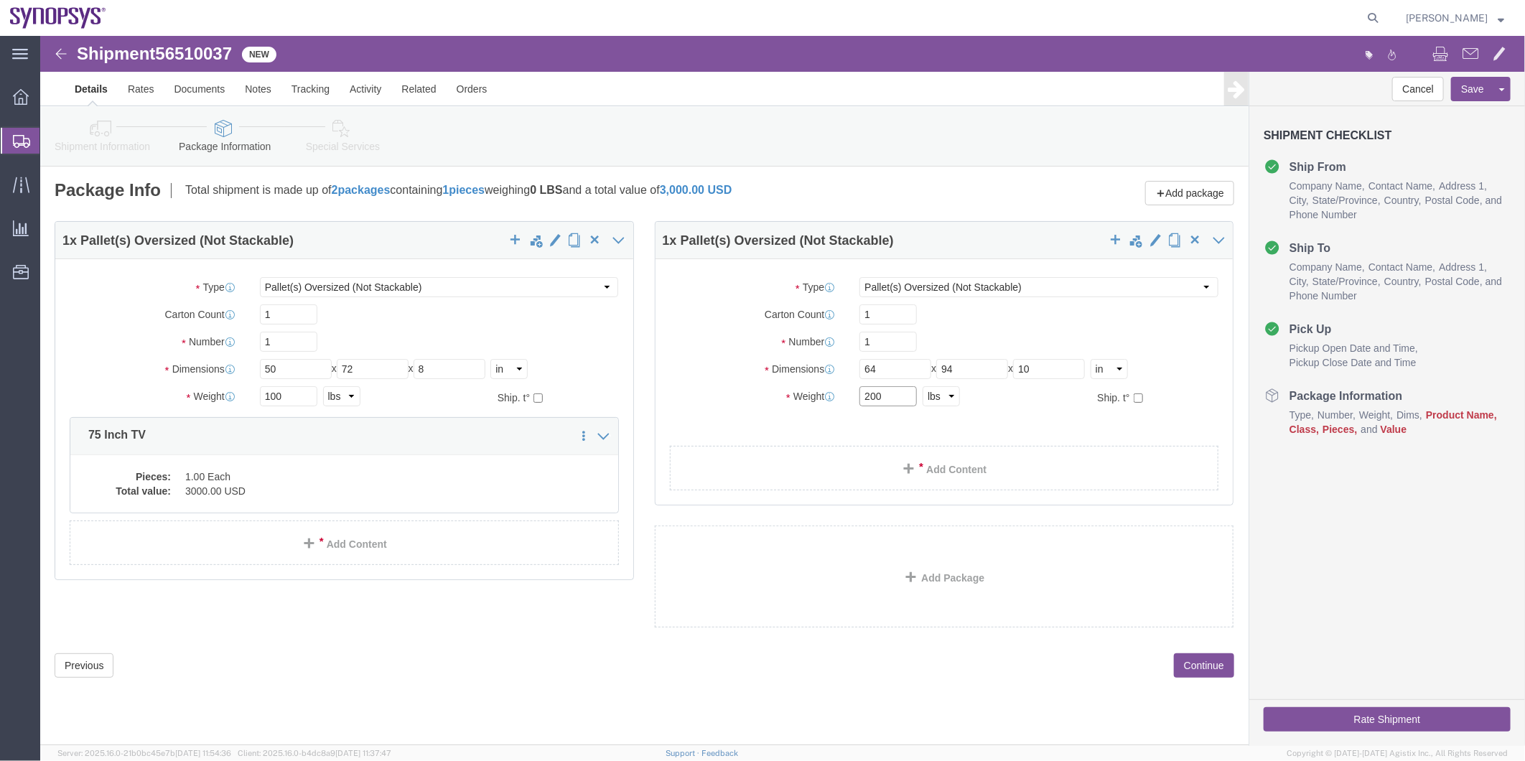
click input "200"
type input "2"
type input "140"
click link "Add Content"
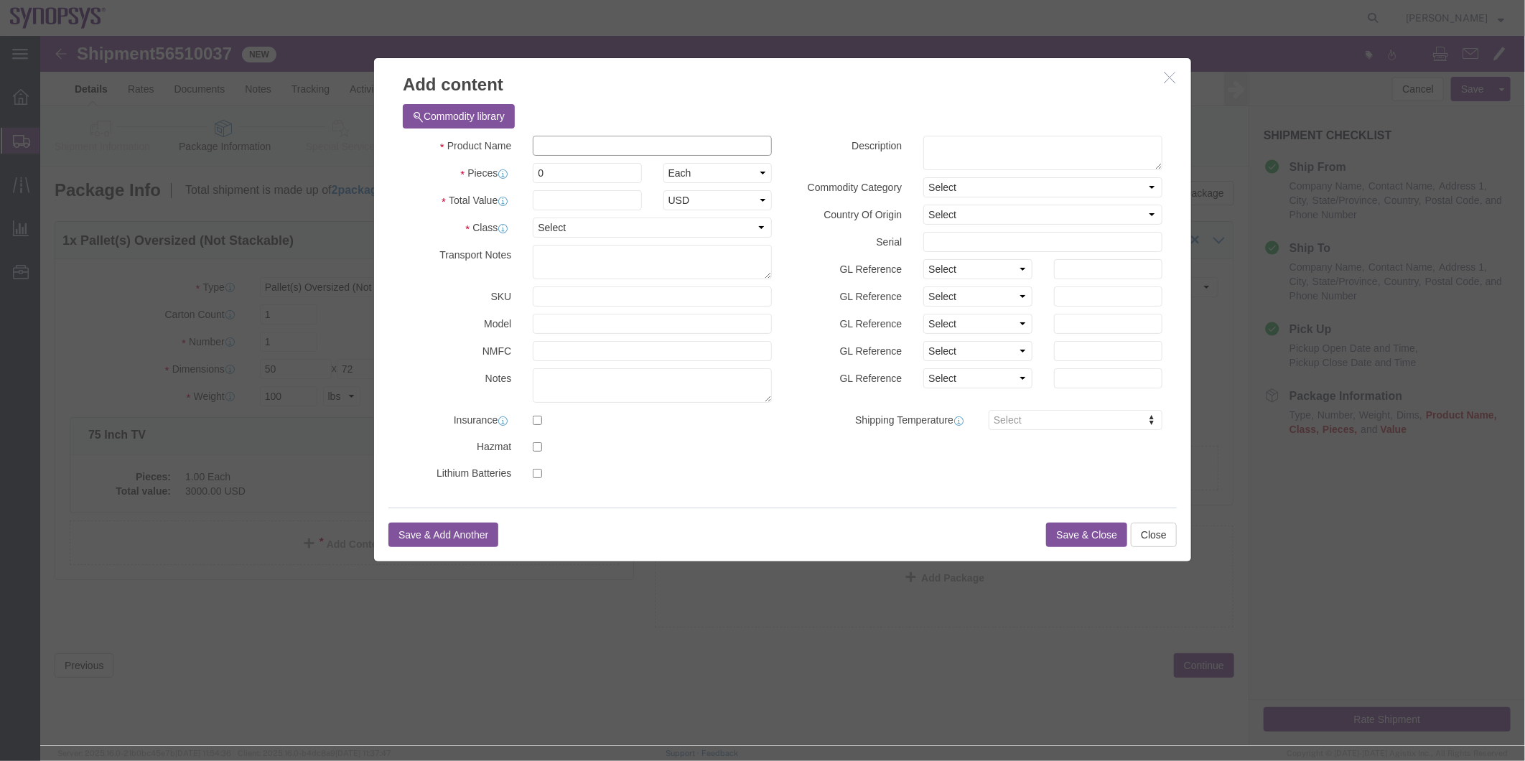
click input "text"
type input "98 Inch TV"
drag, startPoint x: 587, startPoint y: 115, endPoint x: 471, endPoint y: 123, distance: 116.5
click div "Product Name 98 Inch TV Pieces 0 Select Bag Barrels 100Board Feet Bottle Box Bl…"
click textarea
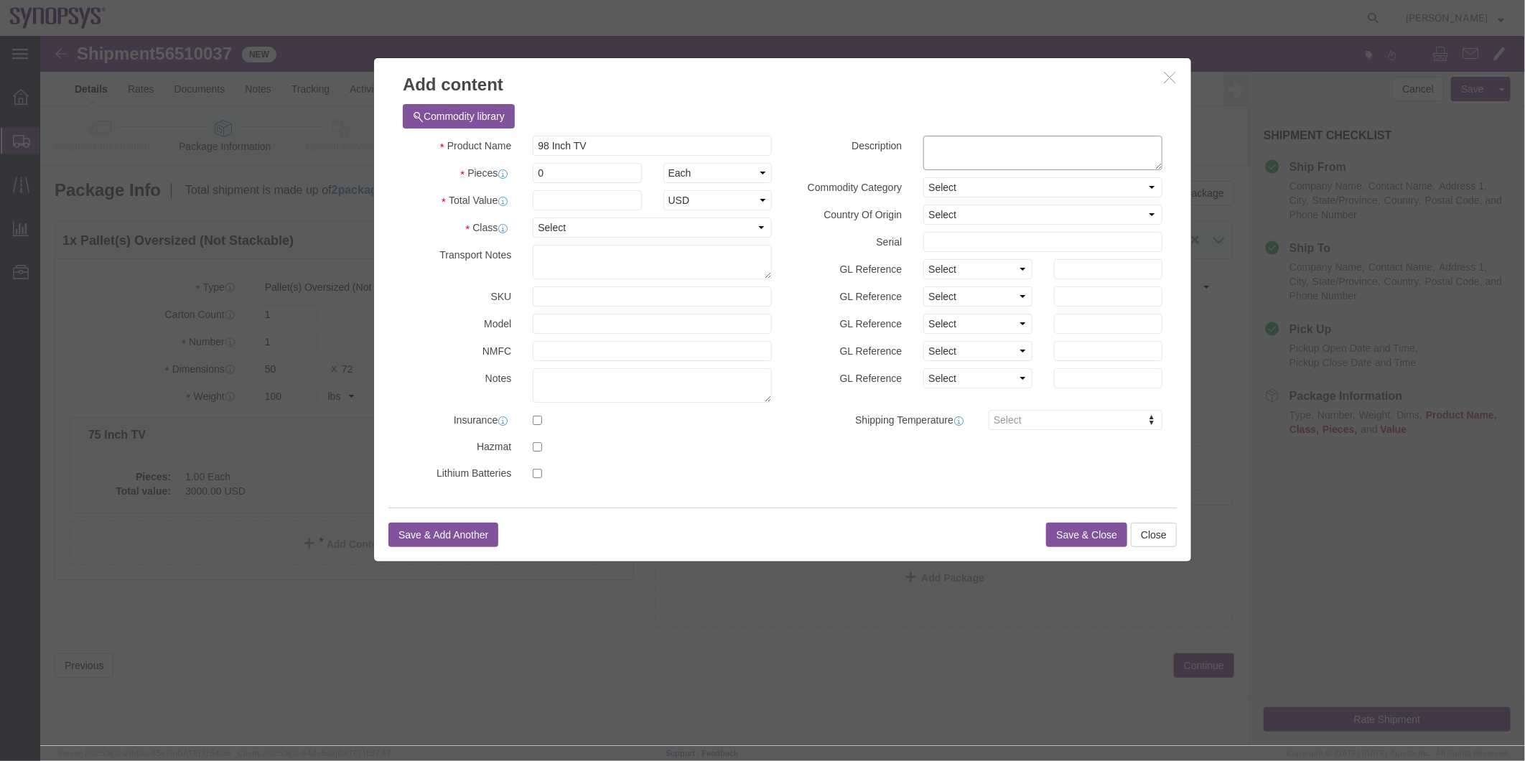
paste textarea "98 Inch TV"
type textarea "98 Inch TV"
click button "Save & Close"
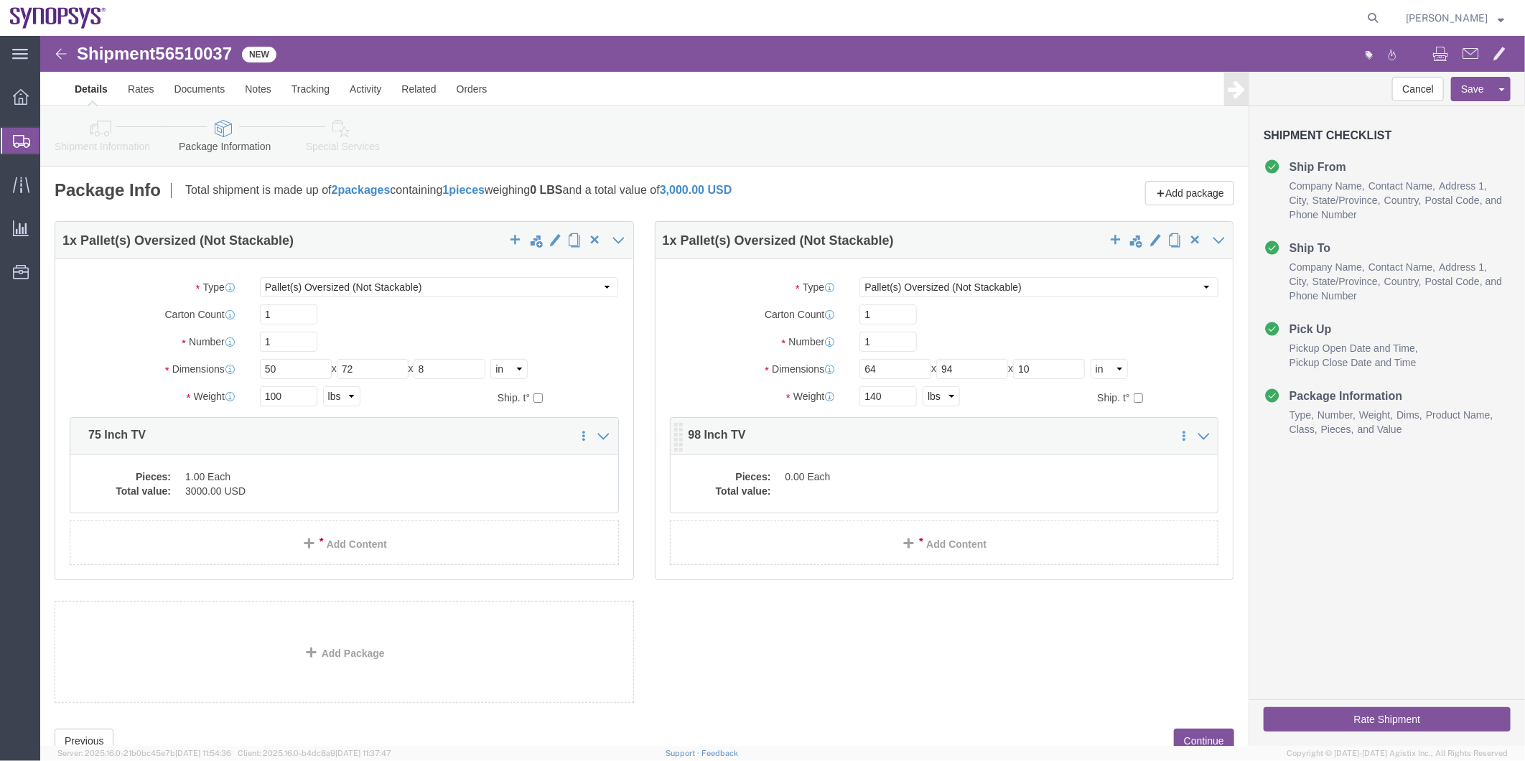
click div "Pieces: 0.00 Each Total value:"
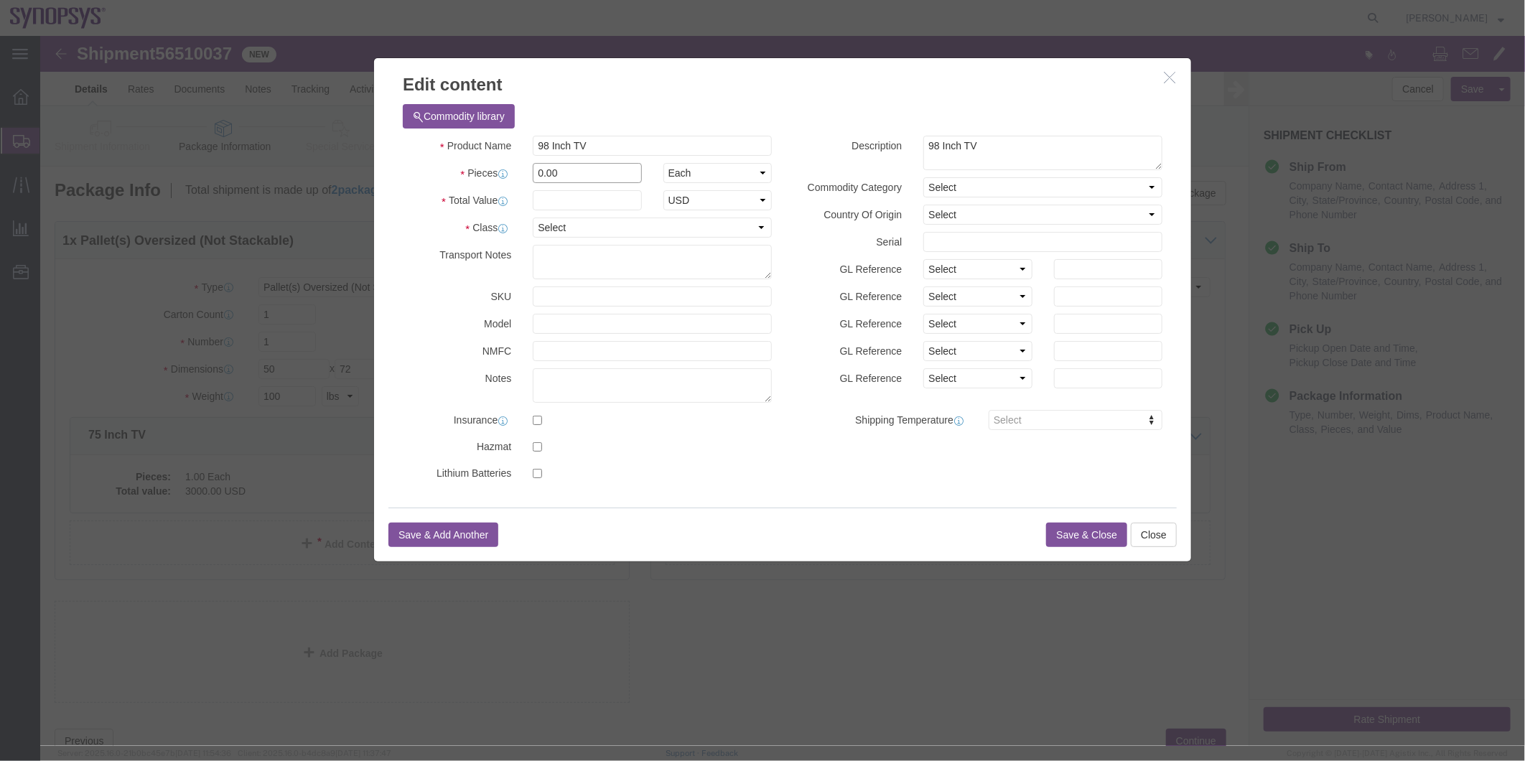
drag, startPoint x: 533, startPoint y: 139, endPoint x: 444, endPoint y: 139, distance: 89.0
click div "Pieces 0.00 Select Bag Barrels 100Board Feet Bottle Box Blister Pack Carats Can…"
type input "4"
type input "1"
click div
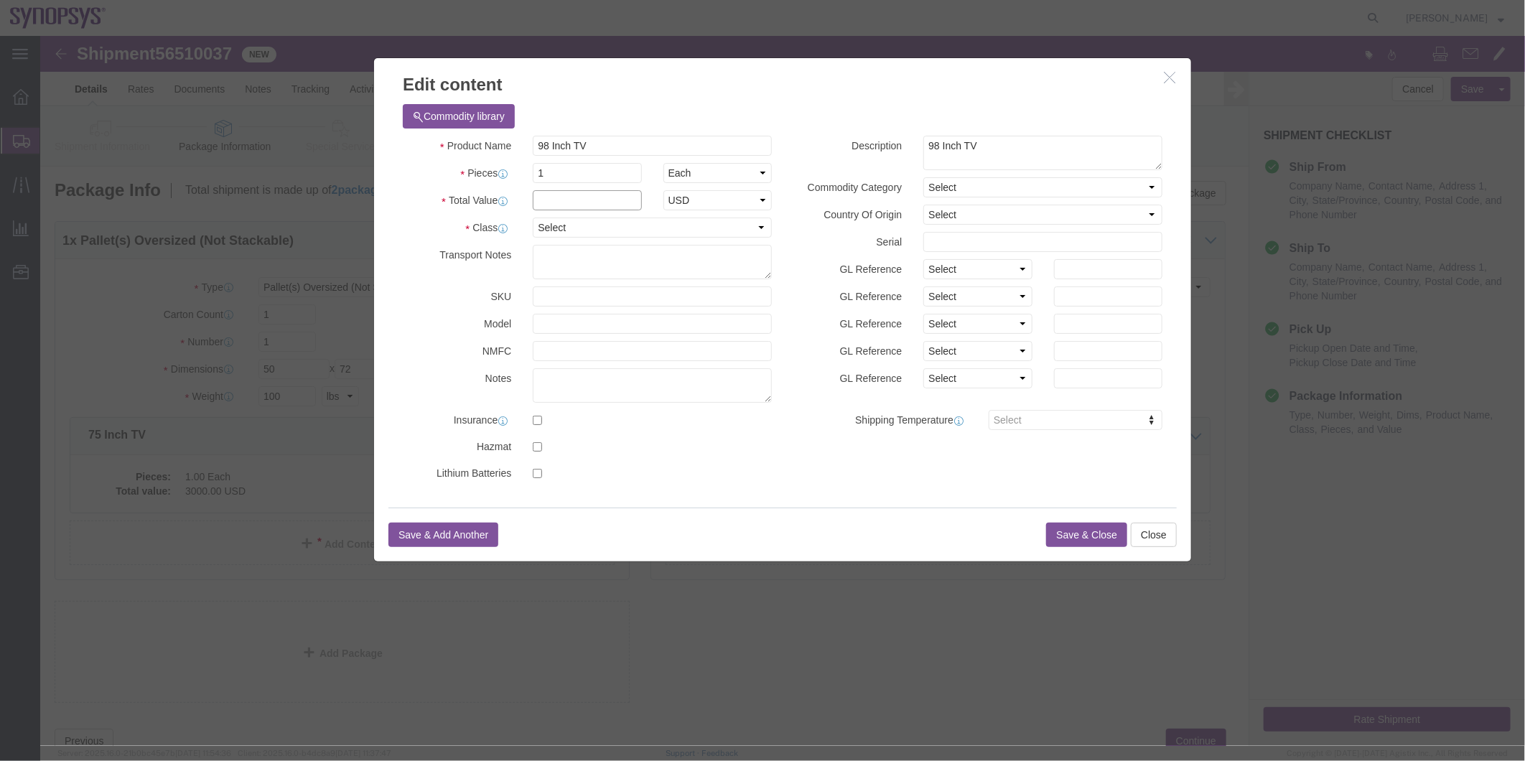
click input "text"
type input "3500"
click button "Save & Close"
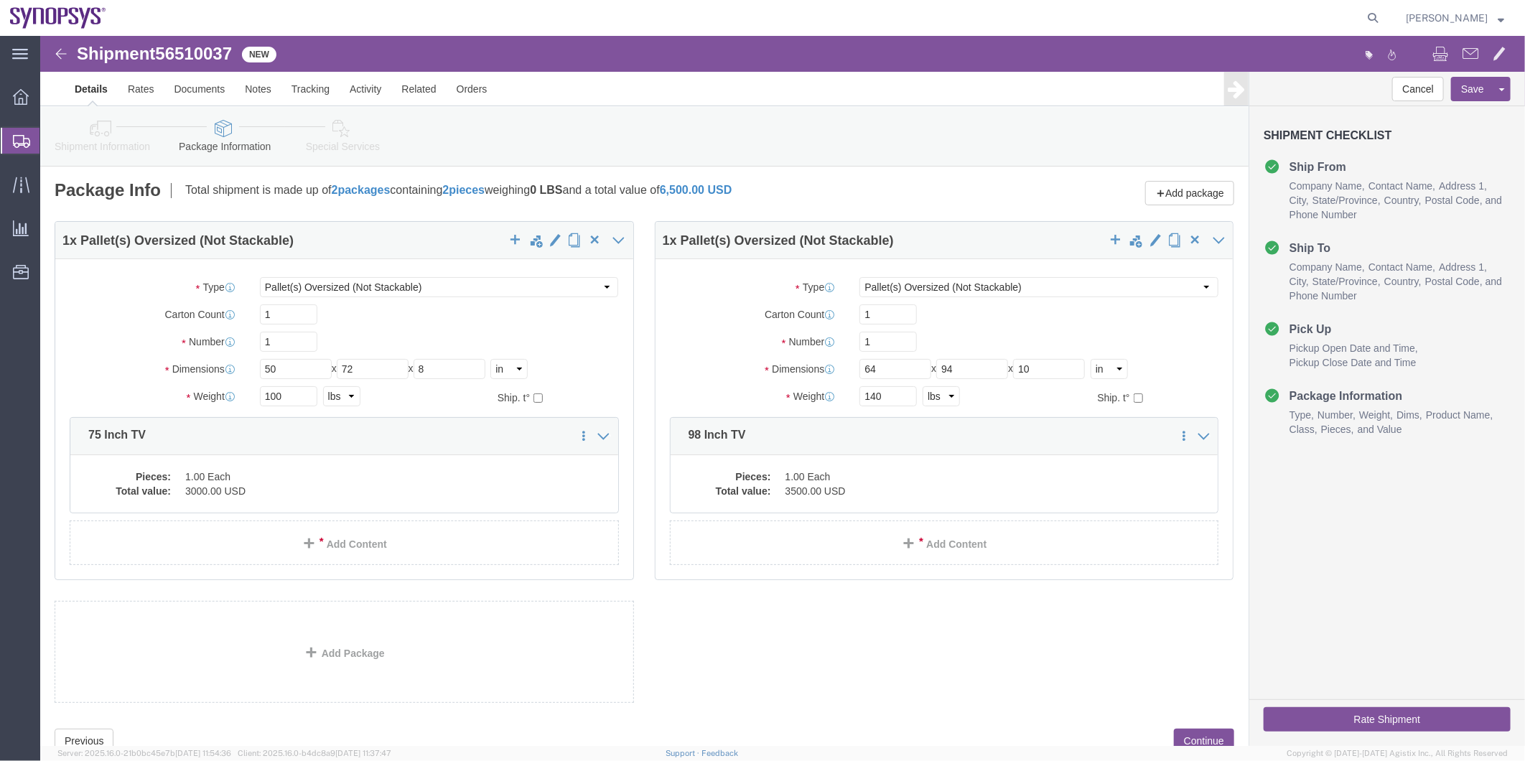
click icon
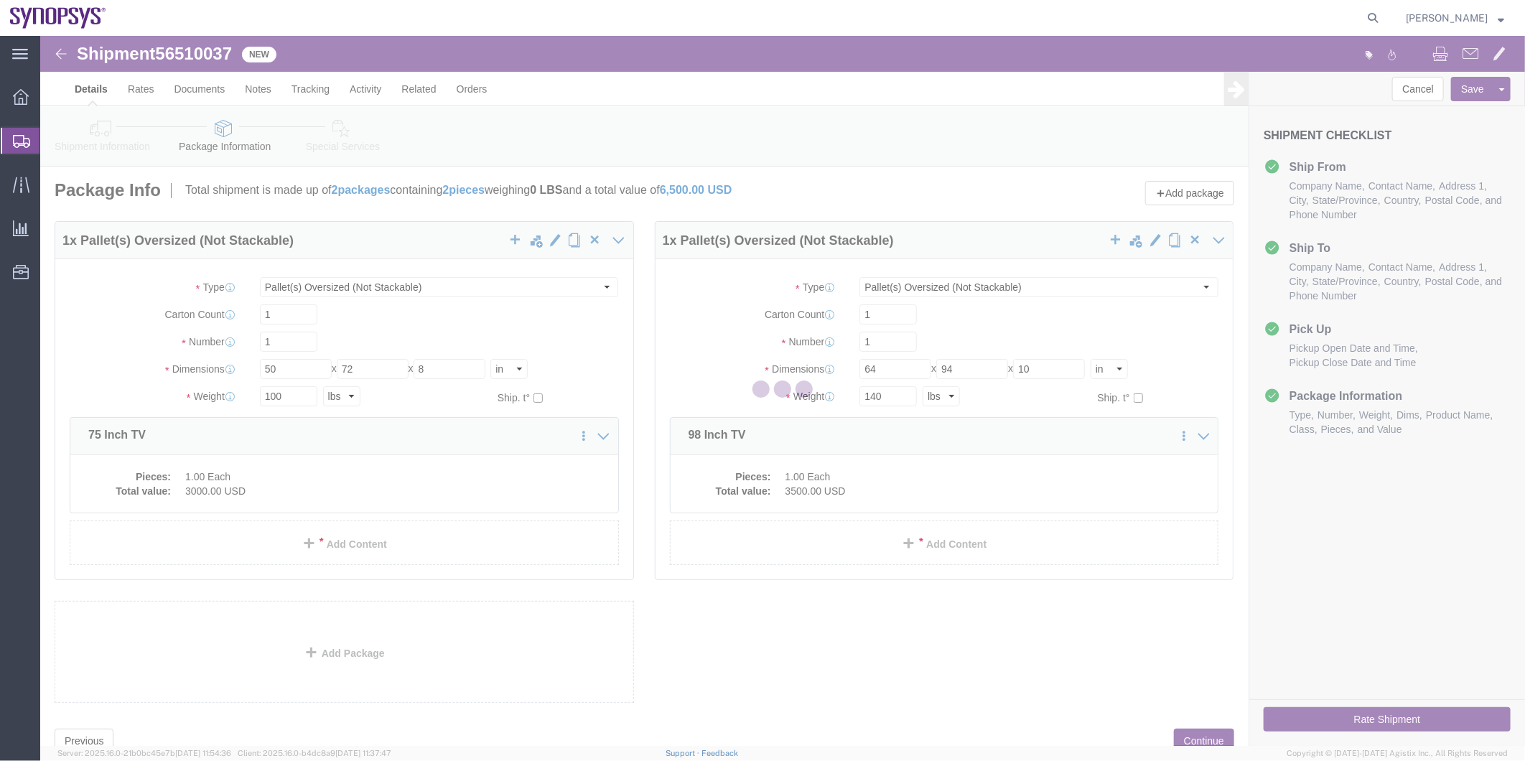
select select
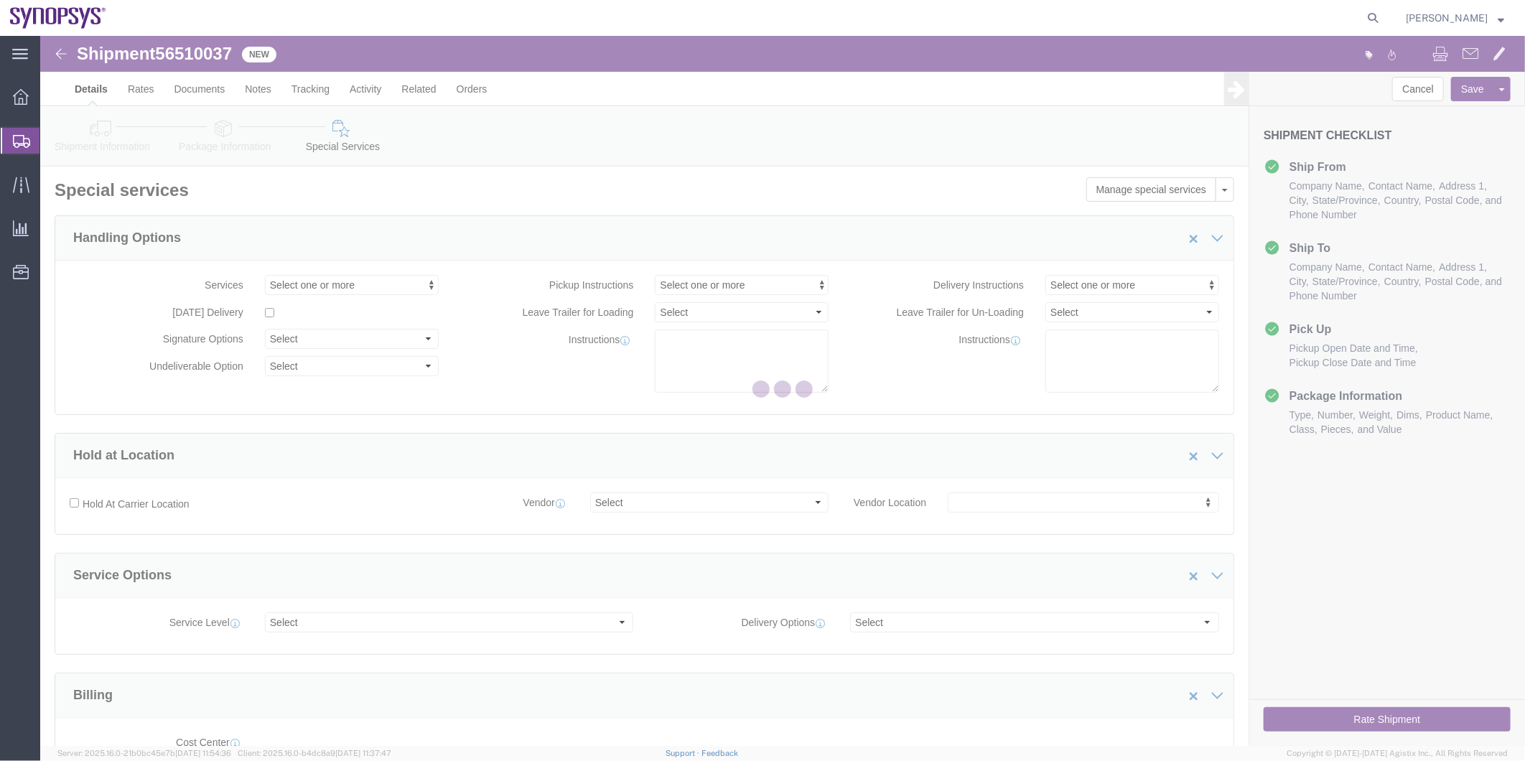
select select "COSTCENTER"
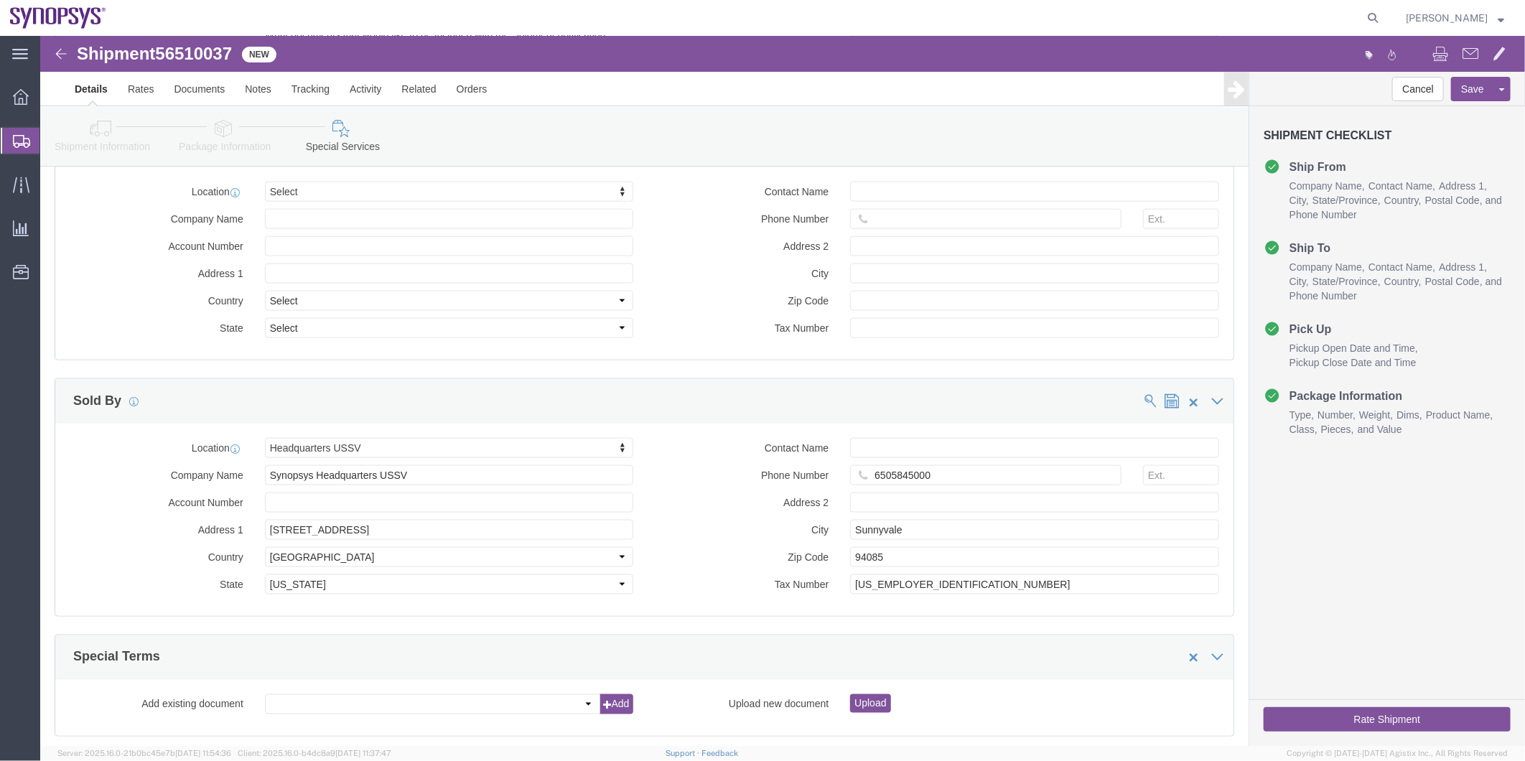
scroll to position [1116, 0]
click button "Rate Shipment"
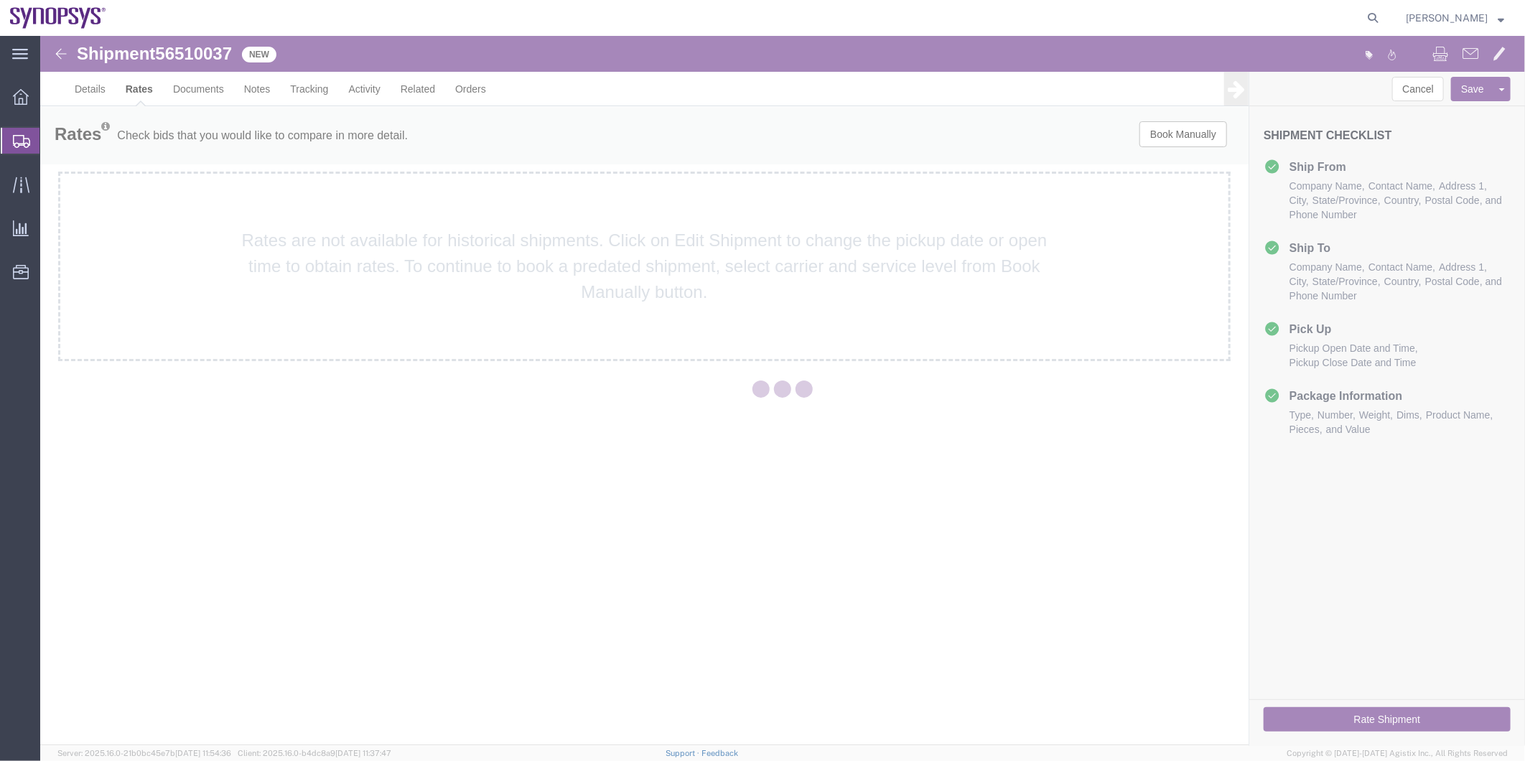
scroll to position [0, 0]
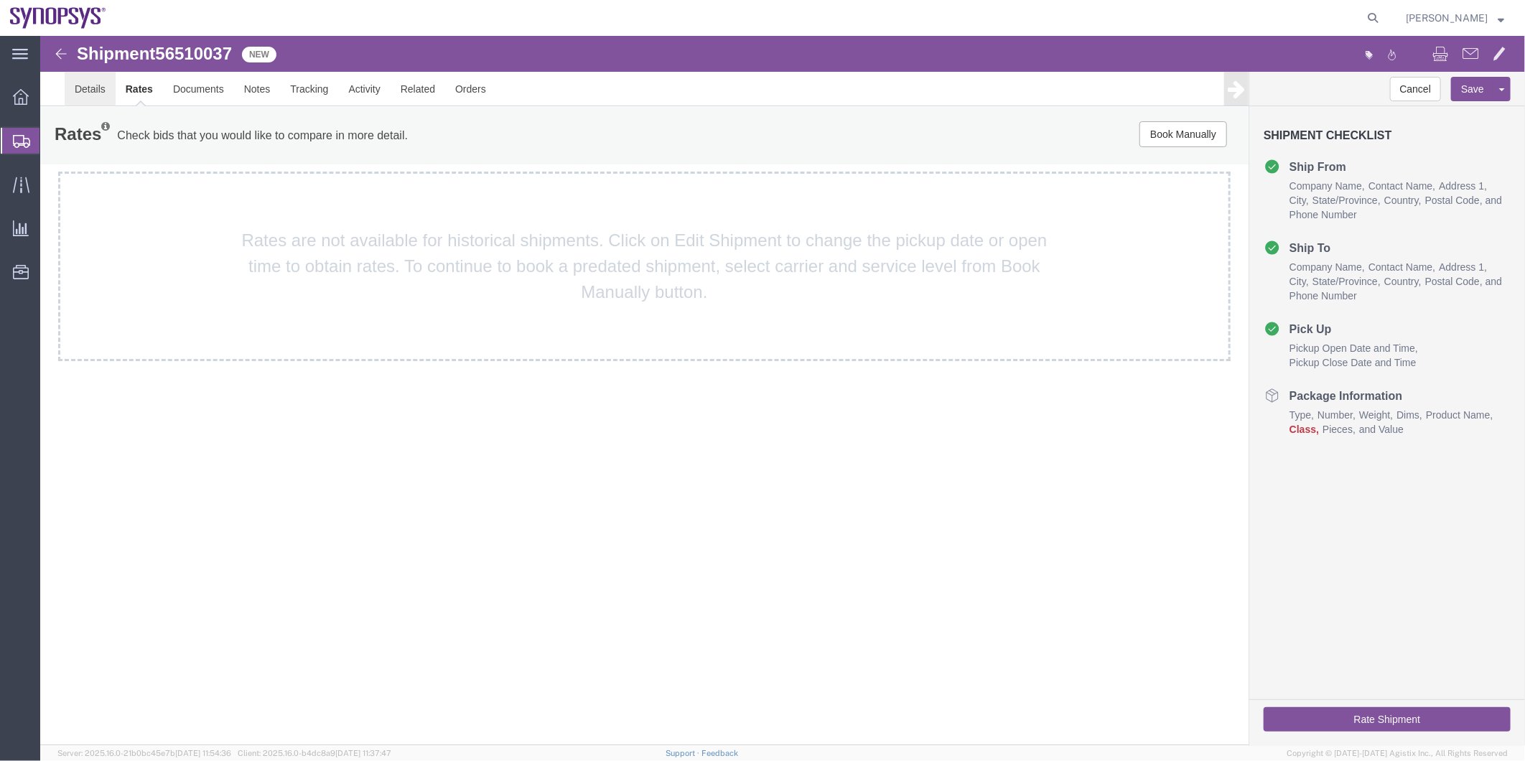
click at [93, 87] on link "Details" at bounding box center [89, 88] width 51 height 34
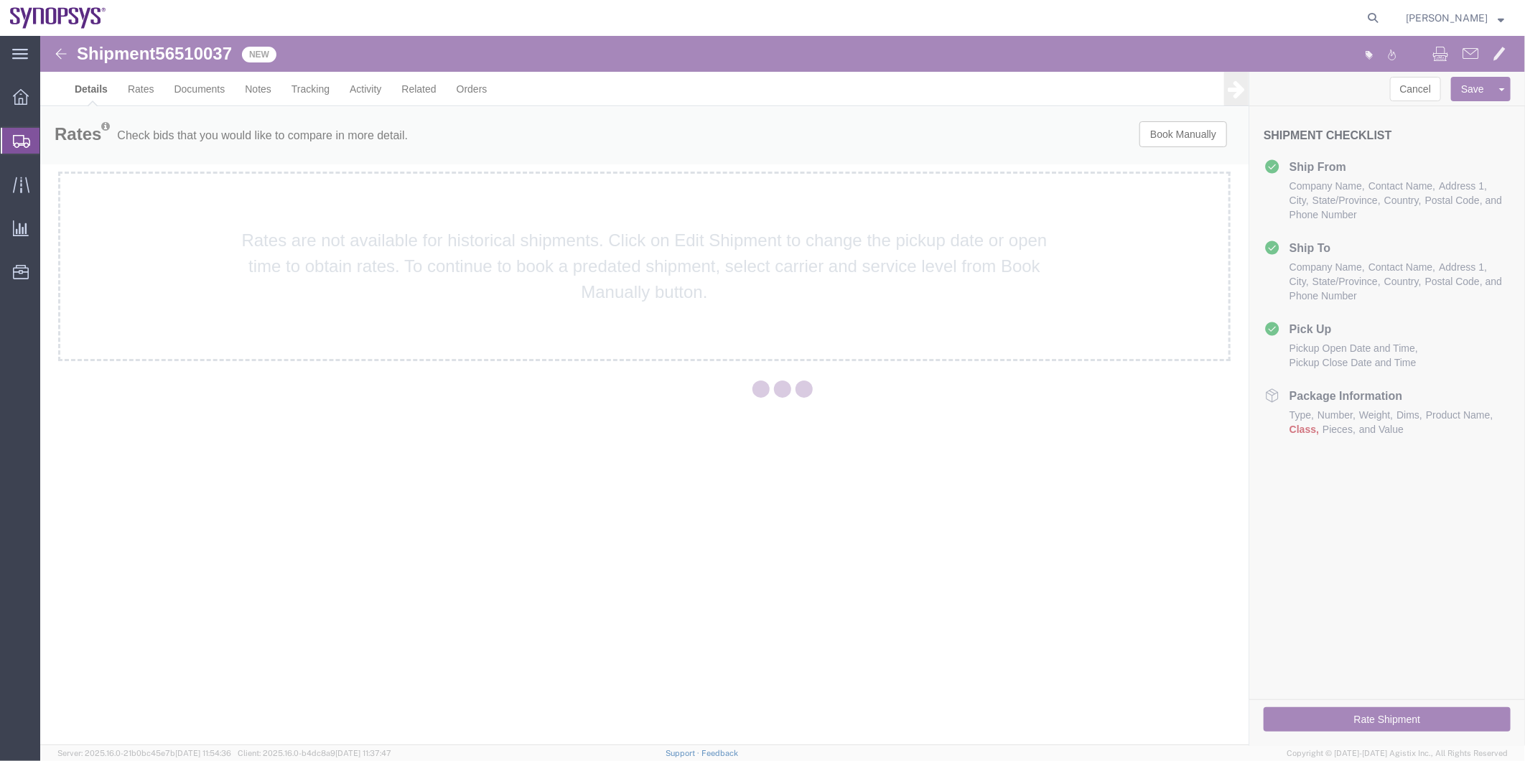
select select "63204"
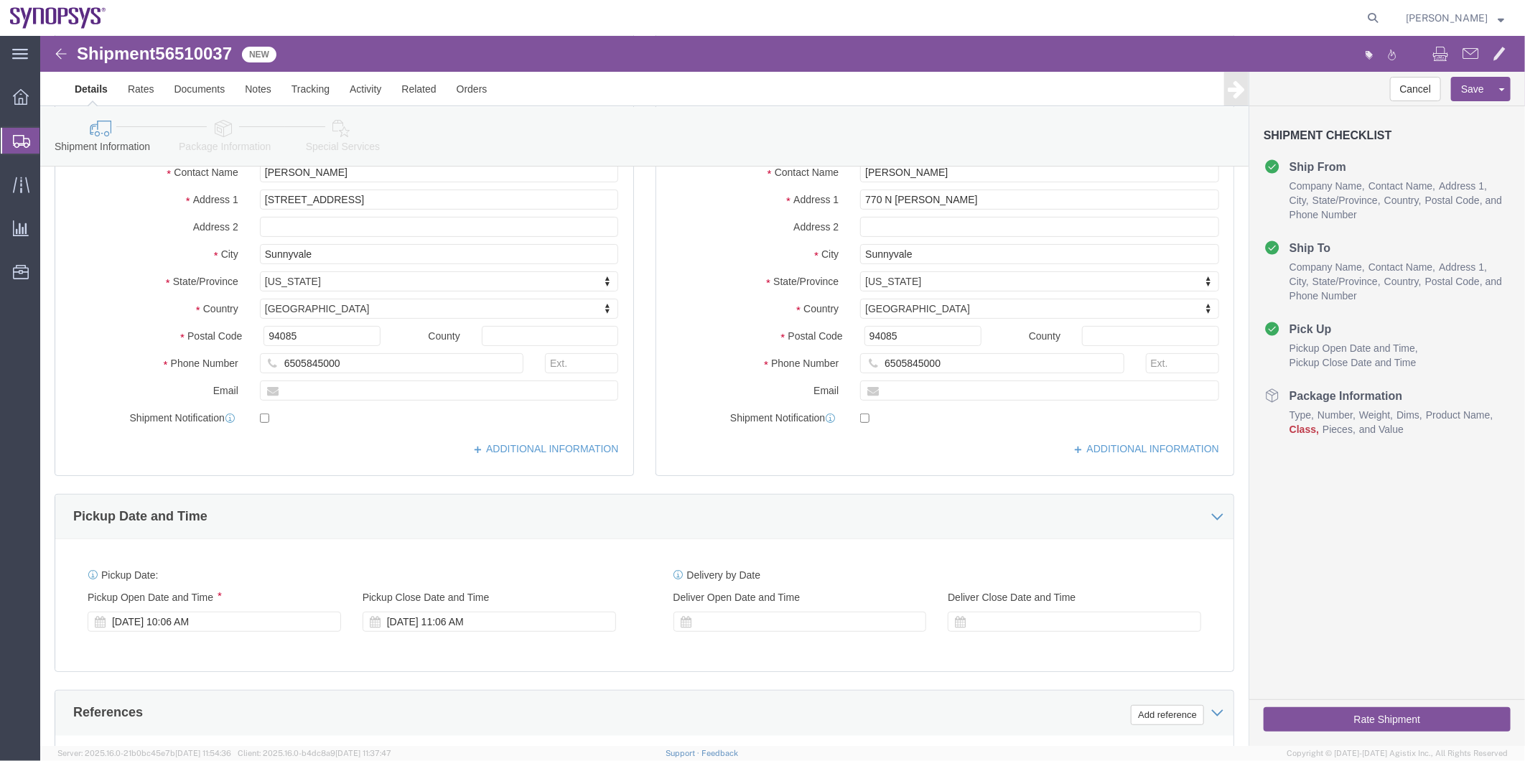
scroll to position [319, 0]
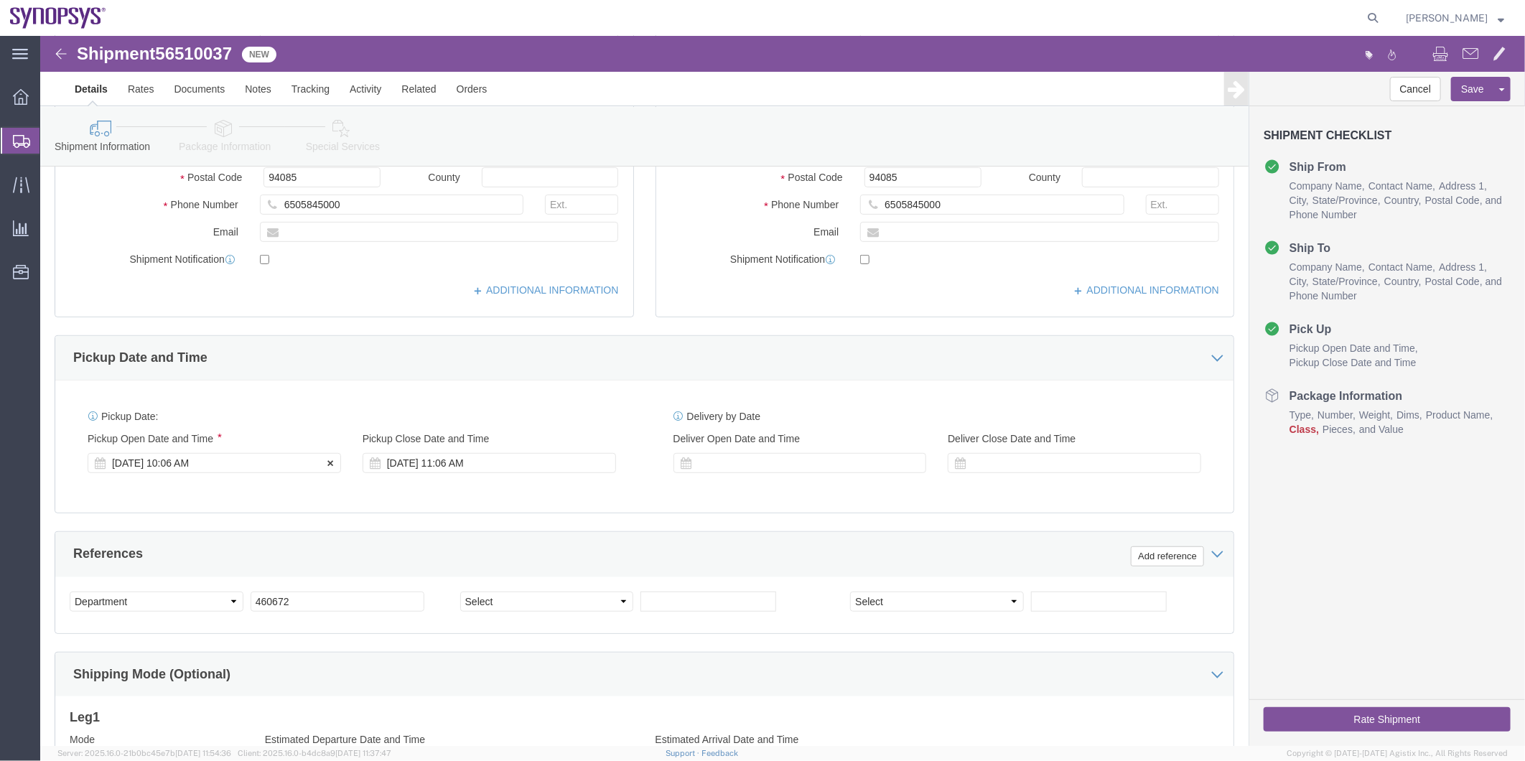
click div "[DATE] 10:06 AM"
click div "References Add reference"
click button "Rate Shipment"
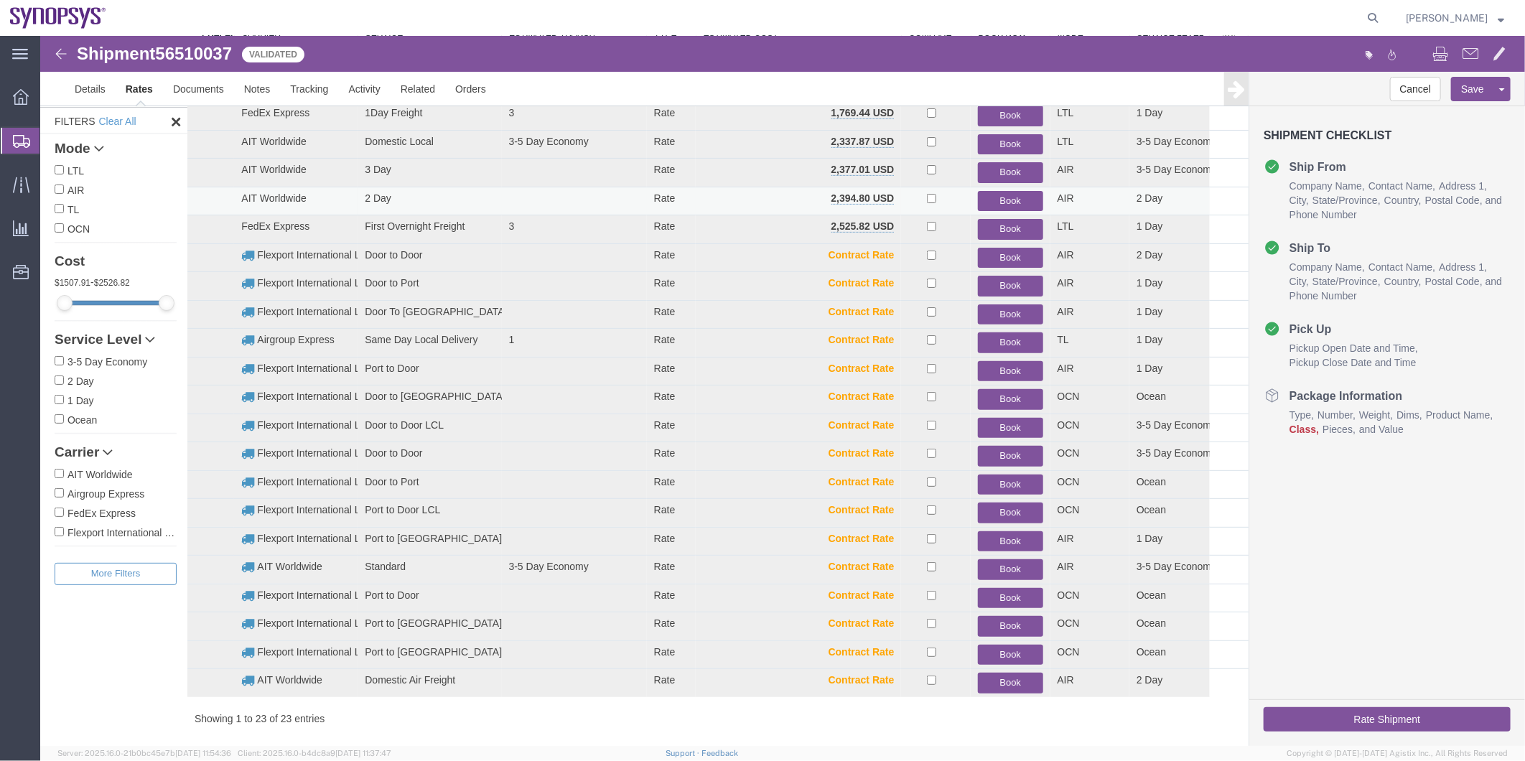
scroll to position [156, 0]
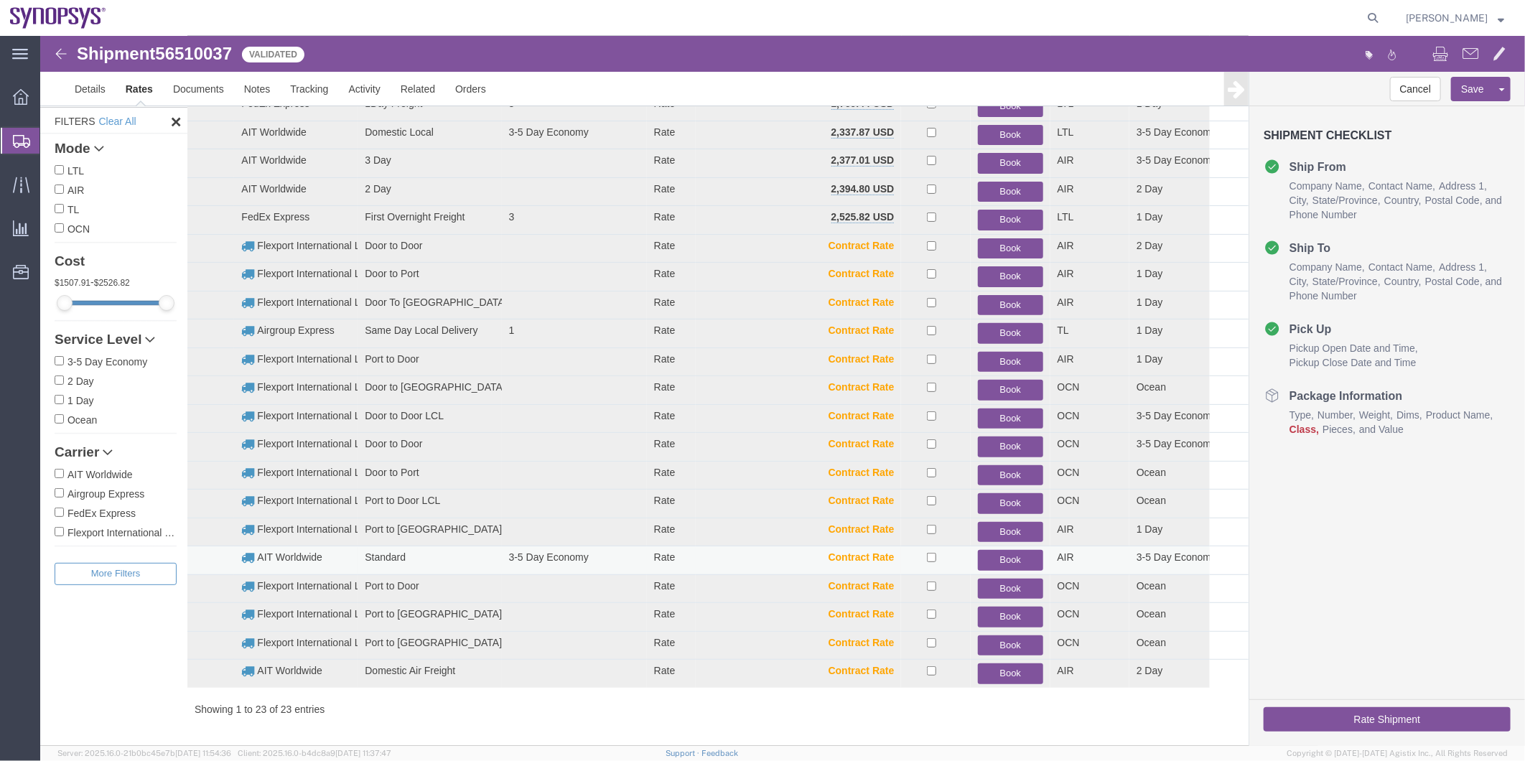
click at [1001, 554] on button "Book" at bounding box center [1009, 559] width 65 height 21
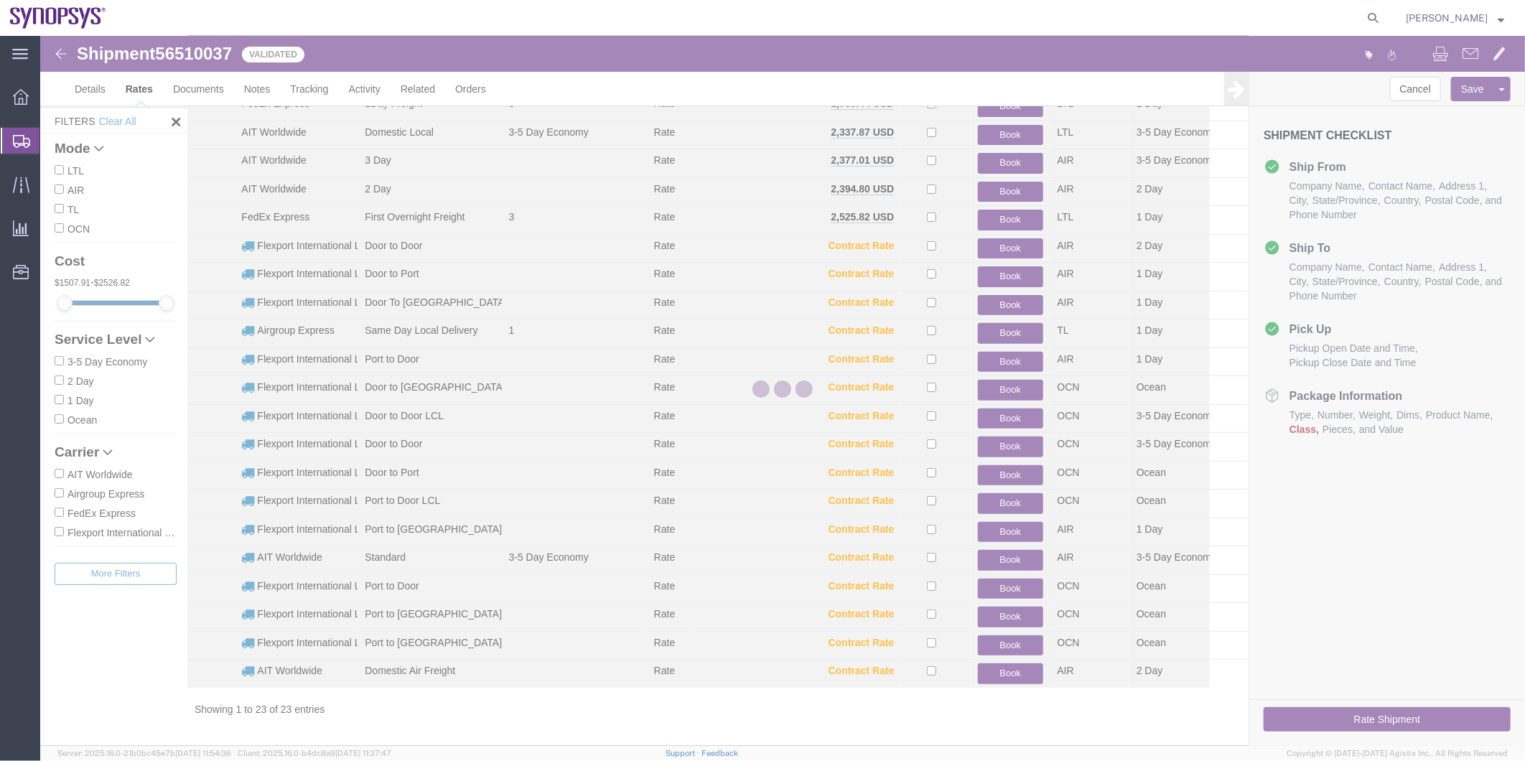
scroll to position [0, 0]
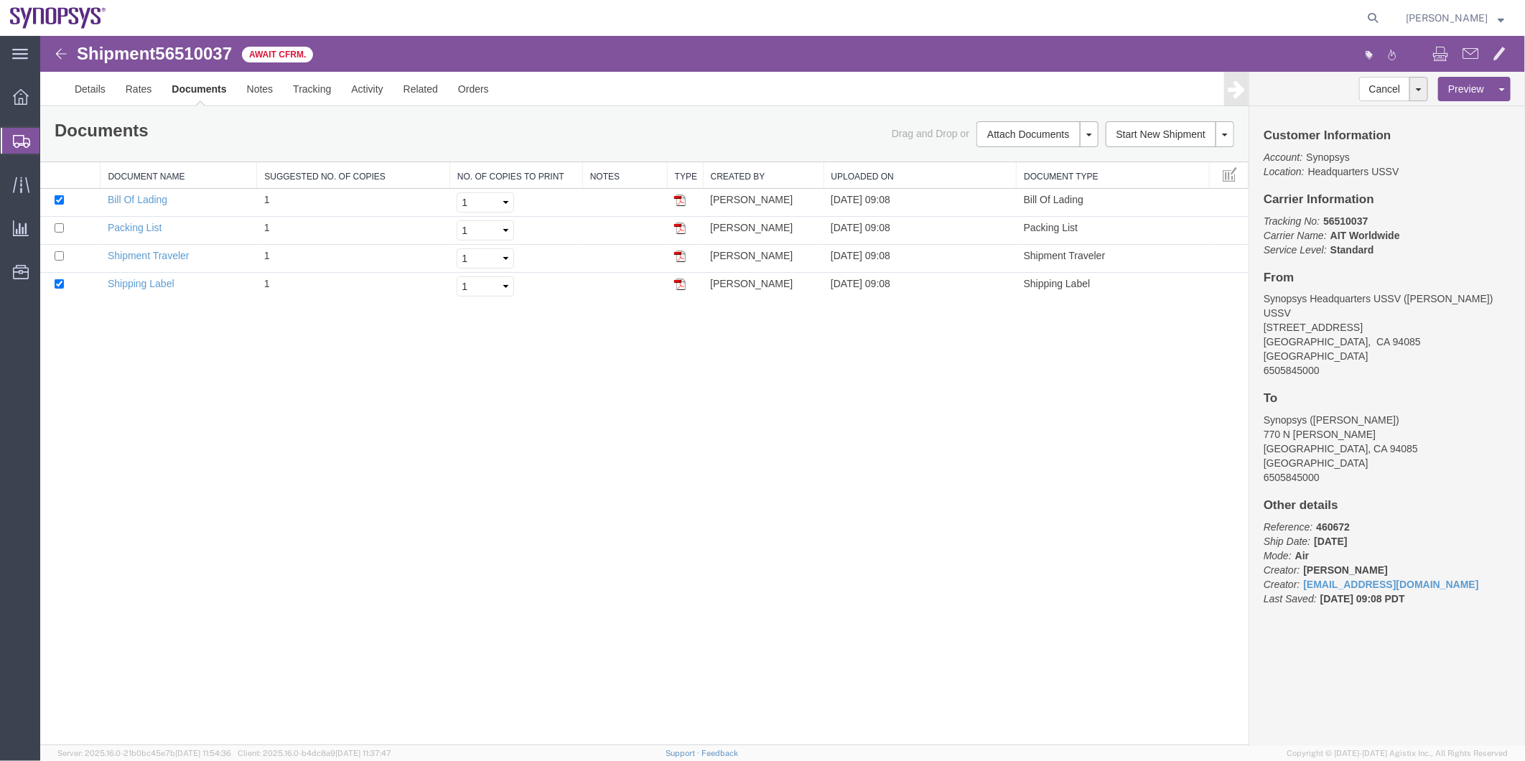
click at [0, 0] on span "Shipment Manager" at bounding box center [0, 0] width 0 height 0
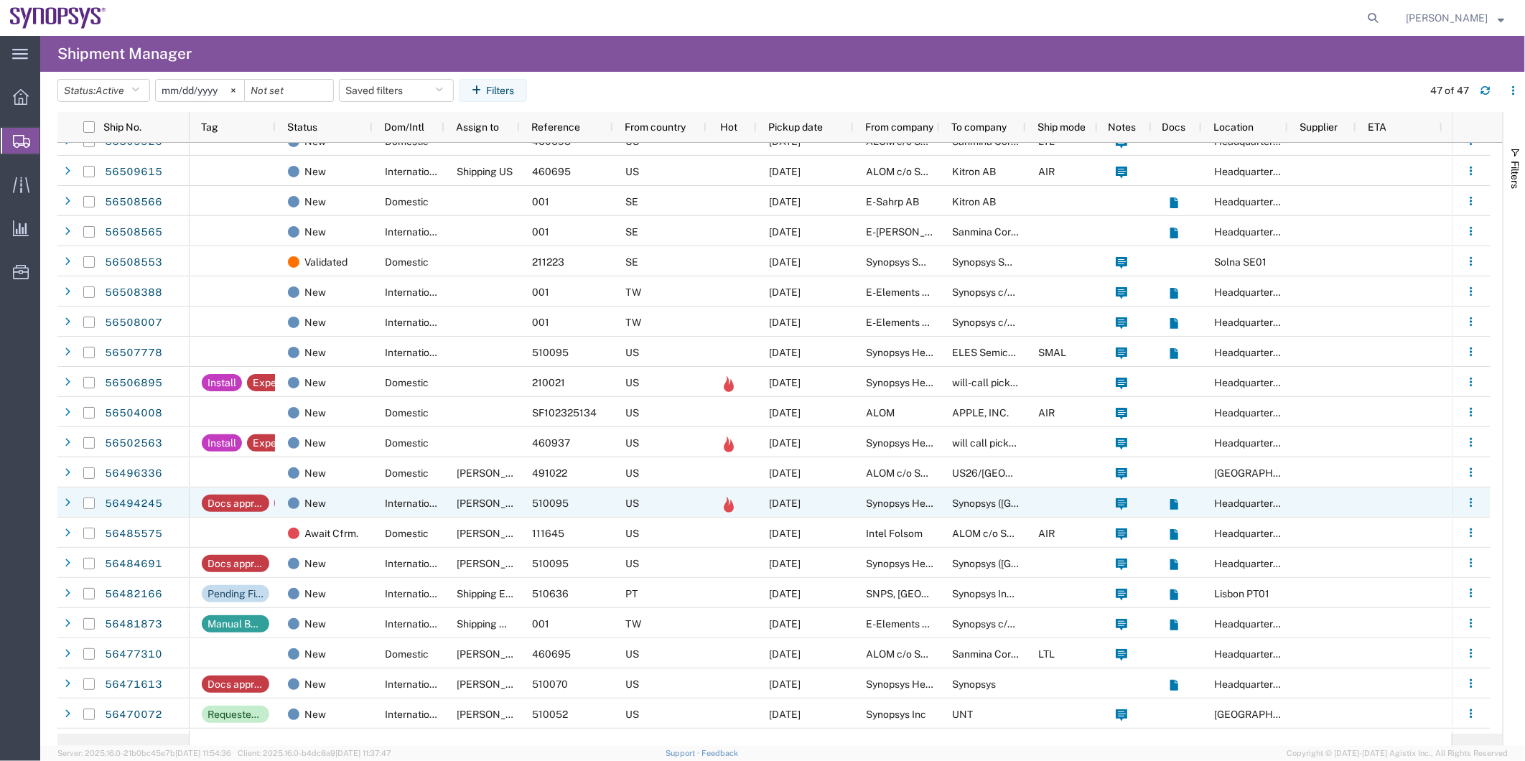
scroll to position [80, 0]
